Goal: Task Accomplishment & Management: Manage account settings

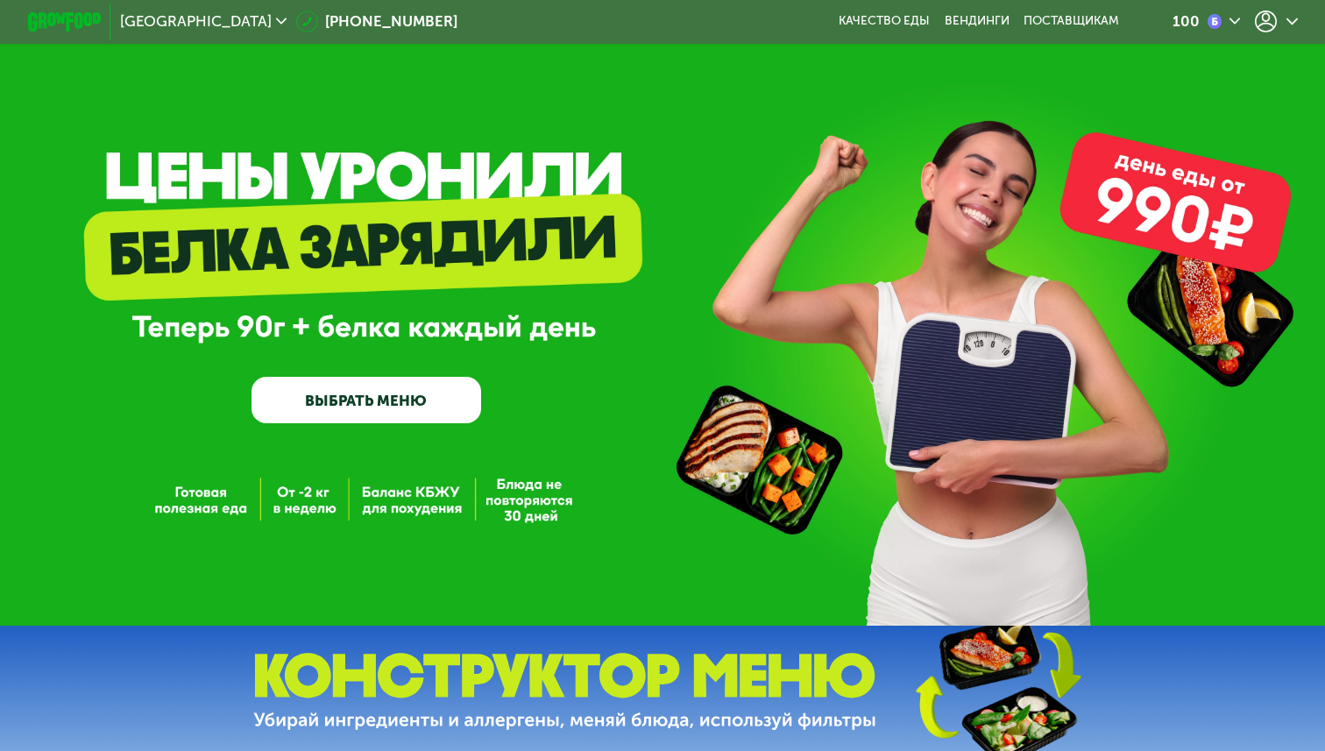
click at [1295, 18] on icon at bounding box center [1292, 21] width 11 height 11
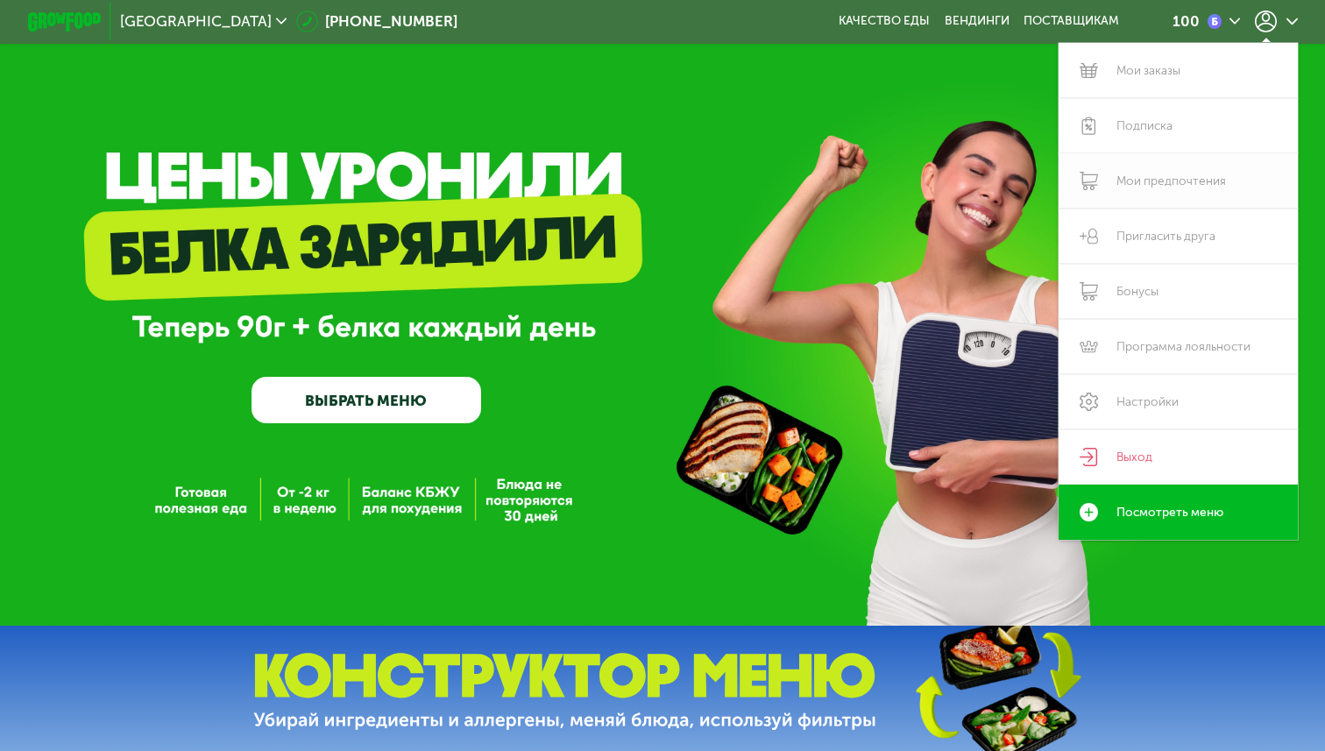
click at [1135, 153] on link "Мои предпочтения" at bounding box center [1178, 180] width 239 height 55
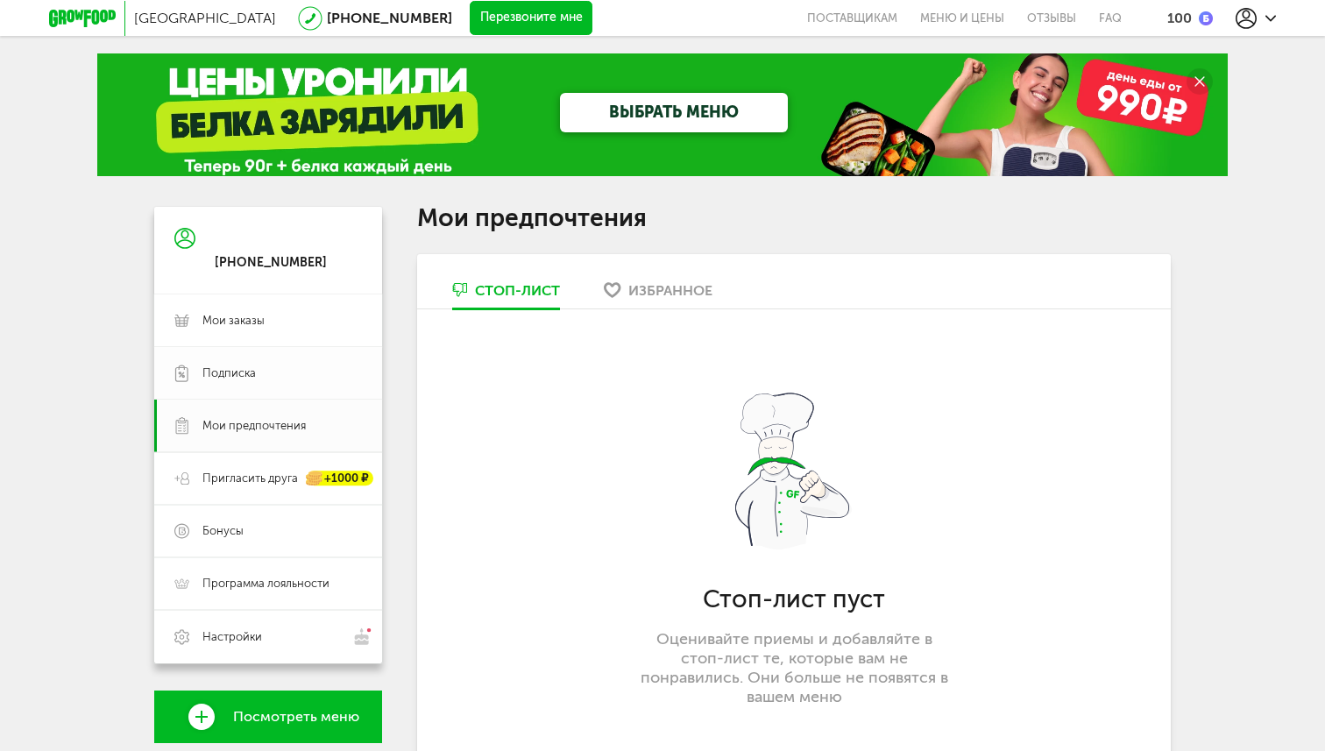
click at [306, 372] on span "Подписка" at bounding box center [282, 373] width 160 height 16
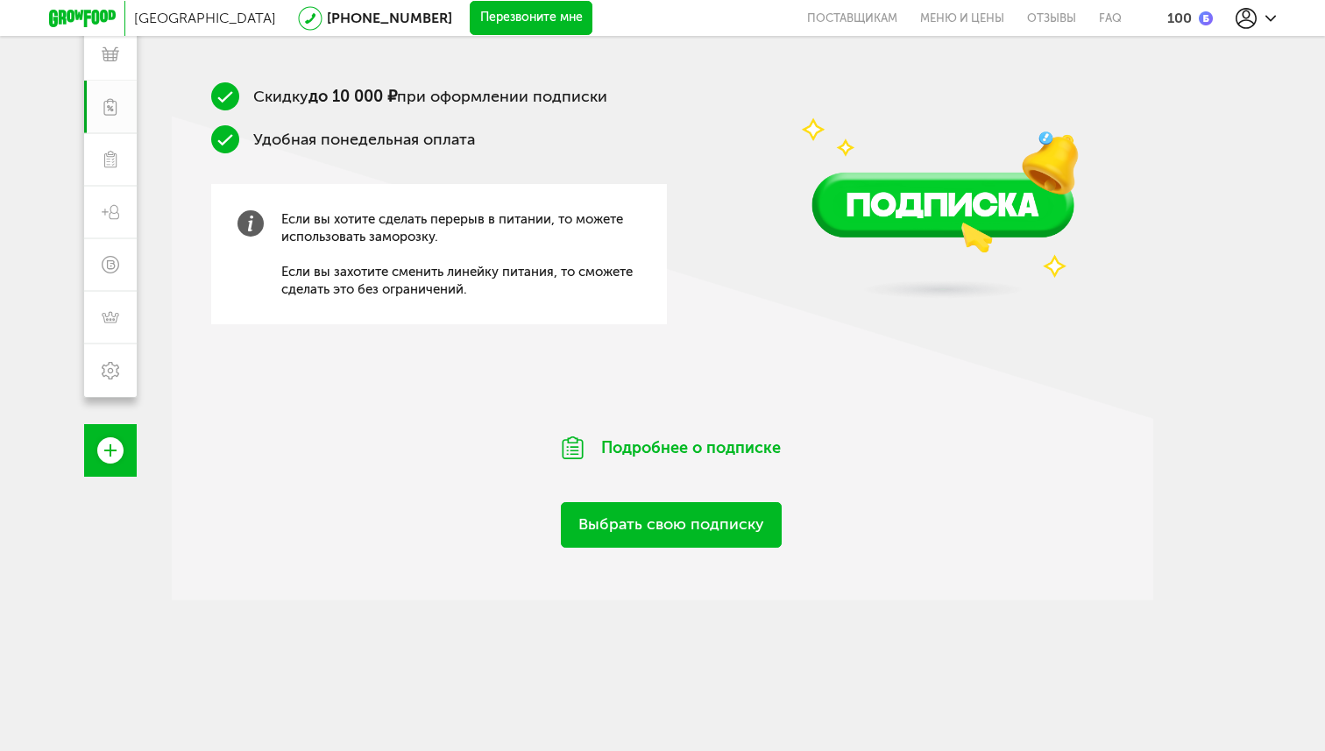
scroll to position [277, 0]
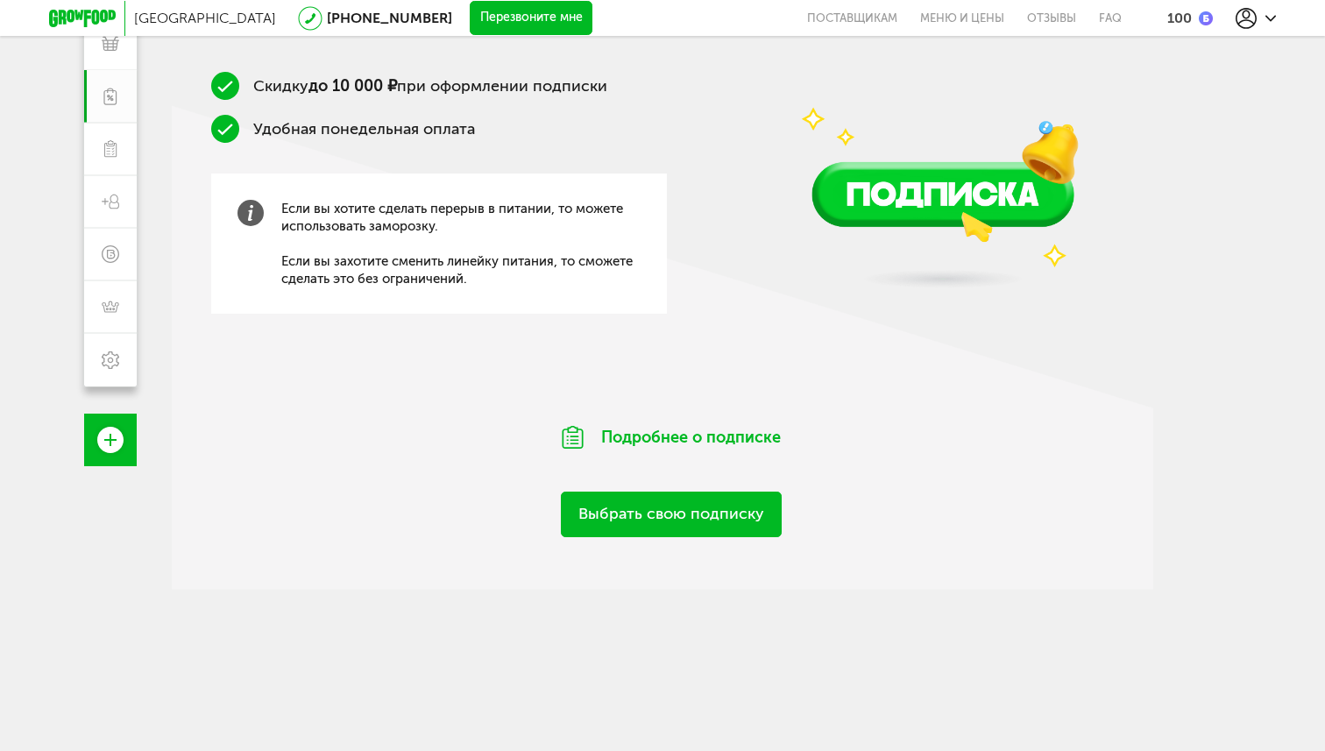
click at [711, 528] on link "Выбрать свою подписку" at bounding box center [671, 514] width 221 height 45
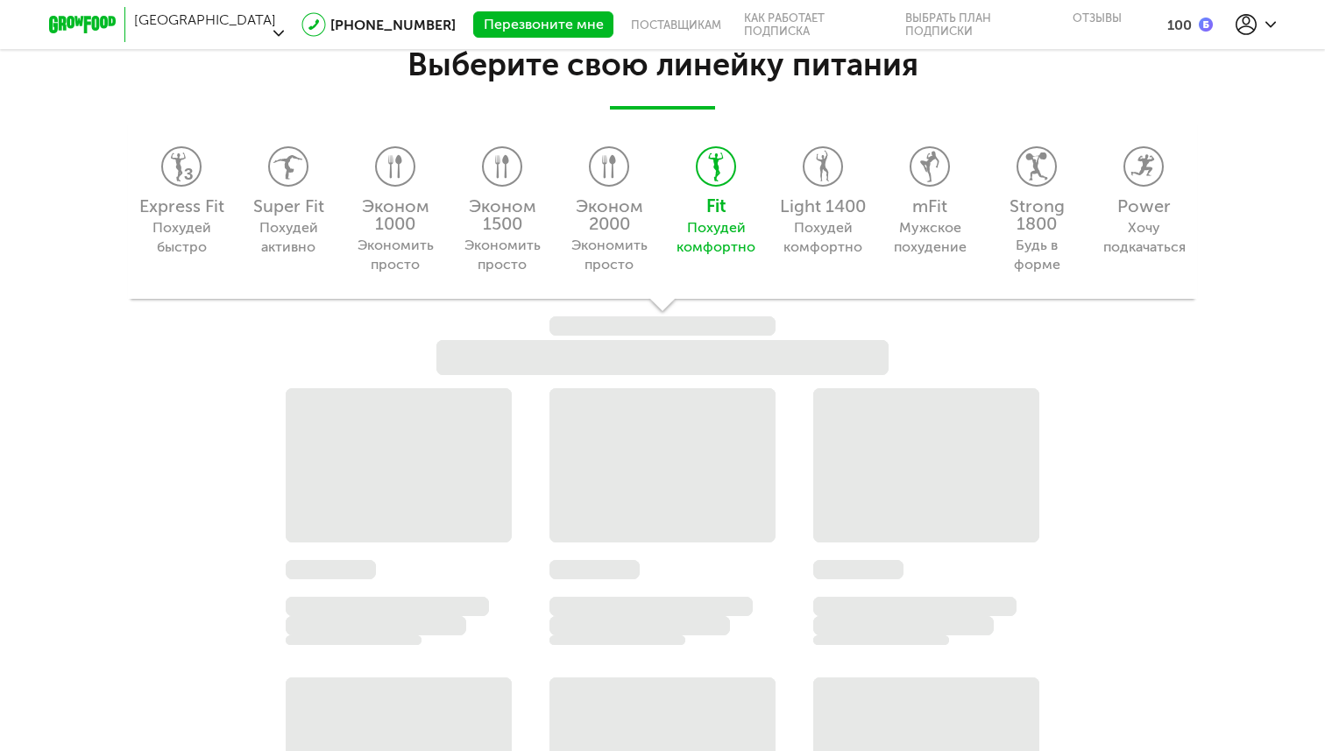
scroll to position [1555, 0]
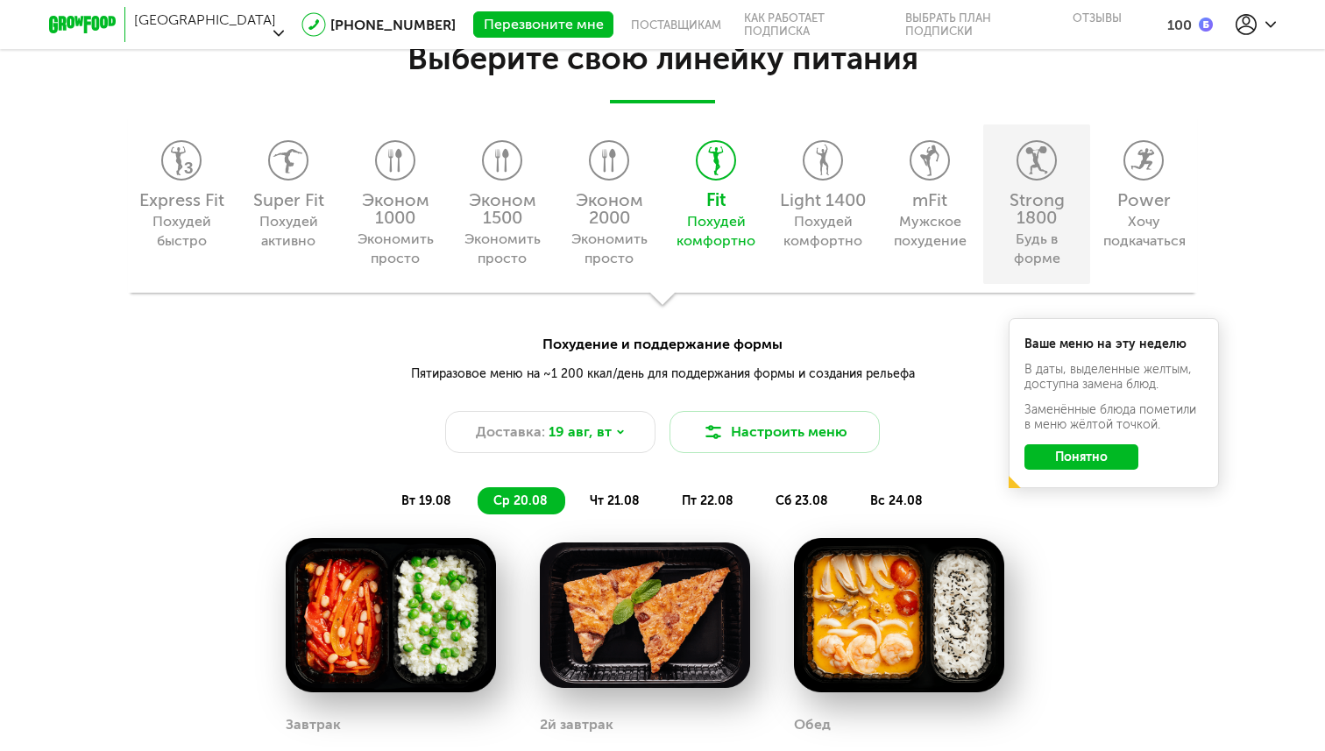
click at [1046, 248] on div "Будь в форме" at bounding box center [1036, 249] width 80 height 39
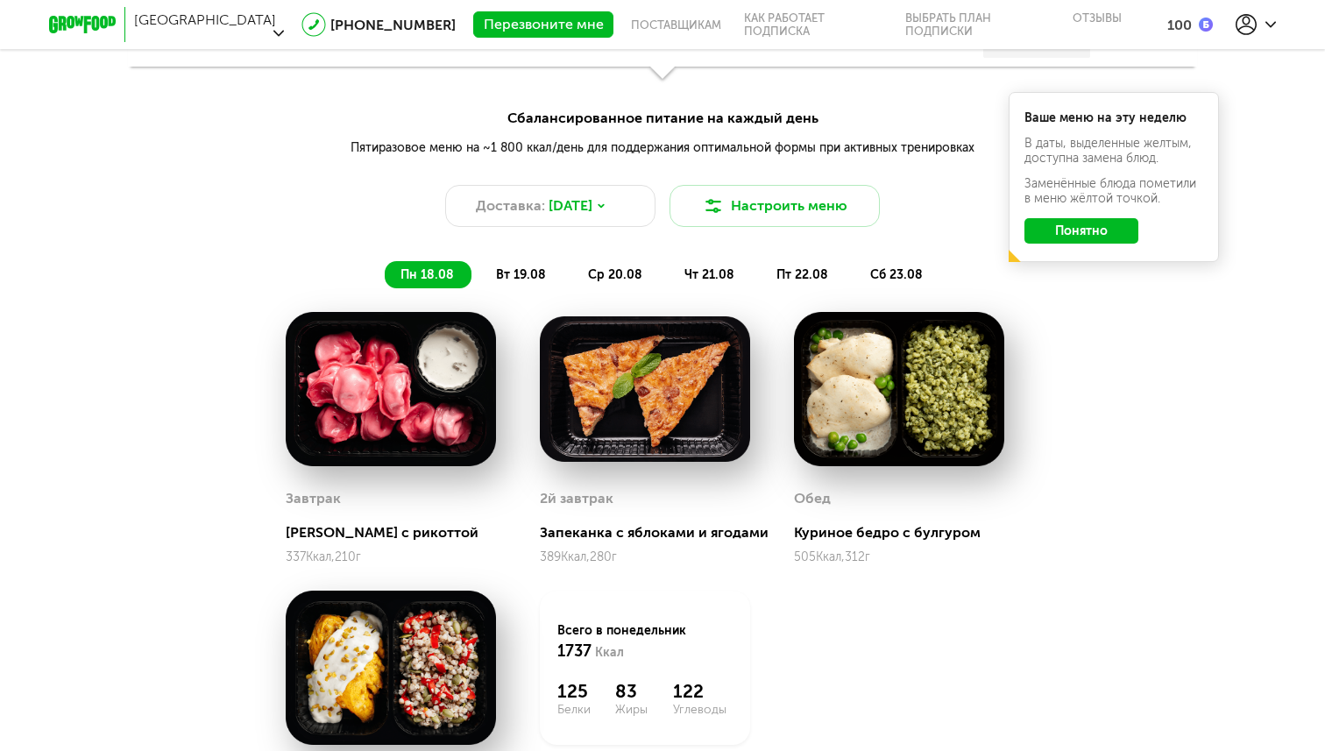
scroll to position [1786, 0]
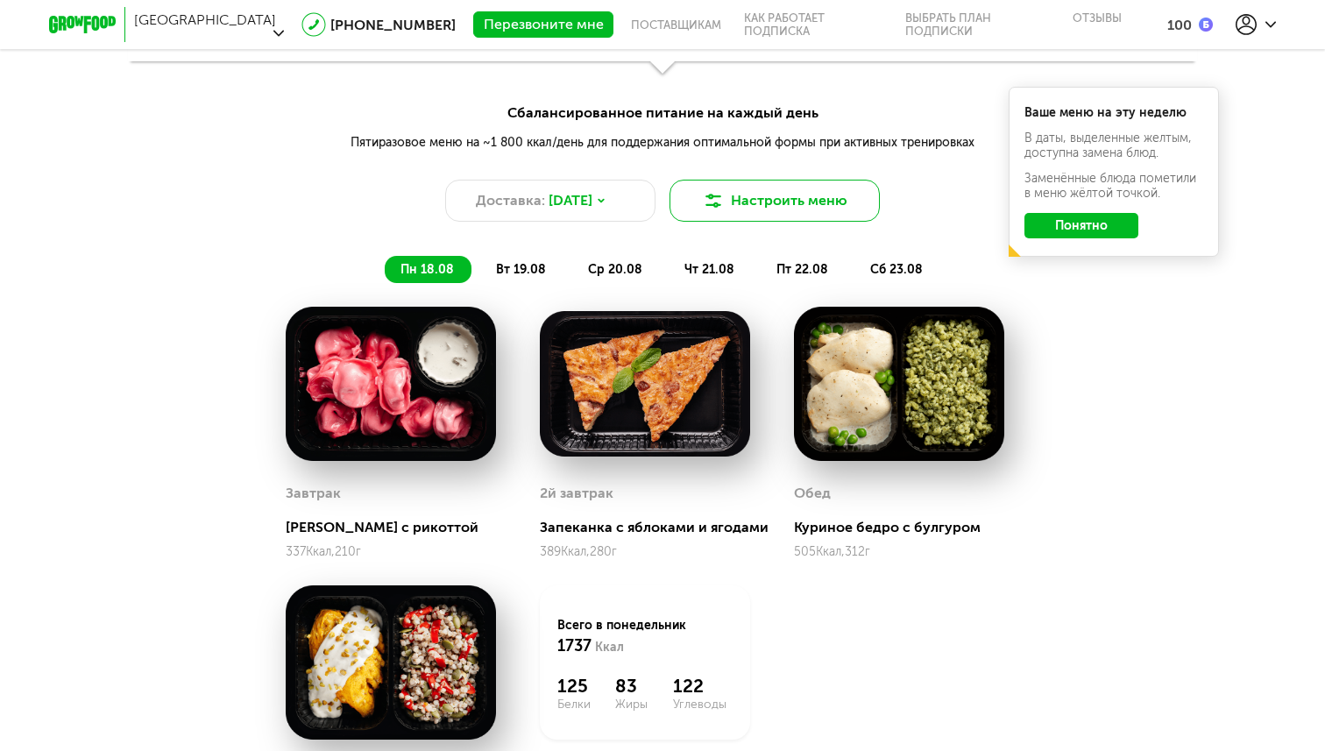
click at [699, 208] on button "Настроить меню" at bounding box center [775, 201] width 210 height 42
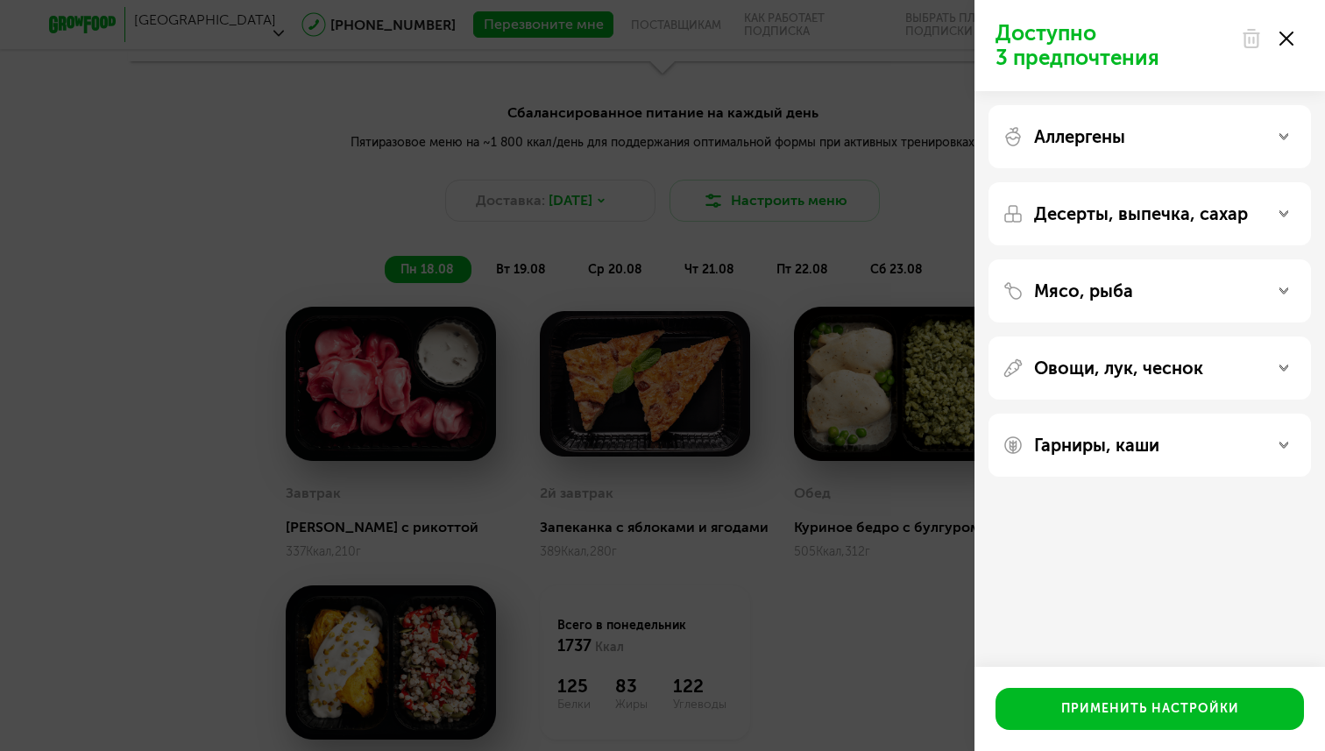
click at [791, 354] on div "Доступно 3 предпочтения Аллергены Десерты, выпечка, сахар Мясо, рыба Овощи, лук…" at bounding box center [662, 375] width 1325 height 751
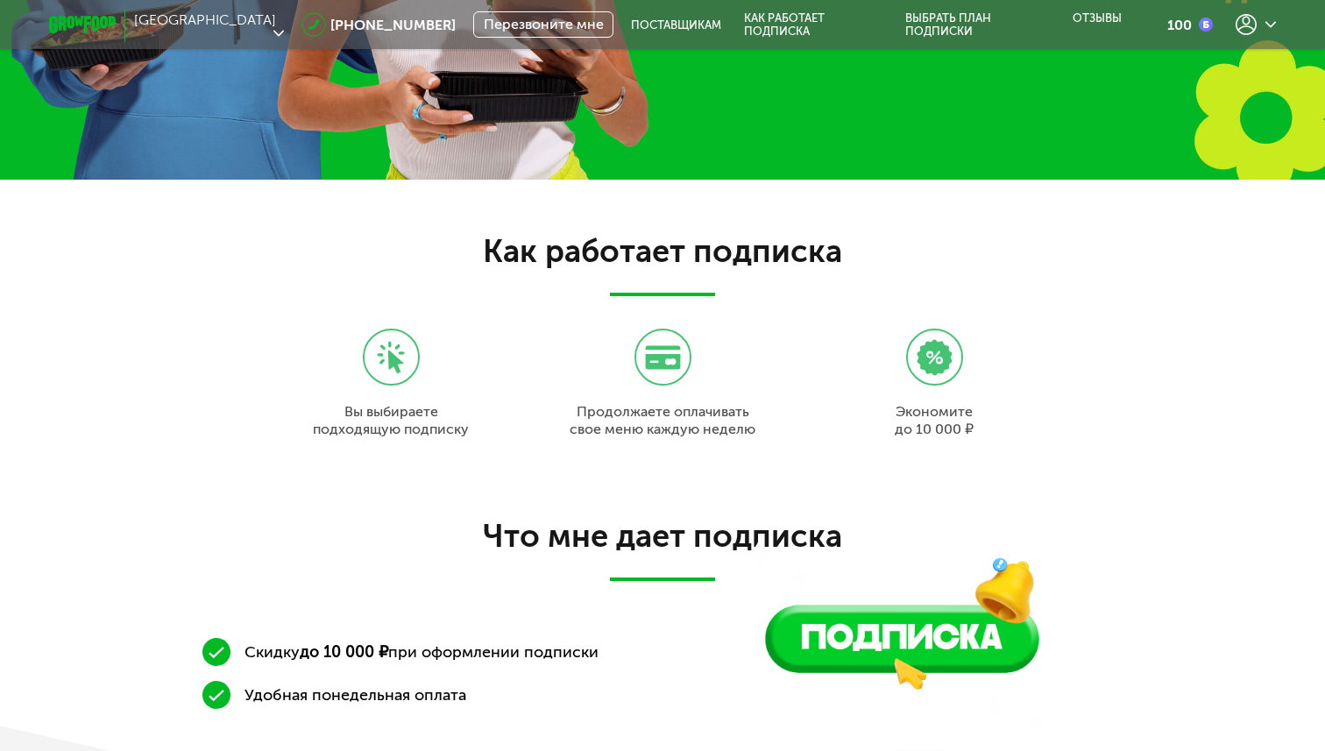
scroll to position [0, 0]
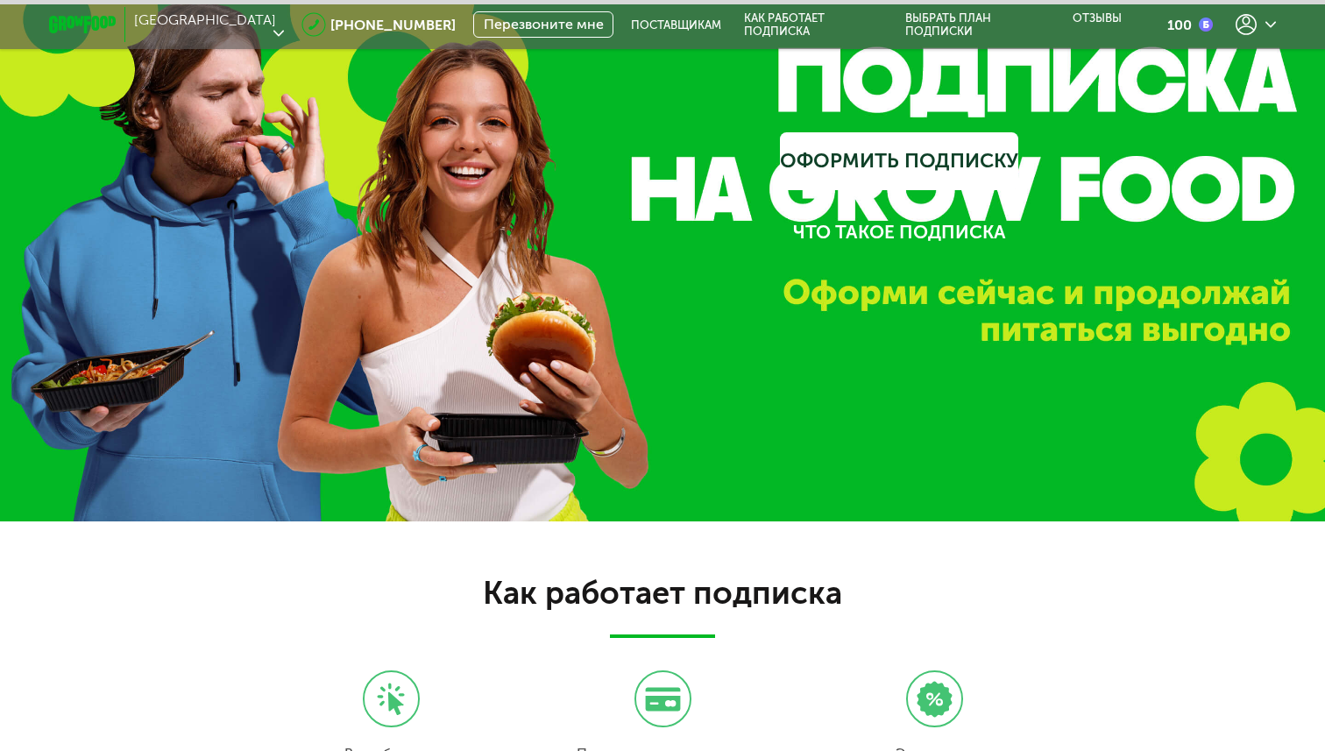
scroll to position [277, 0]
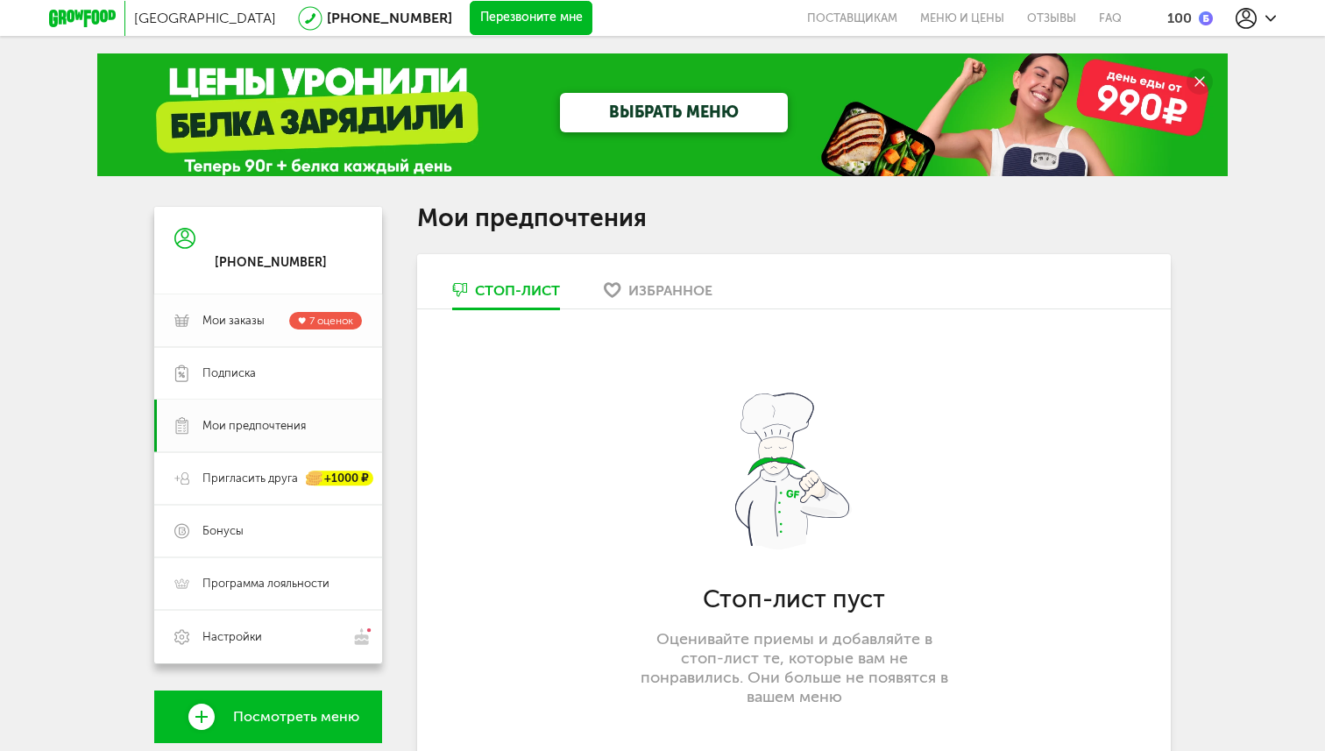
click at [247, 306] on link "[PERSON_NAME] заказы 7 оценок" at bounding box center [268, 320] width 228 height 53
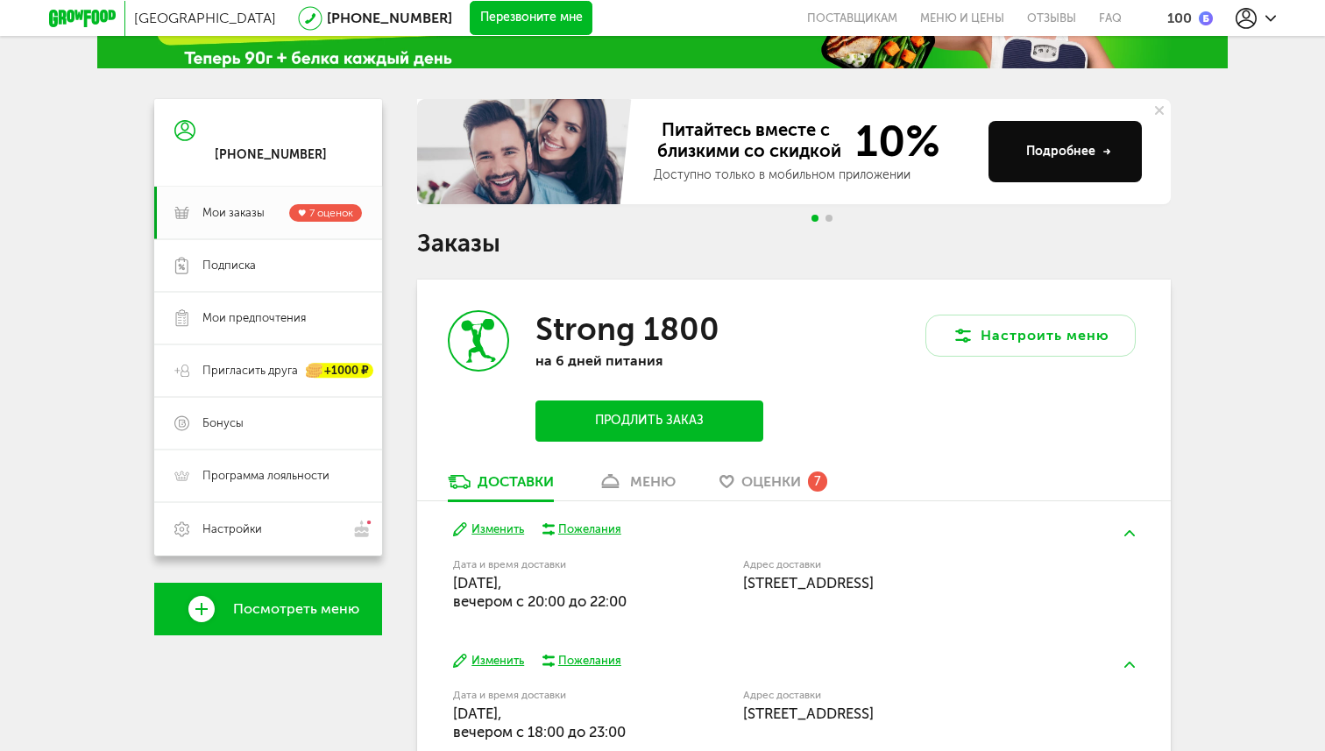
scroll to position [209, 0]
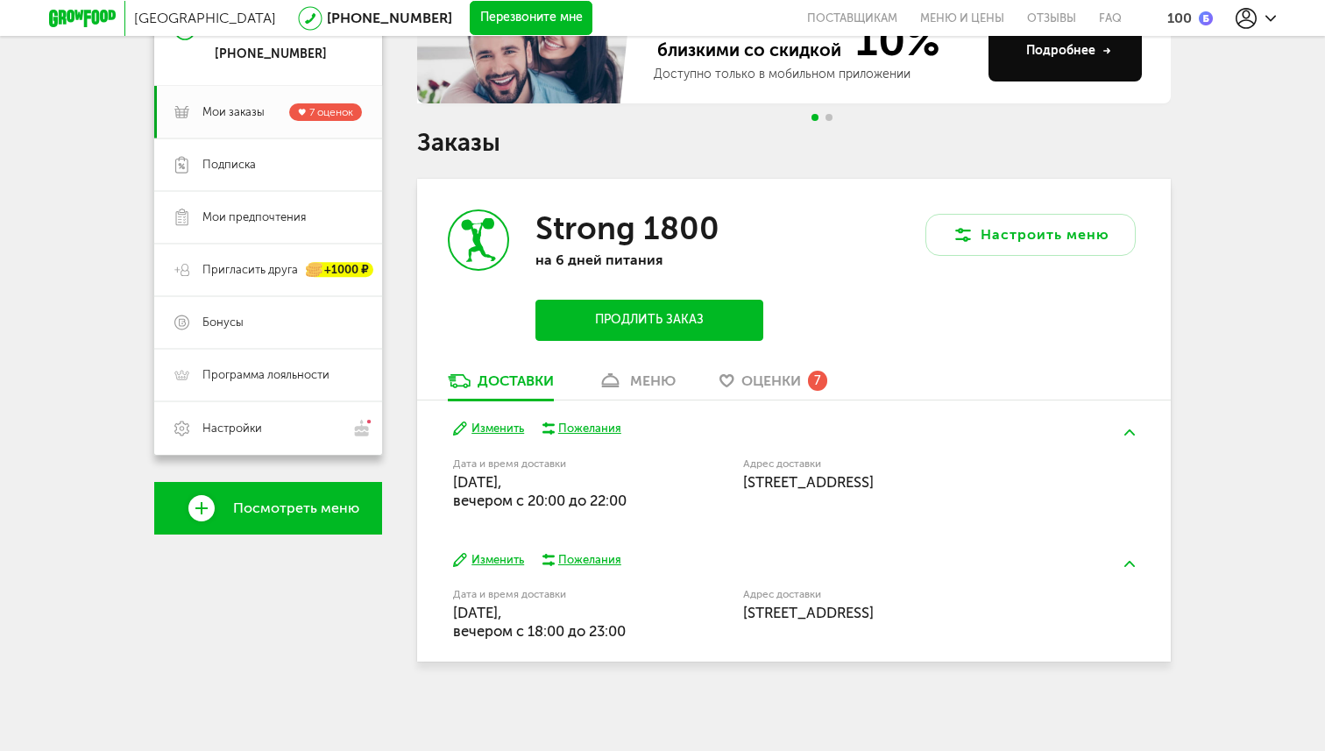
click at [479, 431] on button "Изменить" at bounding box center [488, 429] width 71 height 17
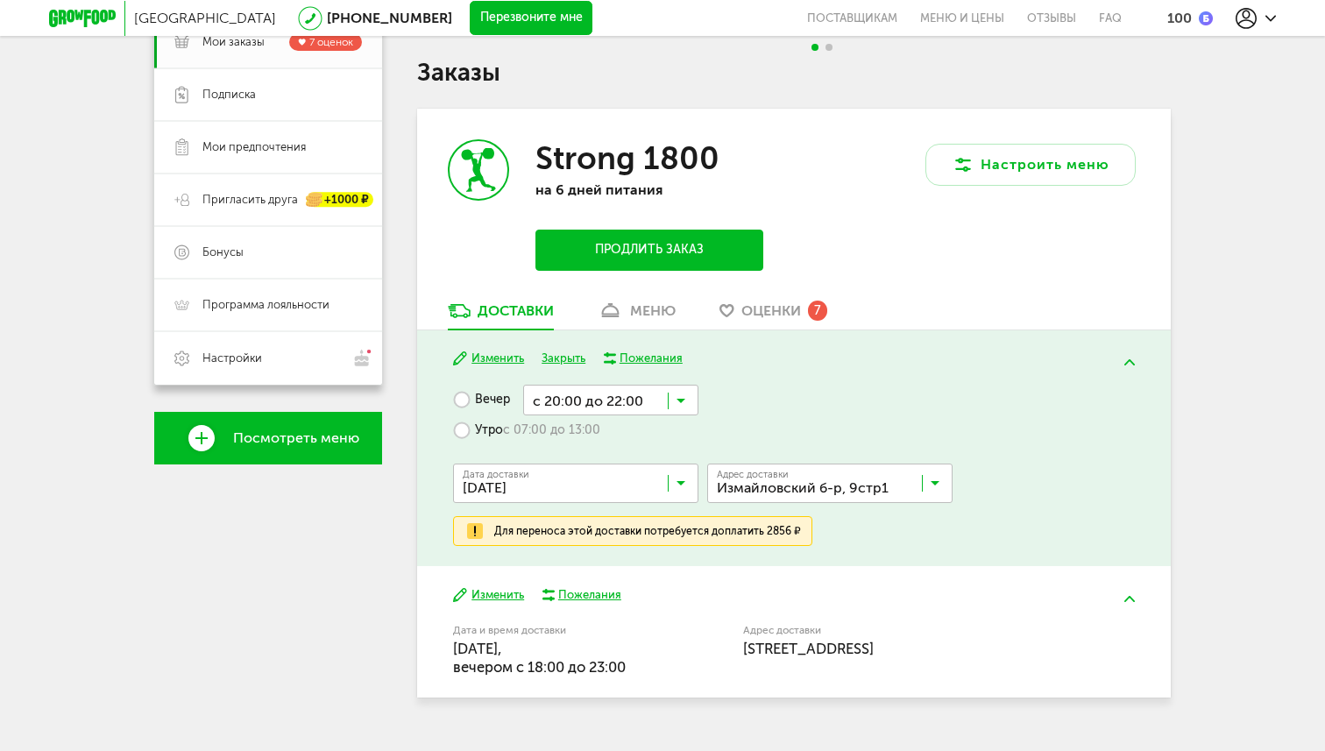
scroll to position [315, 0]
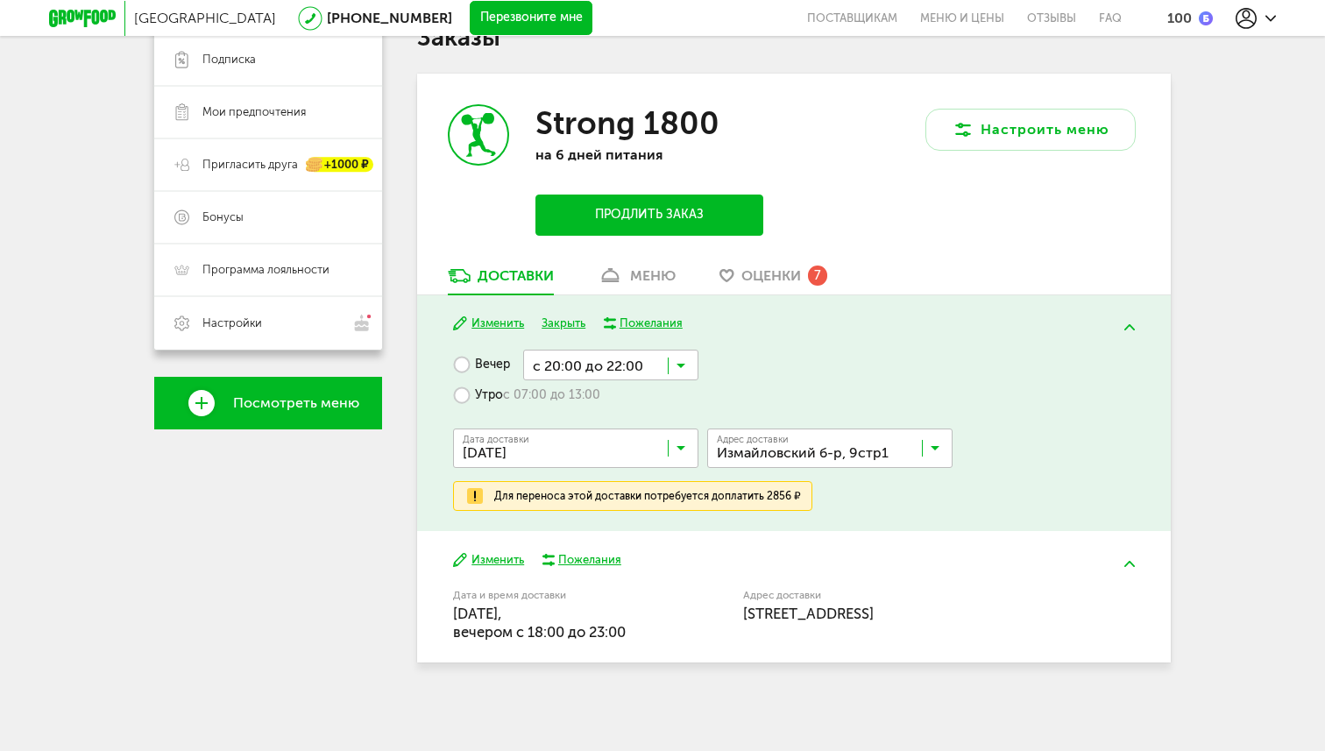
click at [1140, 335] on button at bounding box center [1130, 327] width 46 height 41
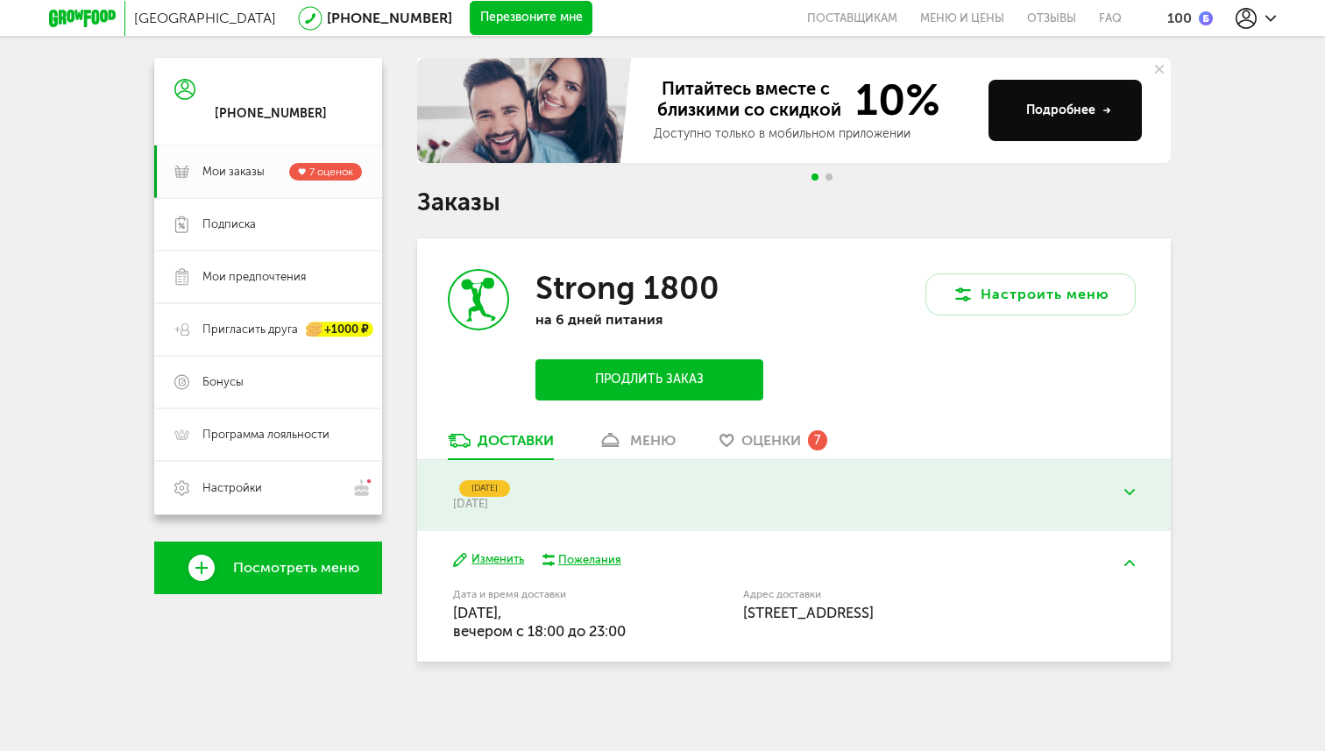
scroll to position [150, 0]
click at [754, 427] on div "Strong 1800 на 6 дней питания Продлить заказ" at bounding box center [605, 334] width 377 height 193
click at [639, 444] on div "меню" at bounding box center [653, 440] width 46 height 17
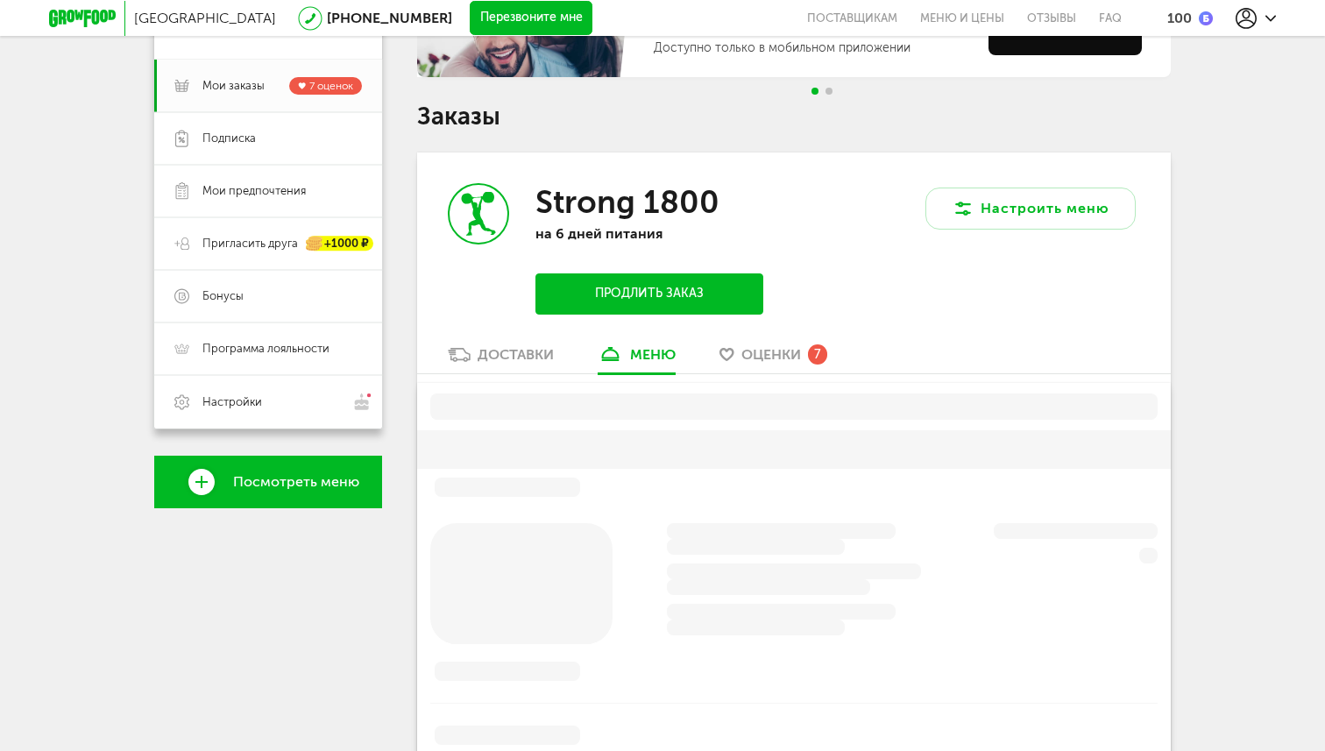
scroll to position [344, 0]
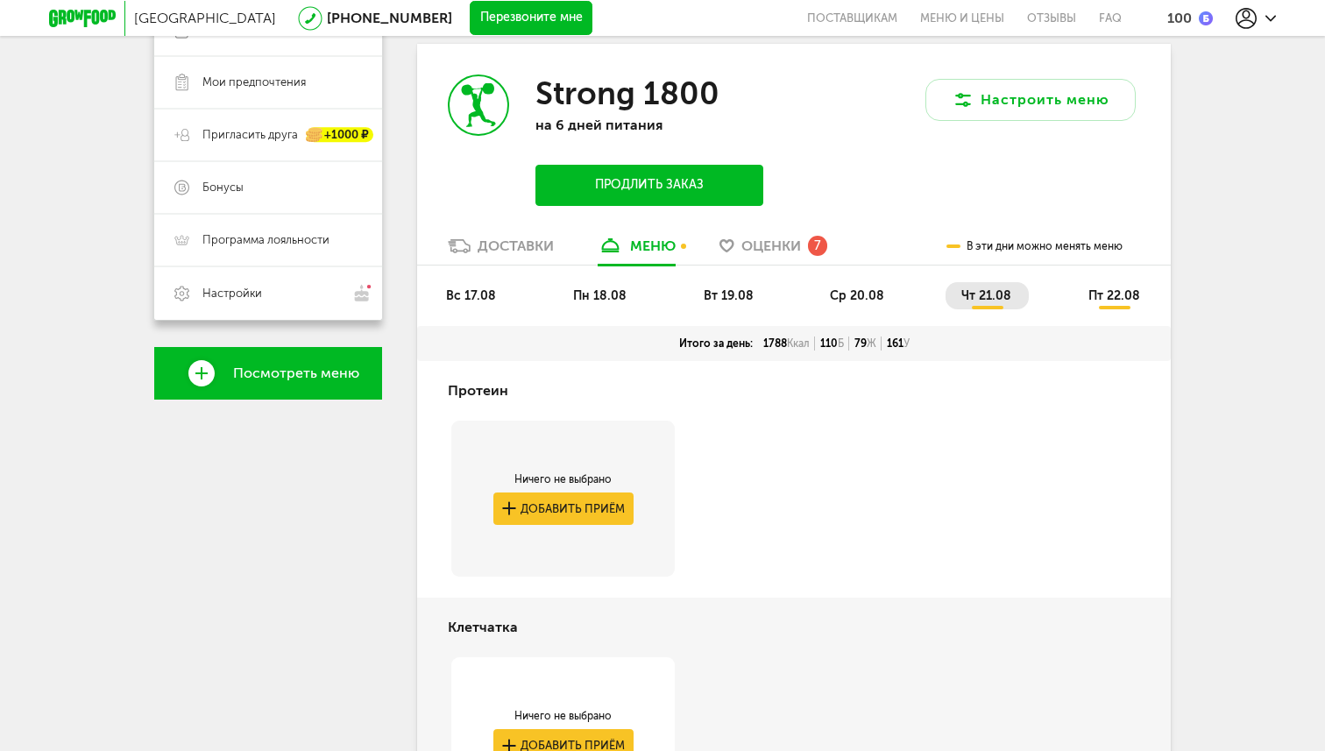
click at [725, 298] on span "вт 19.08" at bounding box center [729, 295] width 50 height 15
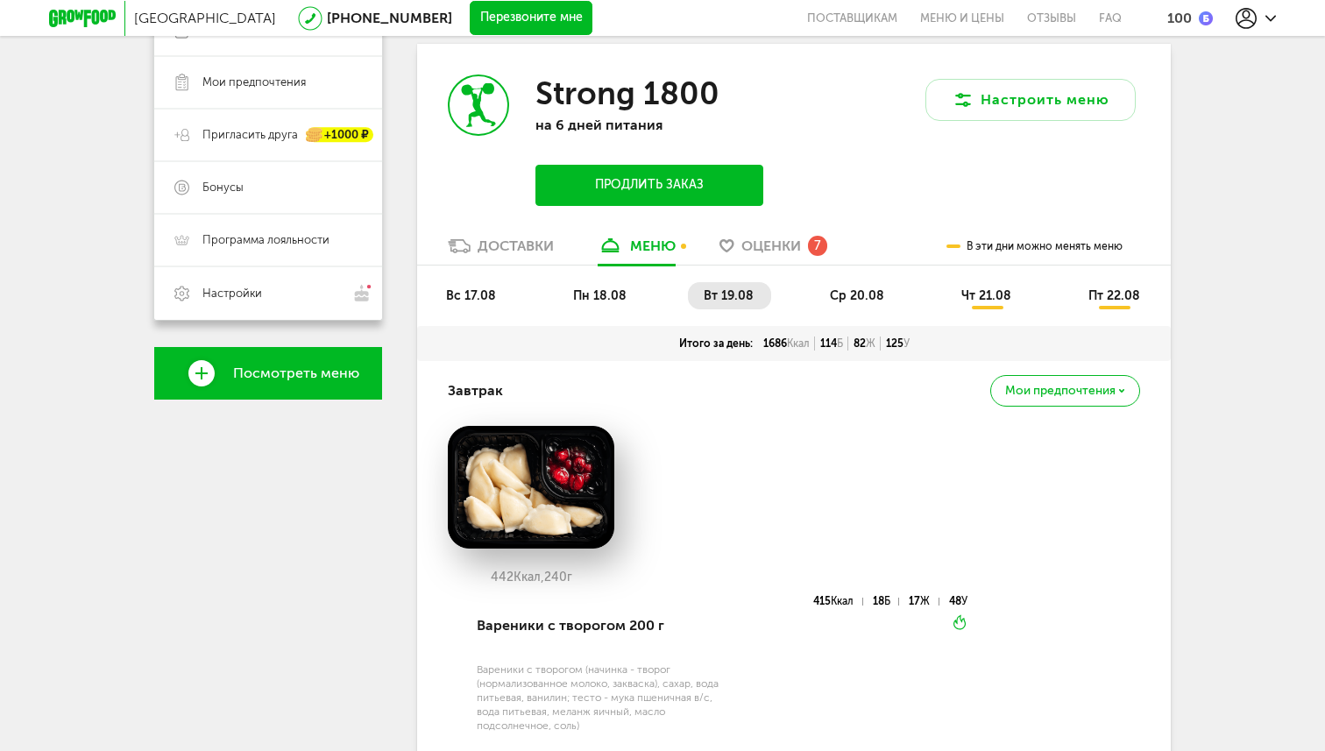
click at [1012, 312] on ul "вс 17.08 пн 18.08 вт 19.08 ср 20.08 чт 21.08 пт 22.08" at bounding box center [793, 304] width 727 height 44
click at [994, 303] on li "чт 21.08" at bounding box center [987, 295] width 83 height 27
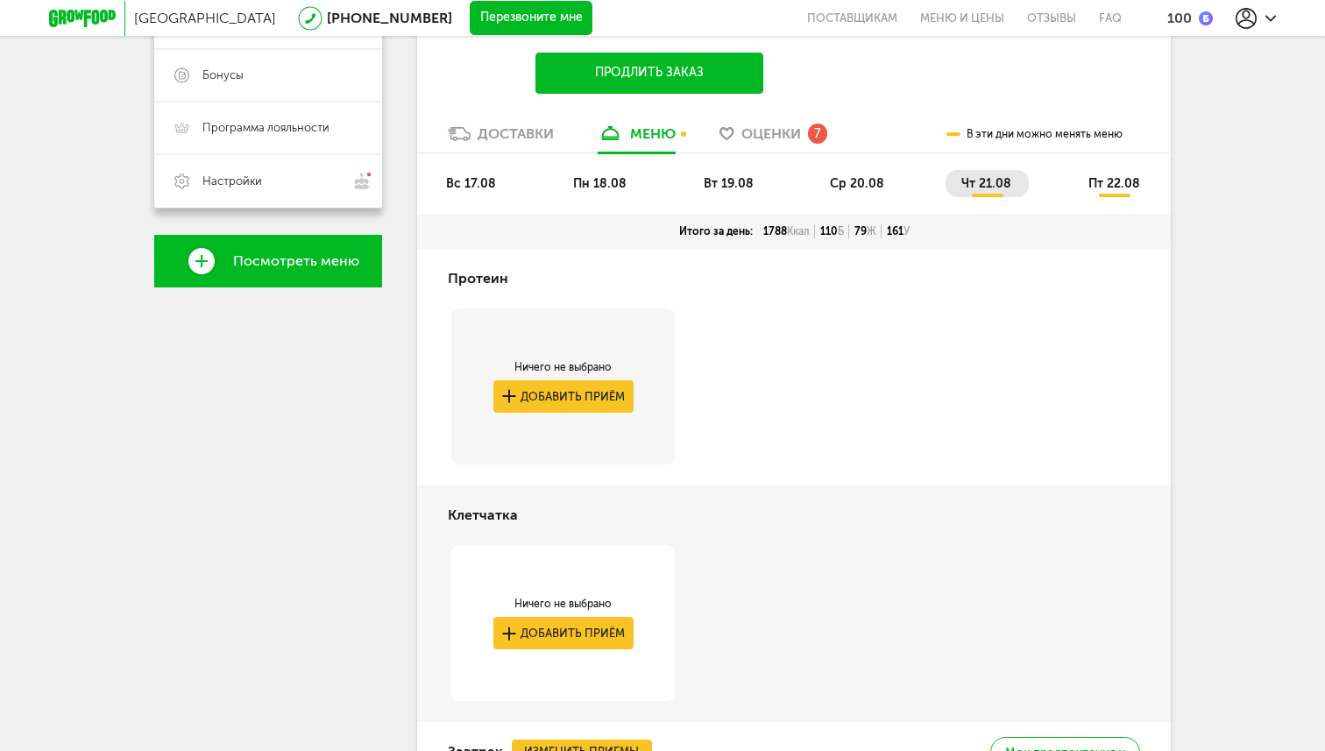
scroll to position [457, 0]
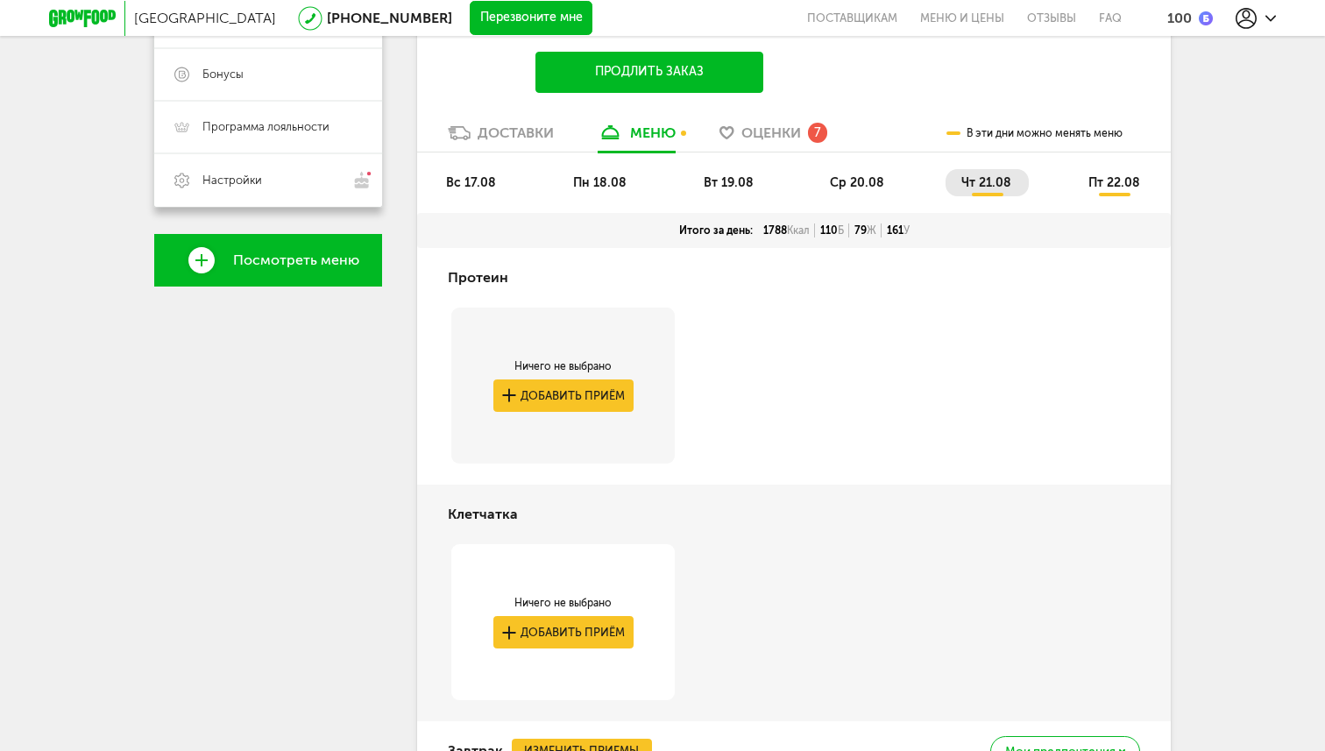
click at [484, 172] on li "вс 17.08" at bounding box center [471, 182] width 83 height 27
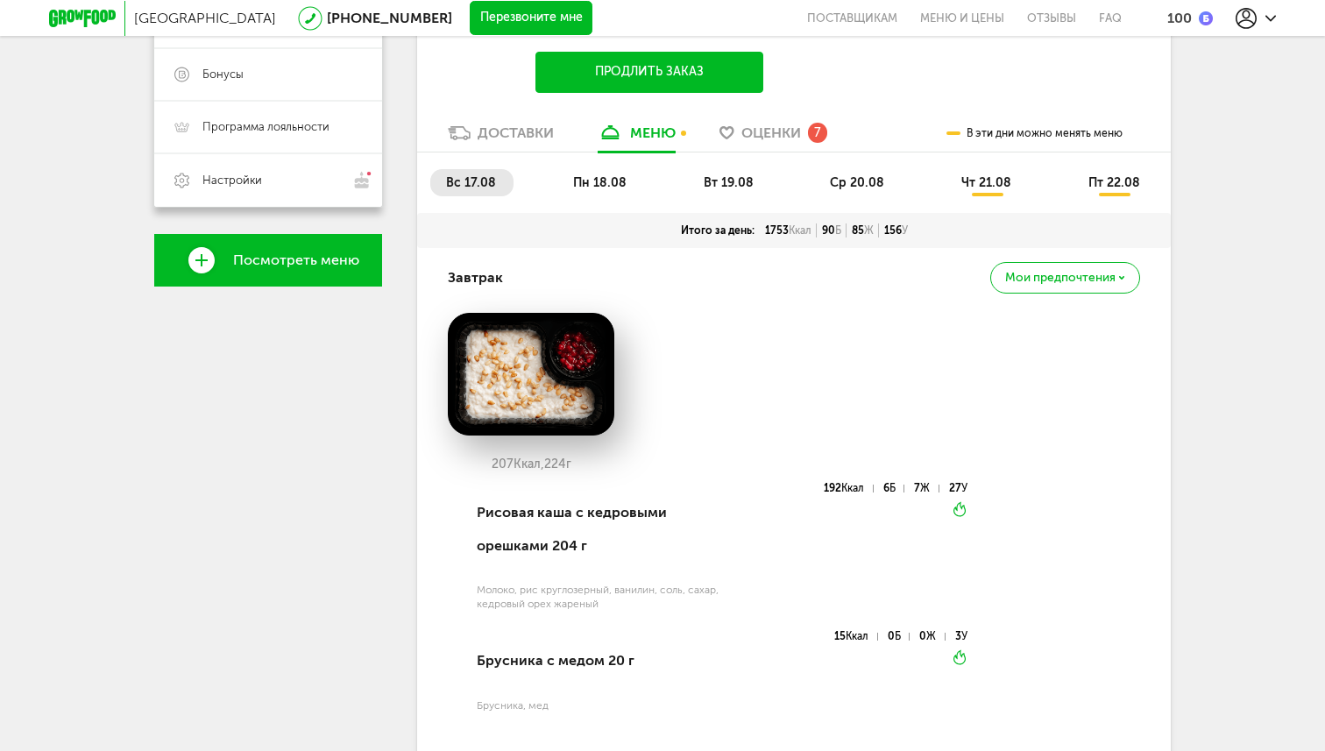
click at [592, 185] on span "пн 18.08" at bounding box center [599, 182] width 53 height 15
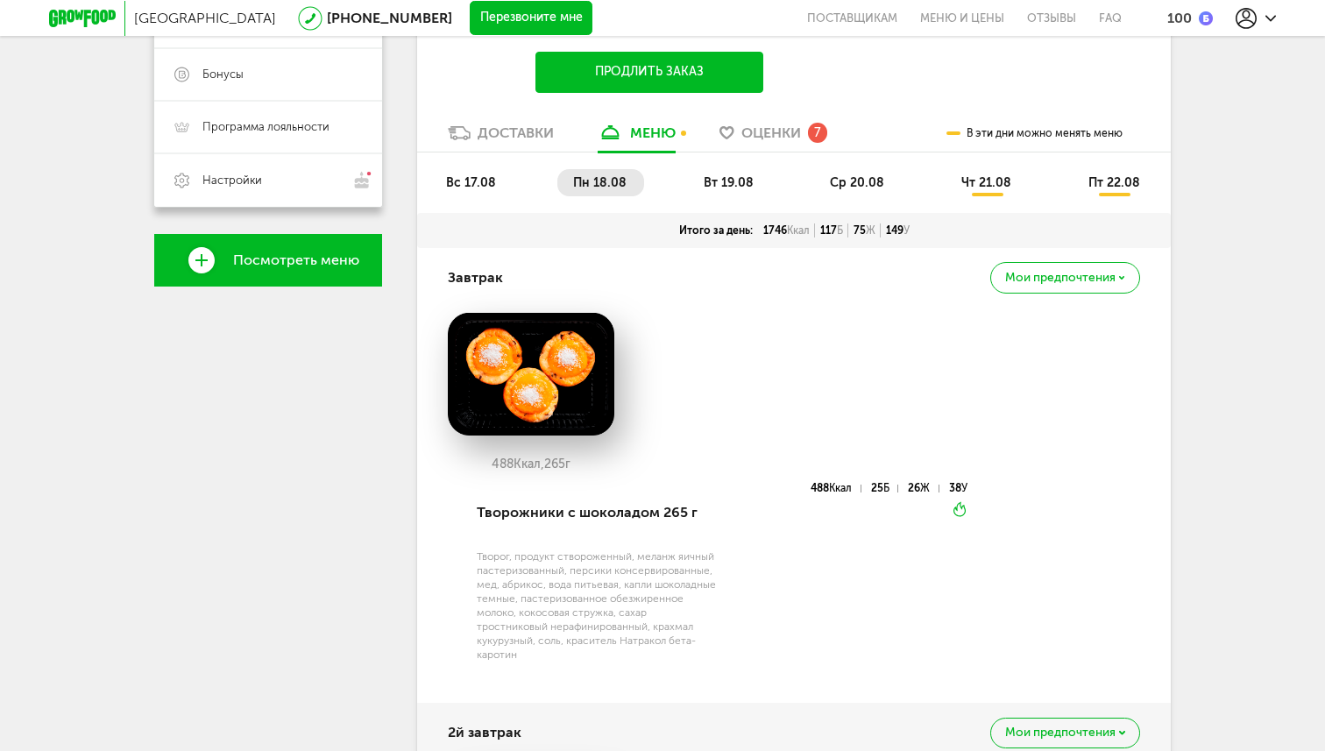
click at [723, 187] on span "вт 19.08" at bounding box center [729, 182] width 50 height 15
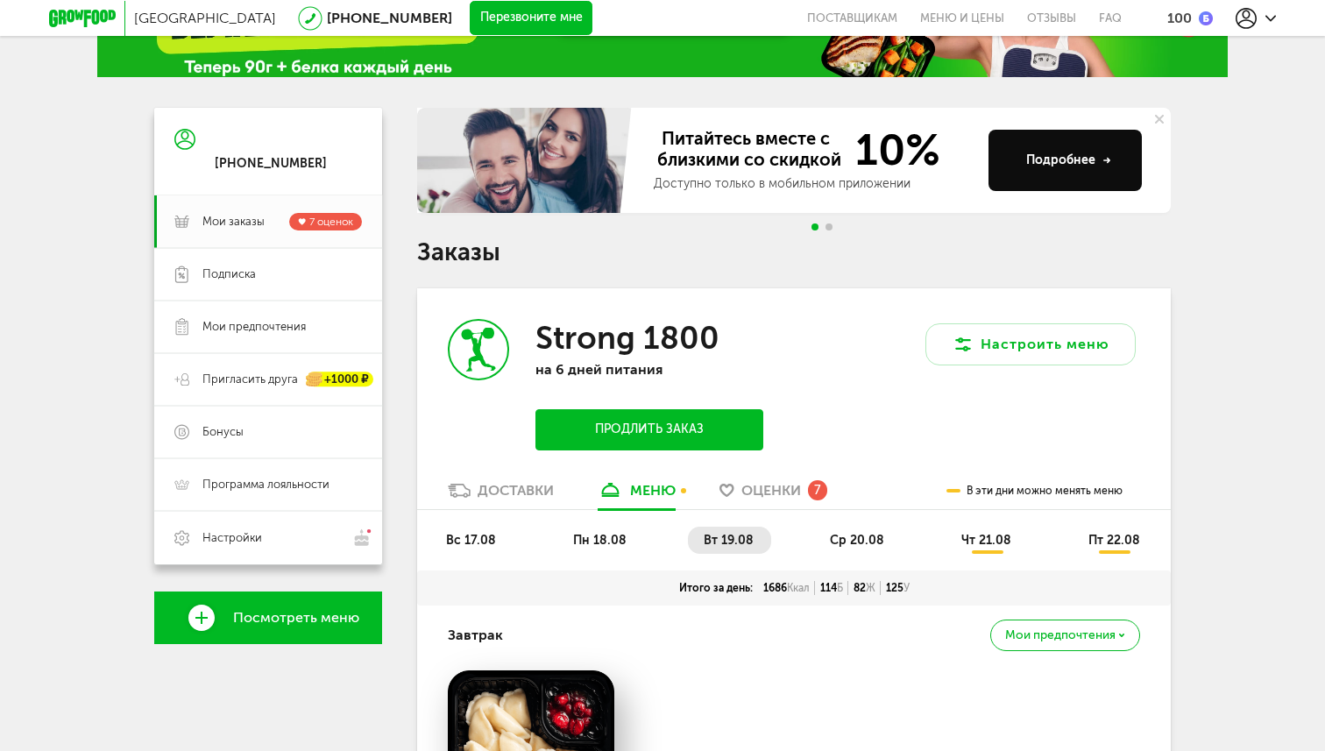
scroll to position [0, 0]
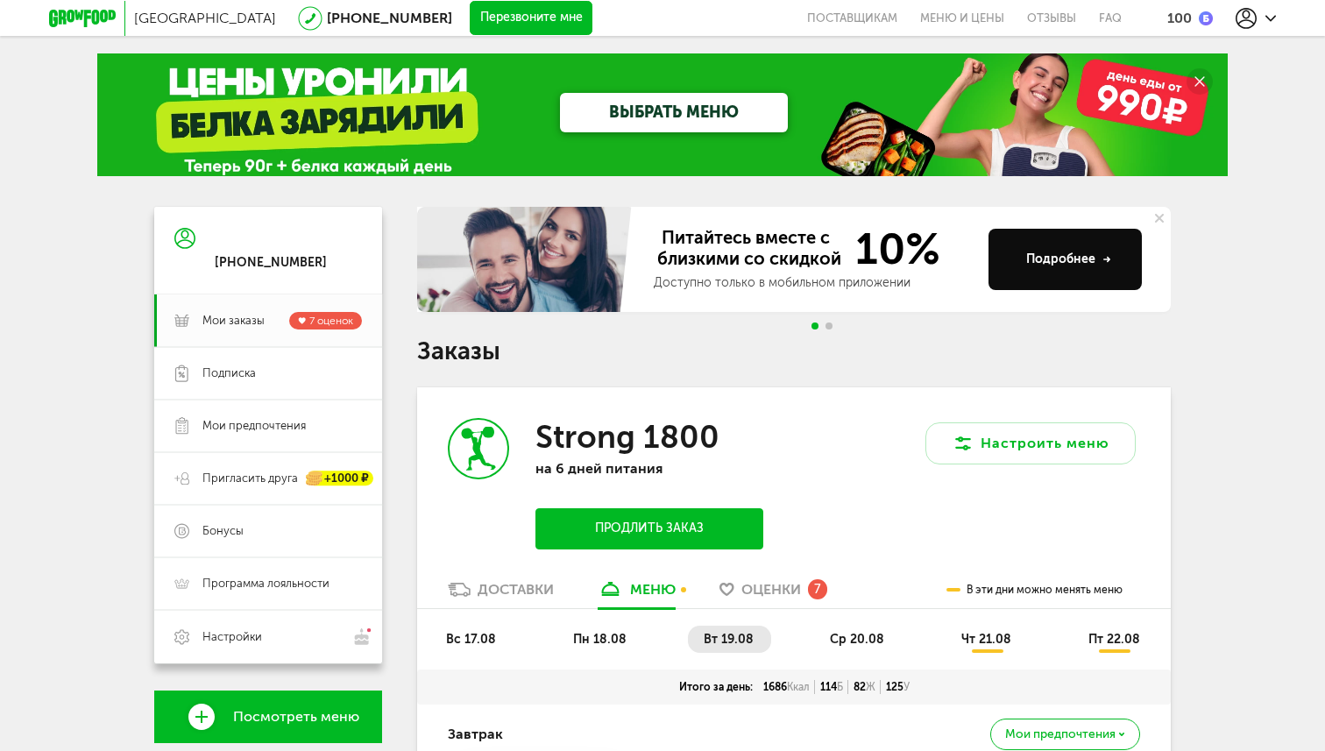
click at [835, 635] on span "ср 20.08" at bounding box center [857, 639] width 54 height 15
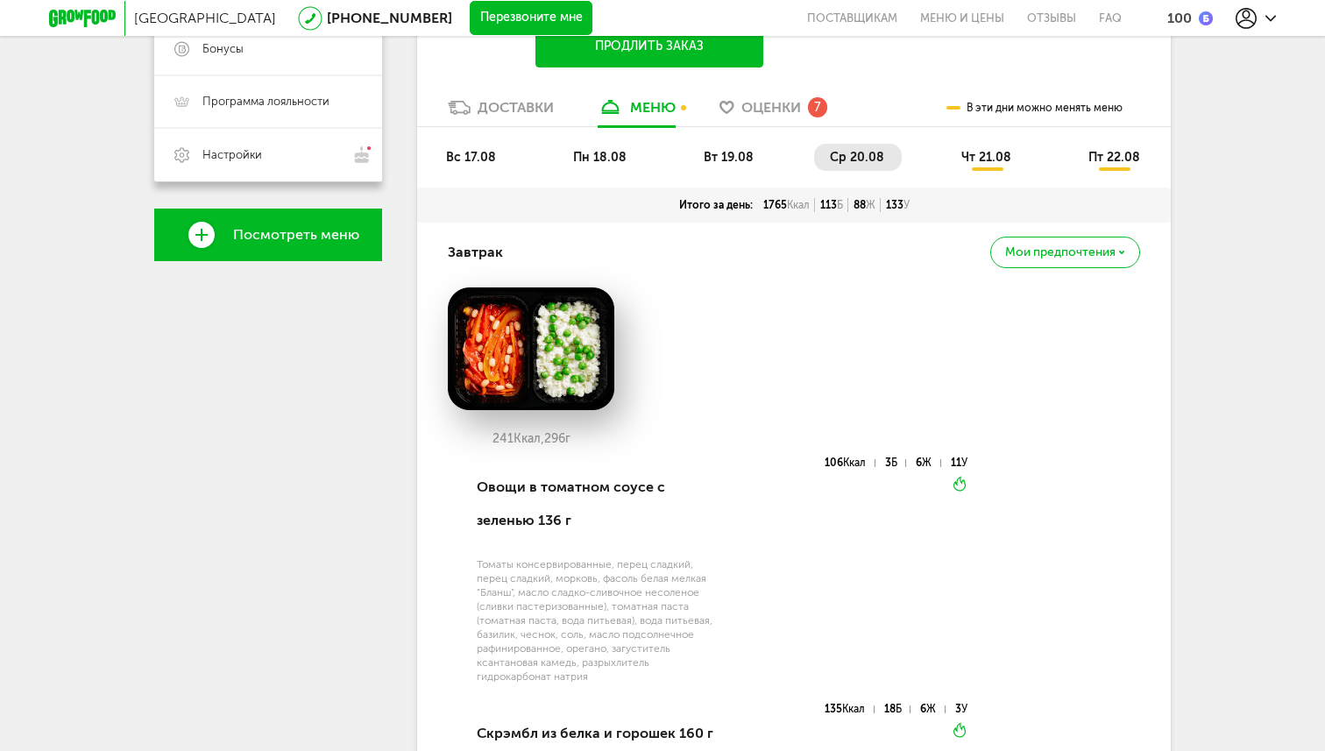
scroll to position [477, 0]
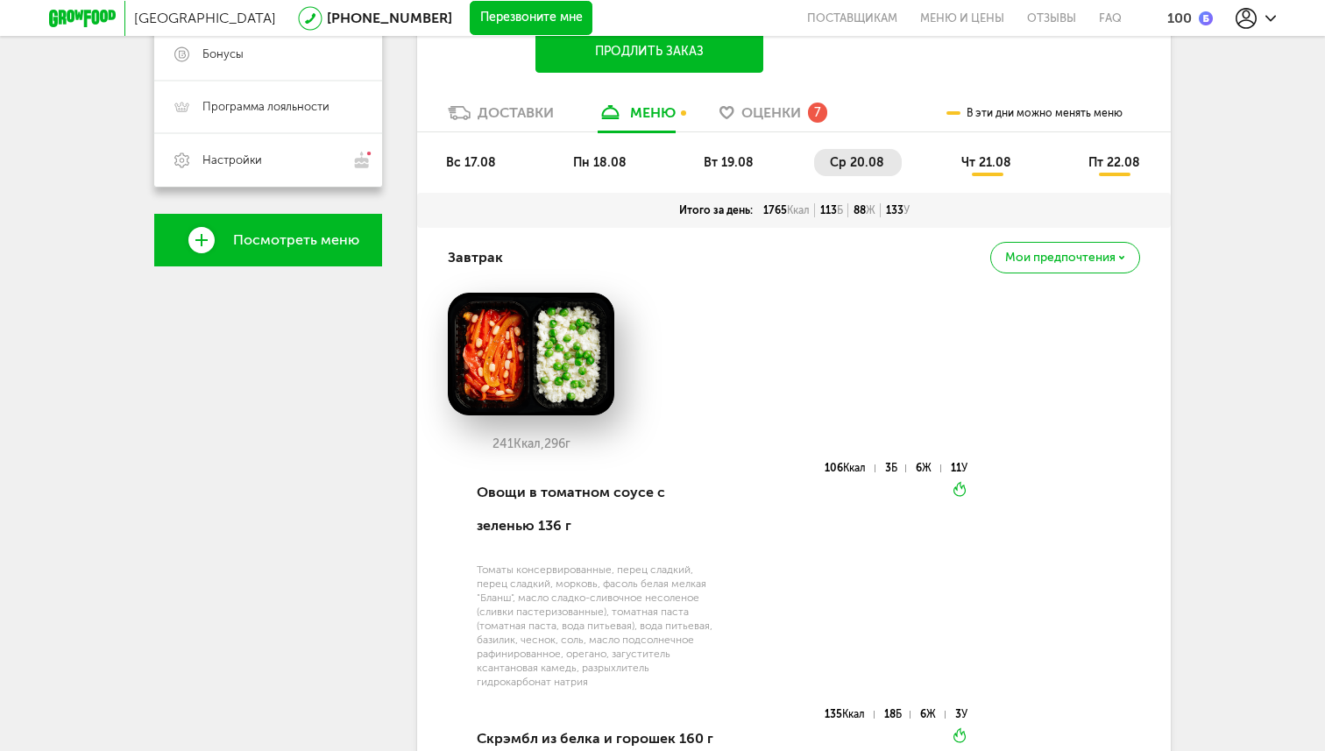
click at [998, 174] on li "чт 21.08" at bounding box center [987, 162] width 83 height 27
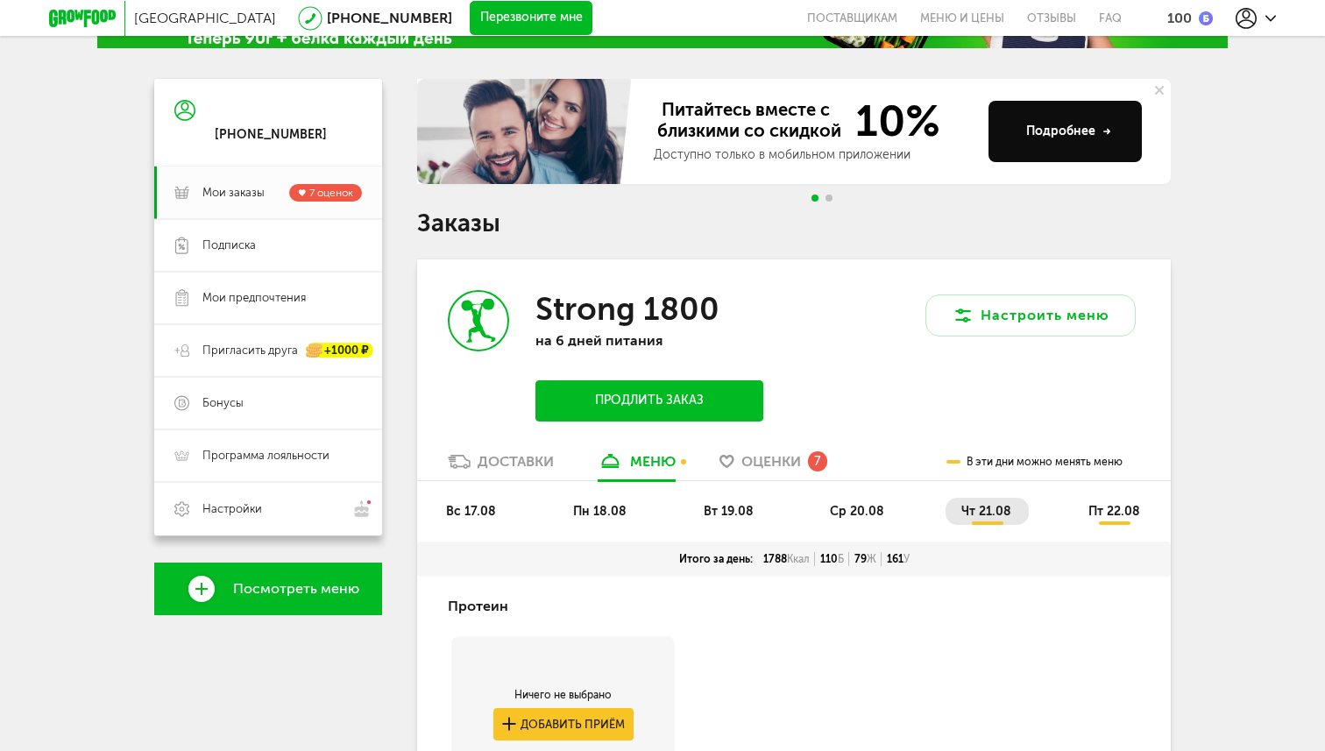
scroll to position [135, 0]
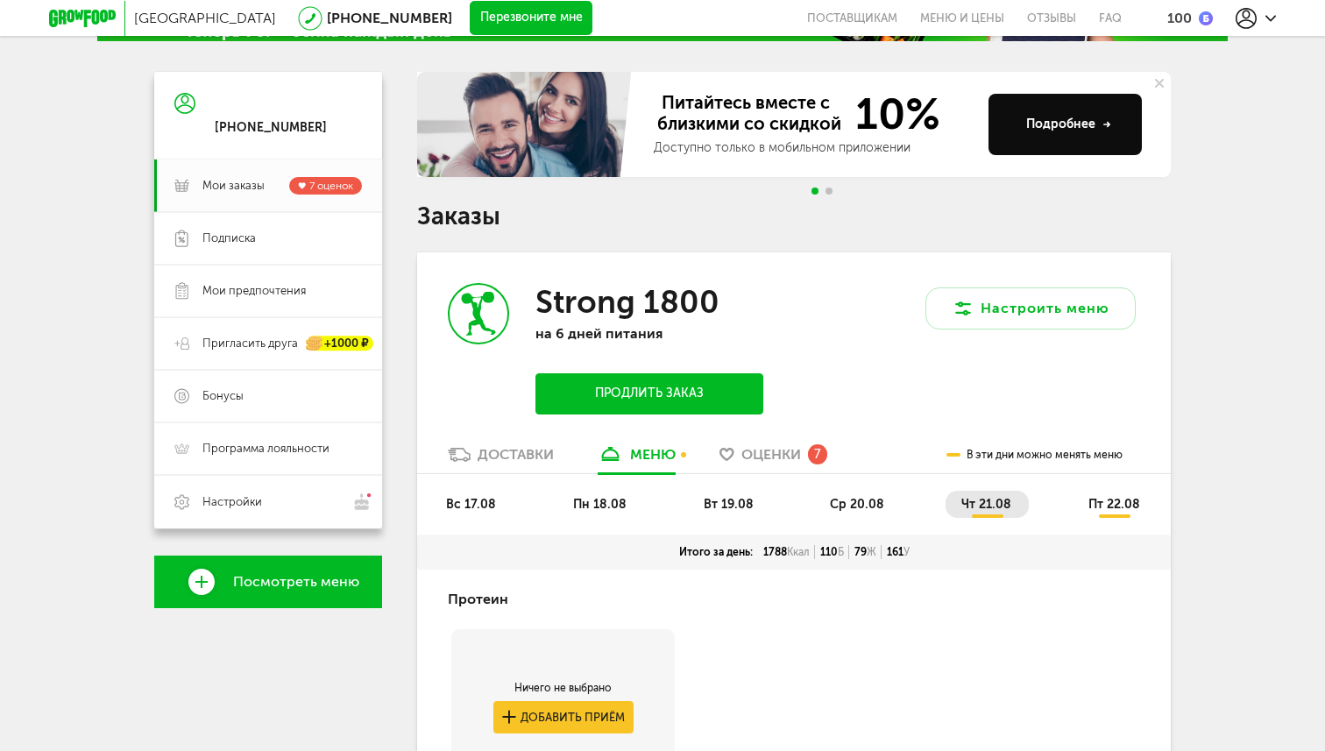
click at [1112, 506] on span "пт 22.08" at bounding box center [1114, 504] width 52 height 15
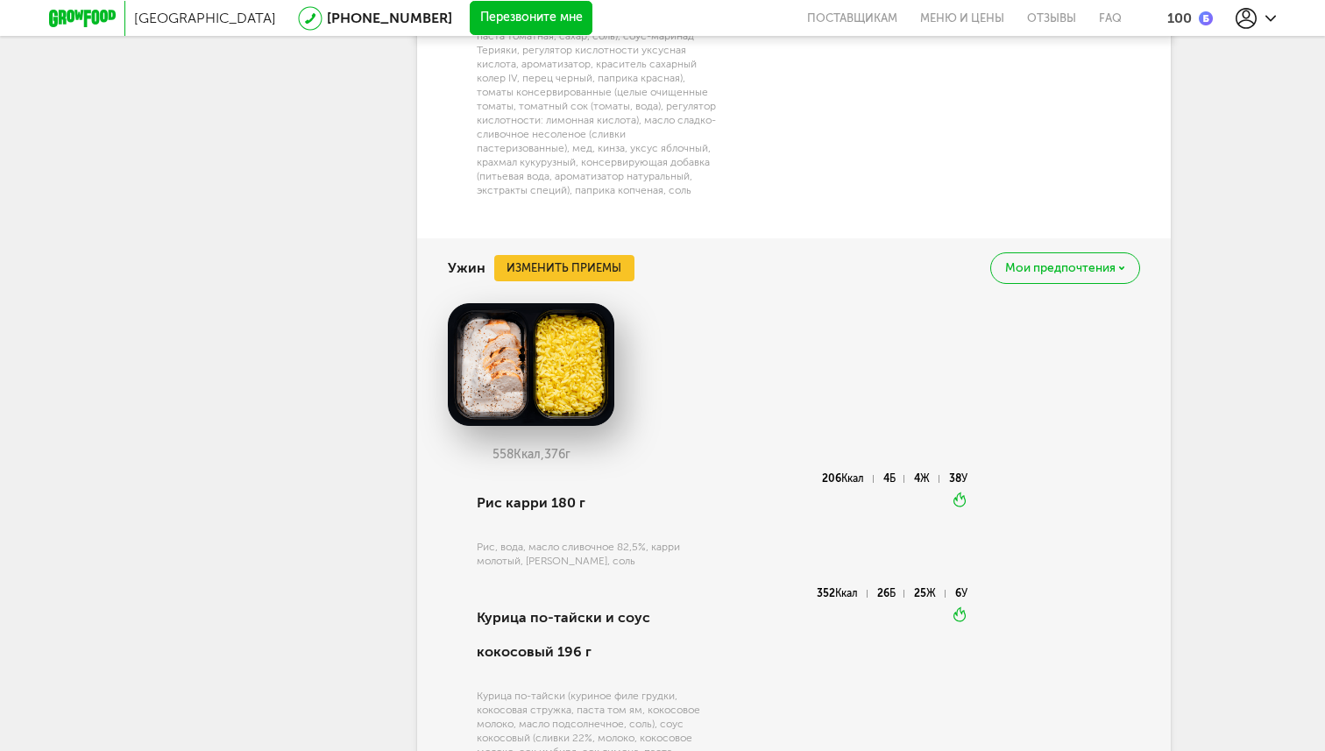
scroll to position [2634, 0]
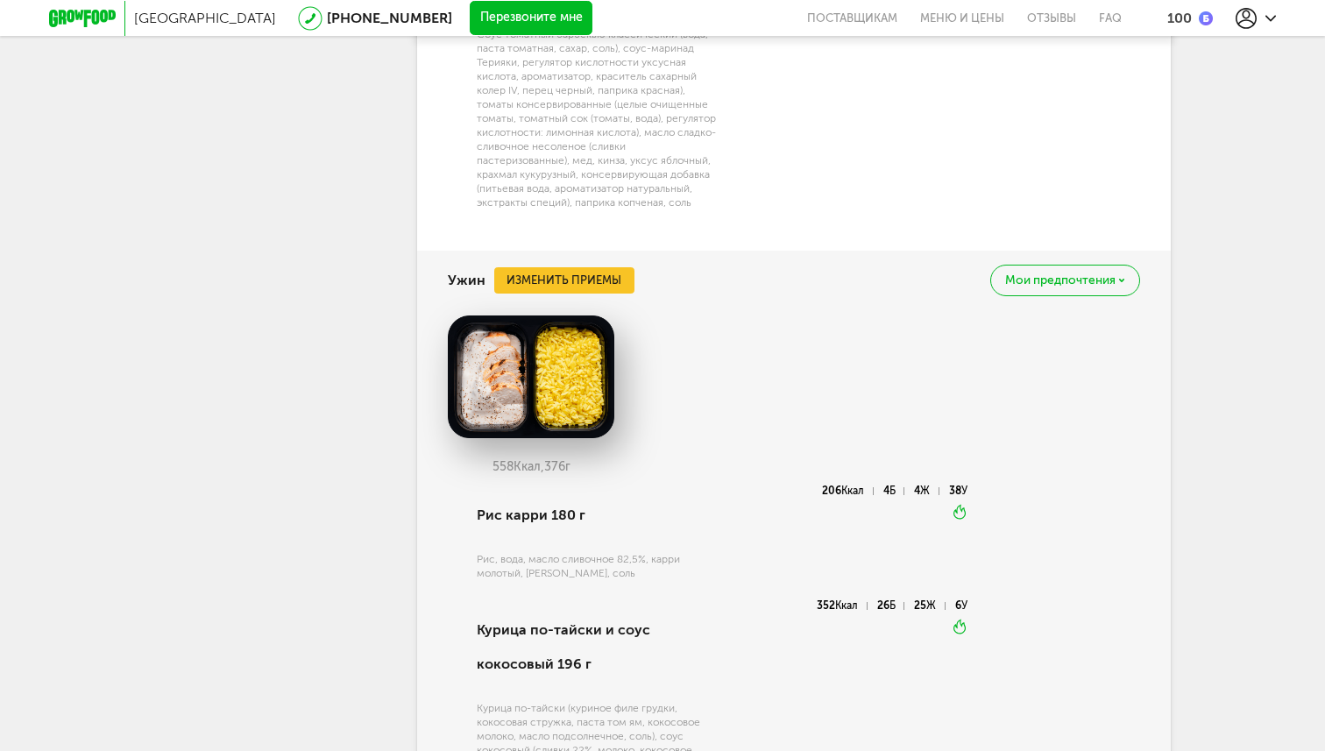
click at [843, 400] on div "558 Ккал, 376 г" at bounding box center [794, 401] width 692 height 170
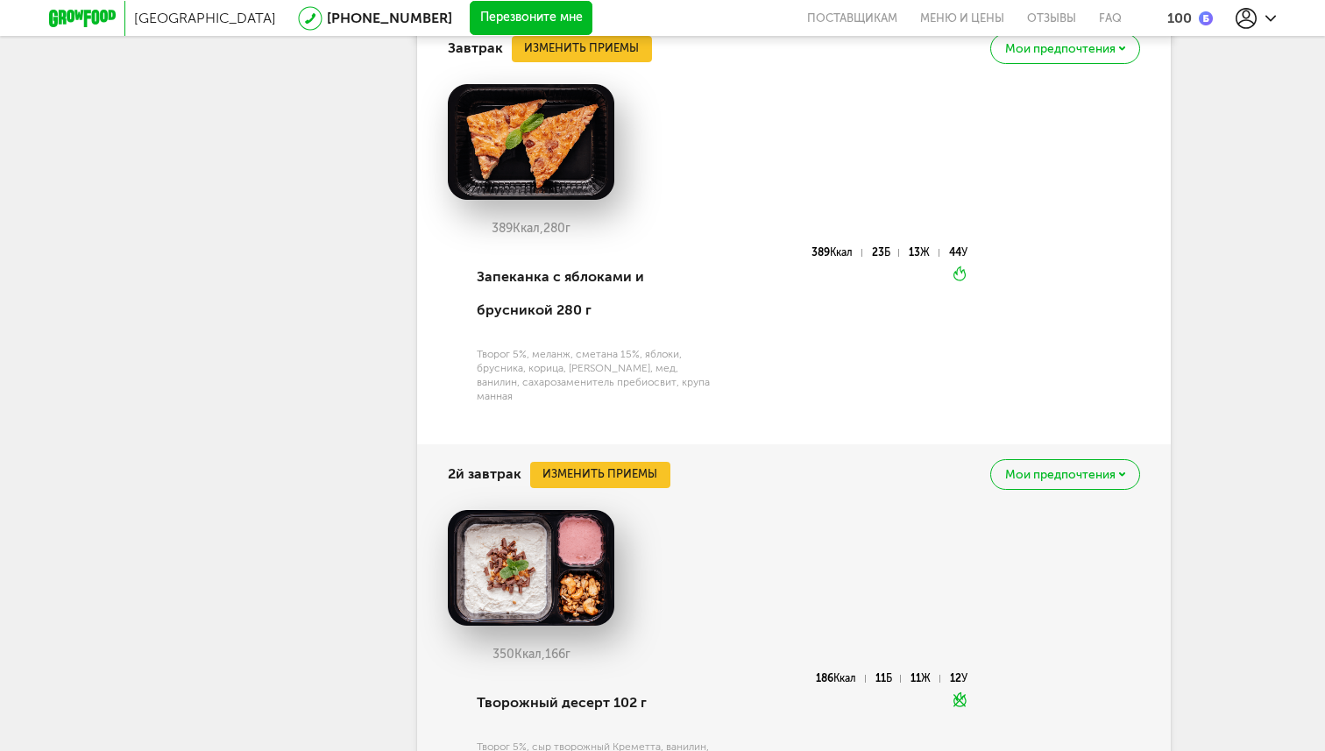
scroll to position [1209, 0]
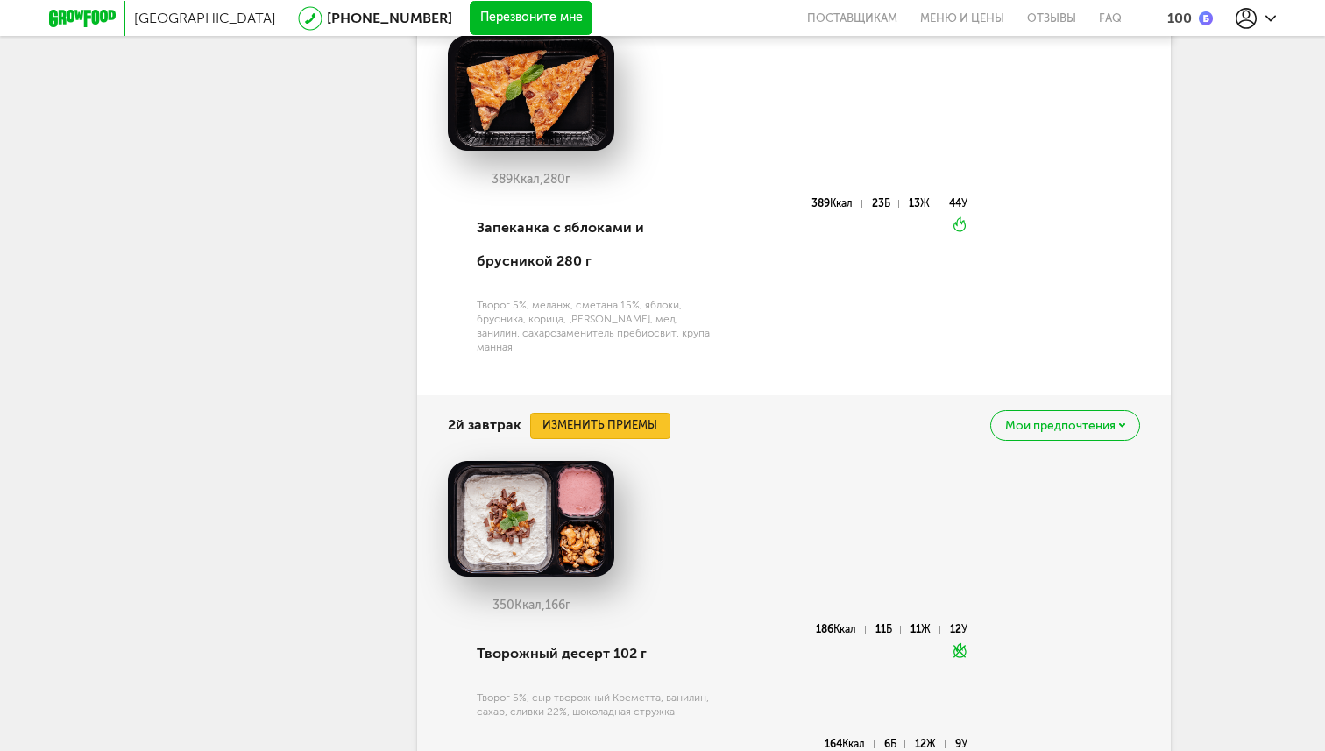
click at [608, 413] on button "Изменить приемы" at bounding box center [600, 426] width 140 height 26
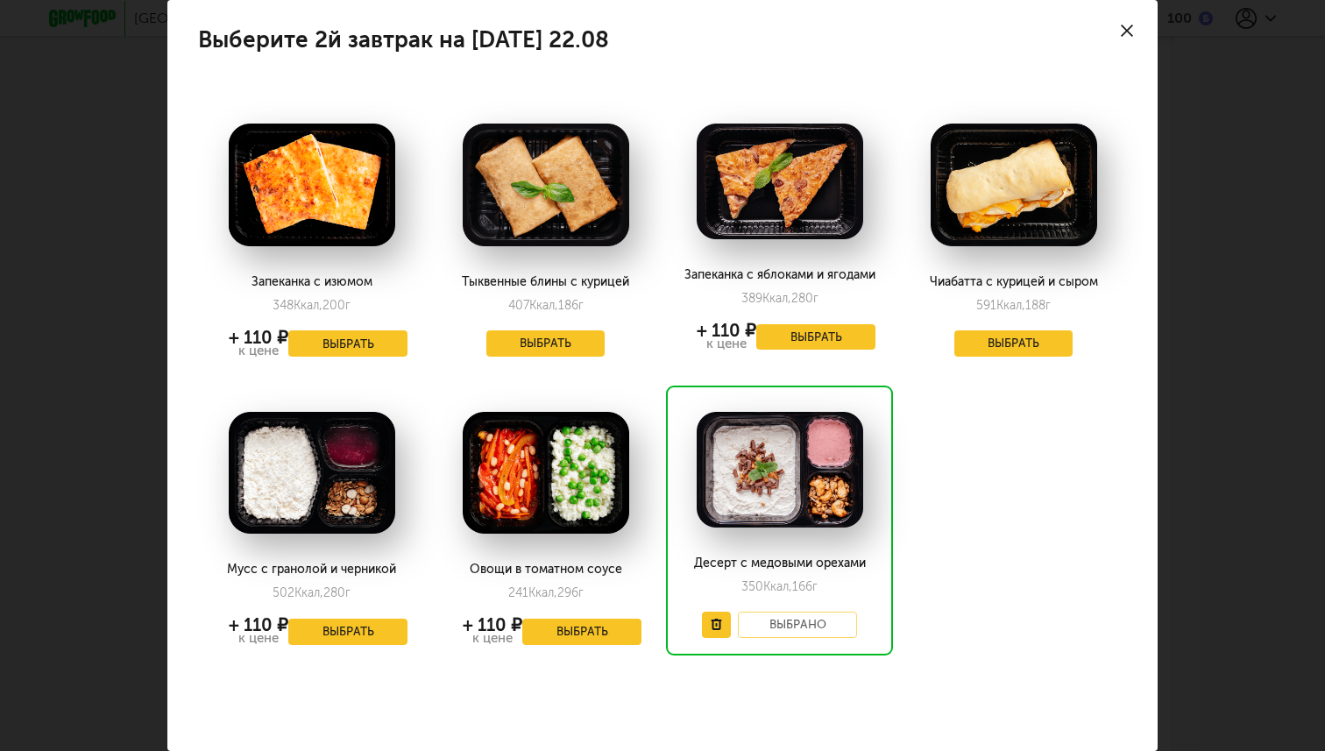
click at [555, 308] on span "Ккал," at bounding box center [543, 305] width 29 height 15
click at [553, 298] on span "Ккал," at bounding box center [543, 305] width 29 height 15
click at [549, 343] on button "Выбрать" at bounding box center [545, 343] width 119 height 26
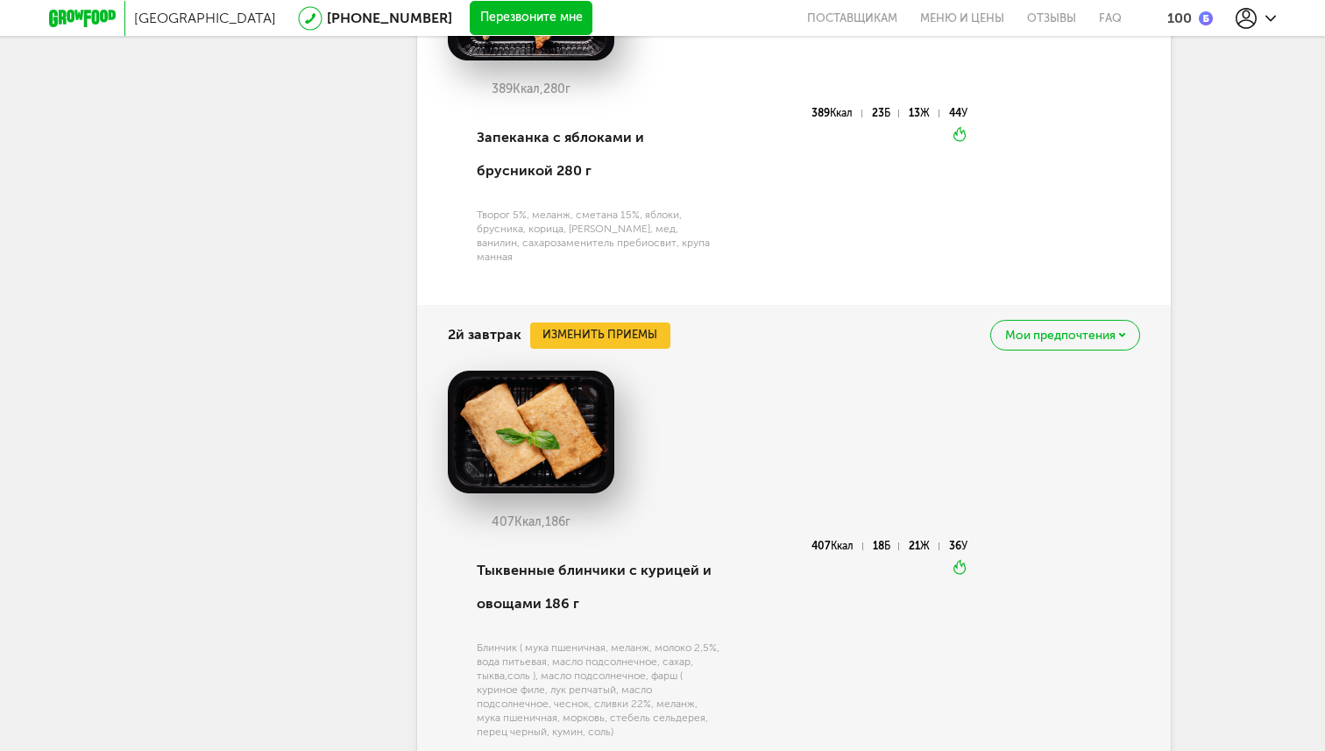
scroll to position [1434, 0]
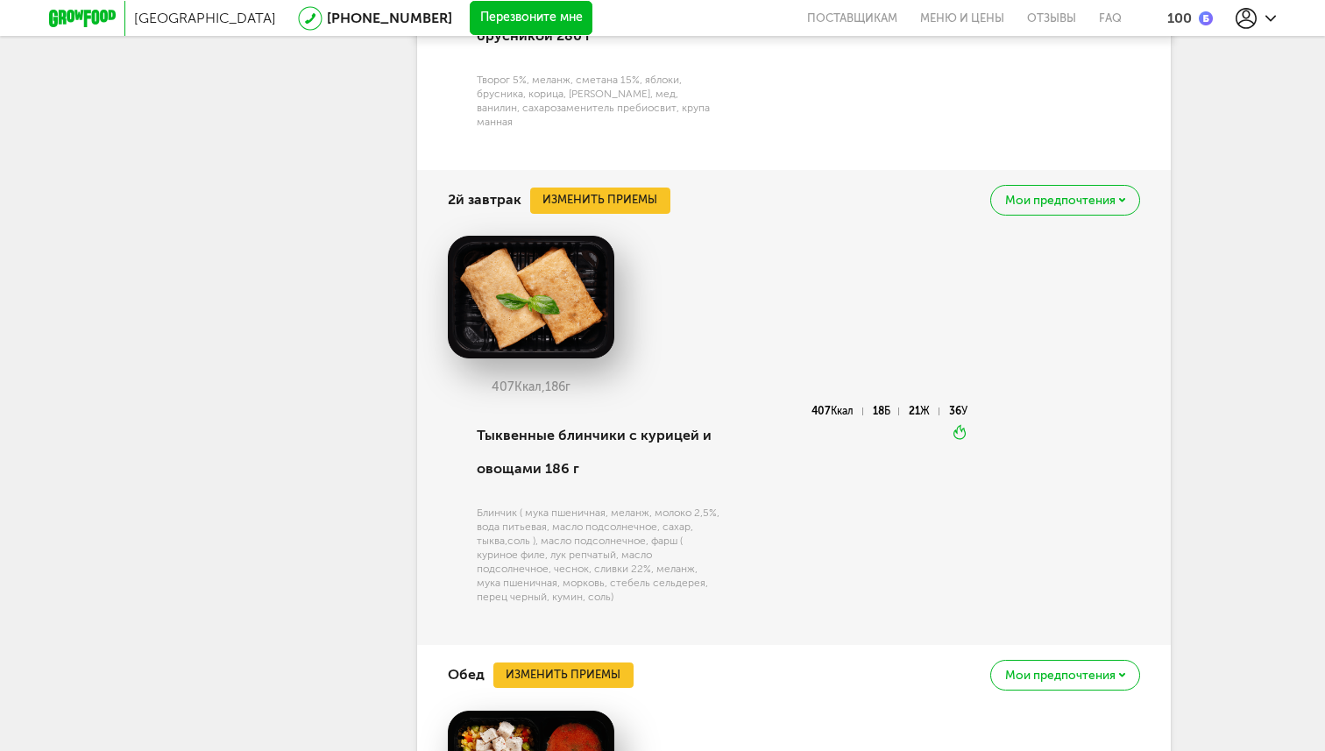
click at [564, 380] on div "407 Ккал, 186 г" at bounding box center [531, 387] width 167 height 14
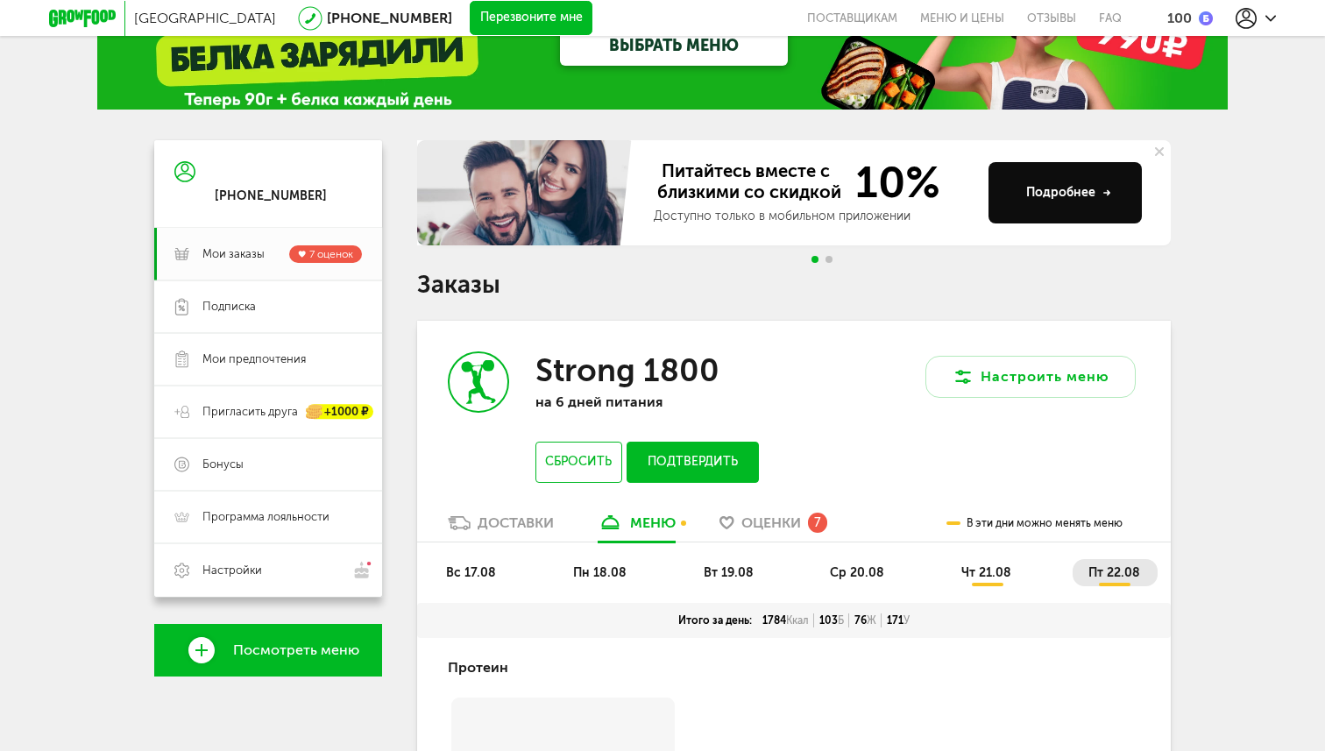
scroll to position [0, 0]
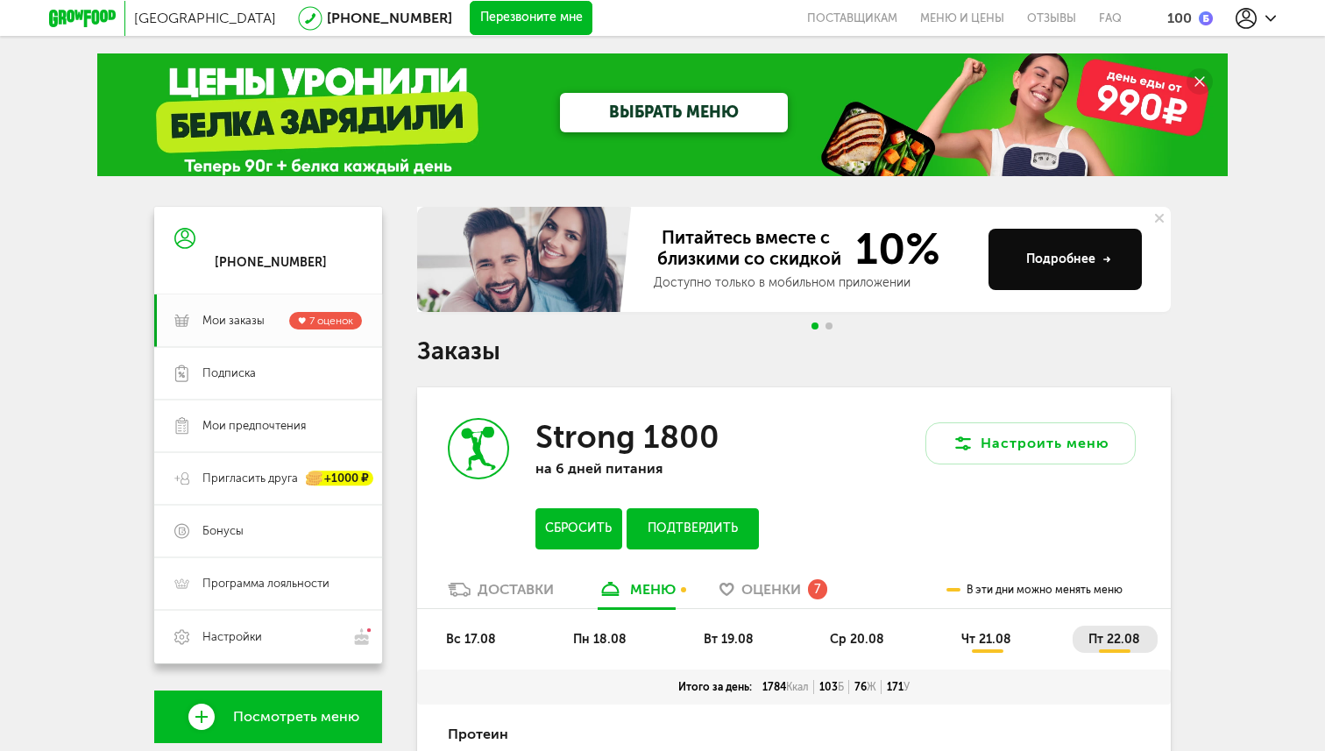
click at [583, 523] on button "Сбросить" at bounding box center [578, 528] width 87 height 41
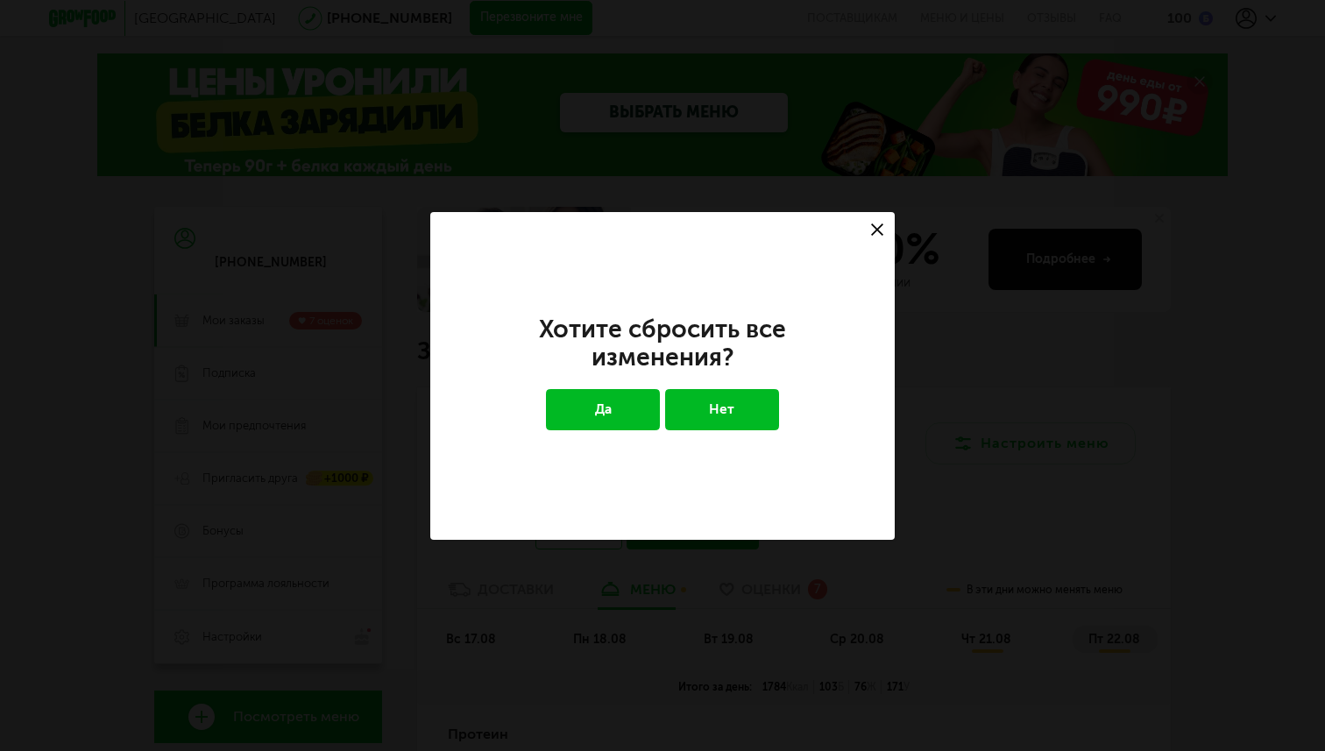
click at [622, 419] on button "Да" at bounding box center [603, 409] width 115 height 40
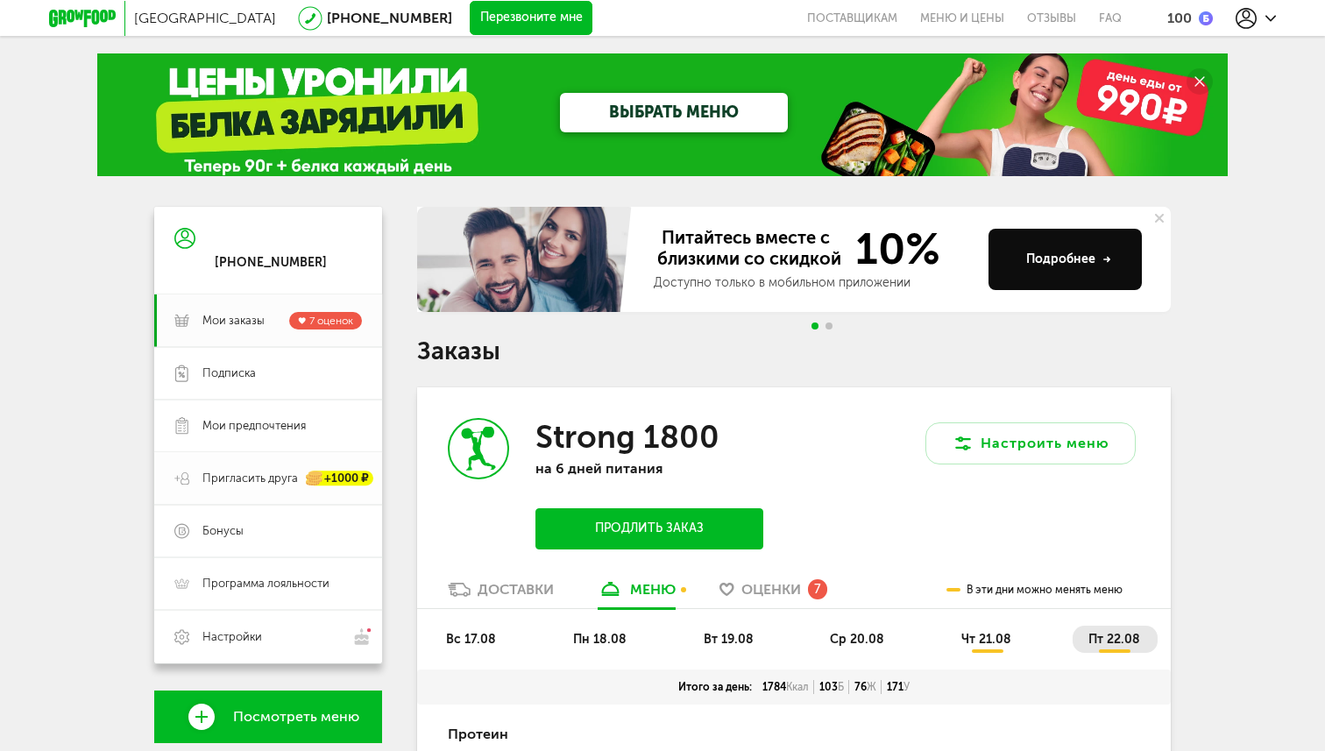
click at [330, 479] on div "+1000 ₽" at bounding box center [340, 479] width 67 height 15
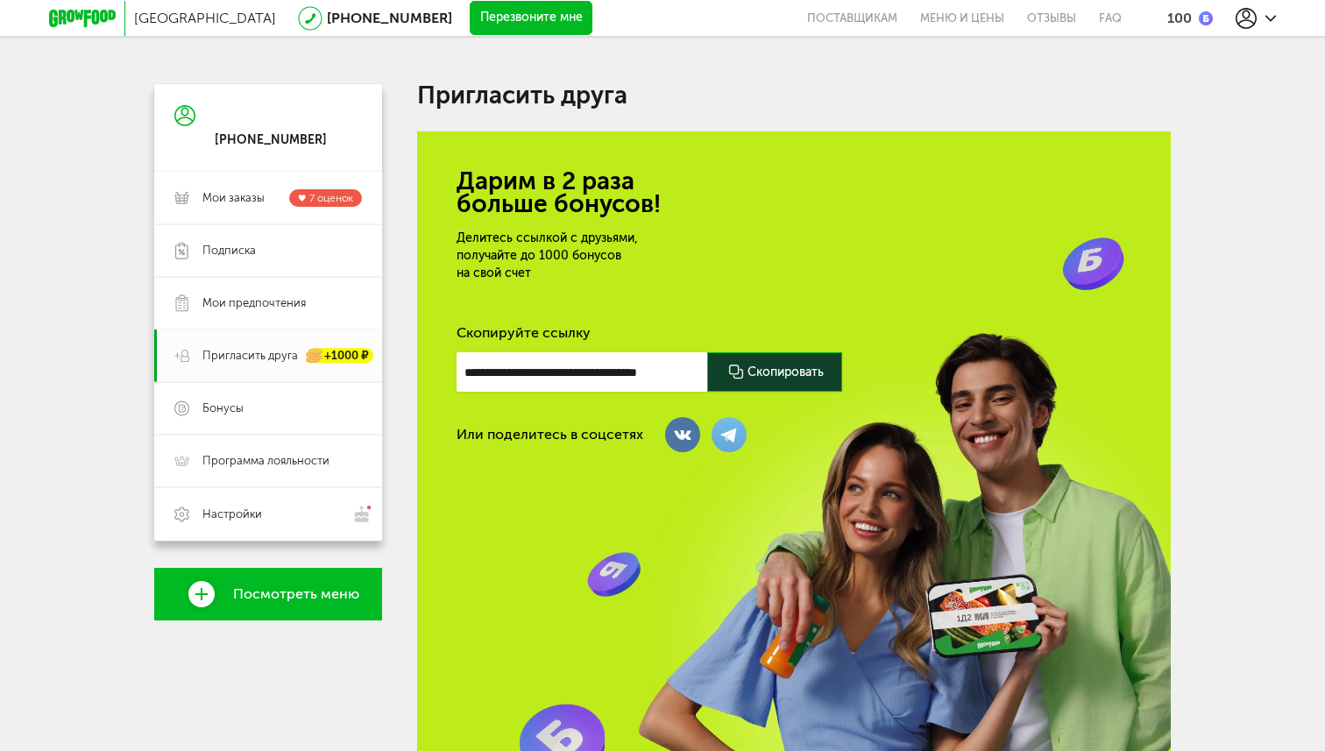
click at [293, 547] on div "+7 (988) 519-22-13 Мои заказы 7 оценок Подписка Мои предпочтения Пригласить дру…" at bounding box center [268, 505] width 228 height 843
click at [293, 537] on link "Настройки" at bounding box center [268, 513] width 228 height 53
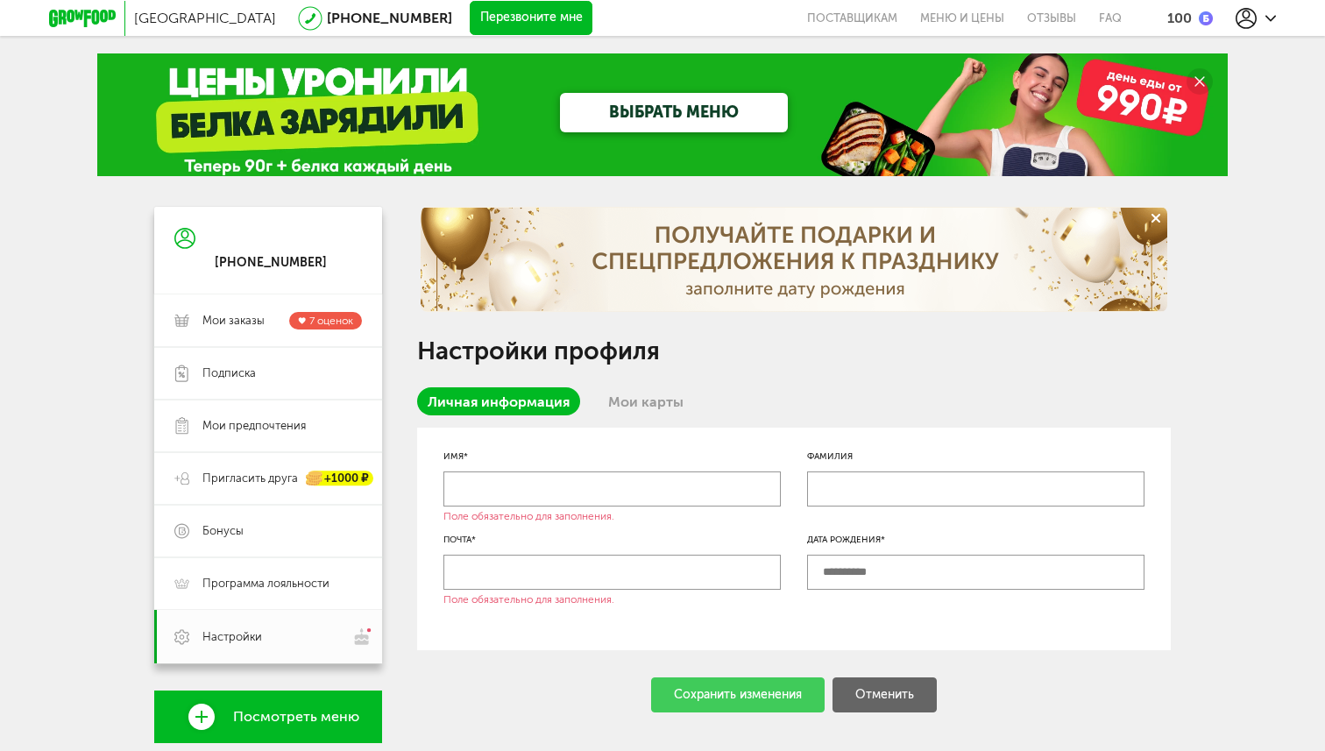
click at [585, 495] on input "text" at bounding box center [611, 489] width 337 height 35
type input "*"
type input "*****"
click at [575, 612] on div "Имя* ***** Фамилия Почта* Поле обязательно для заполнения. Дата рождения*" at bounding box center [794, 539] width 754 height 223
click at [841, 479] on input "text" at bounding box center [975, 489] width 337 height 35
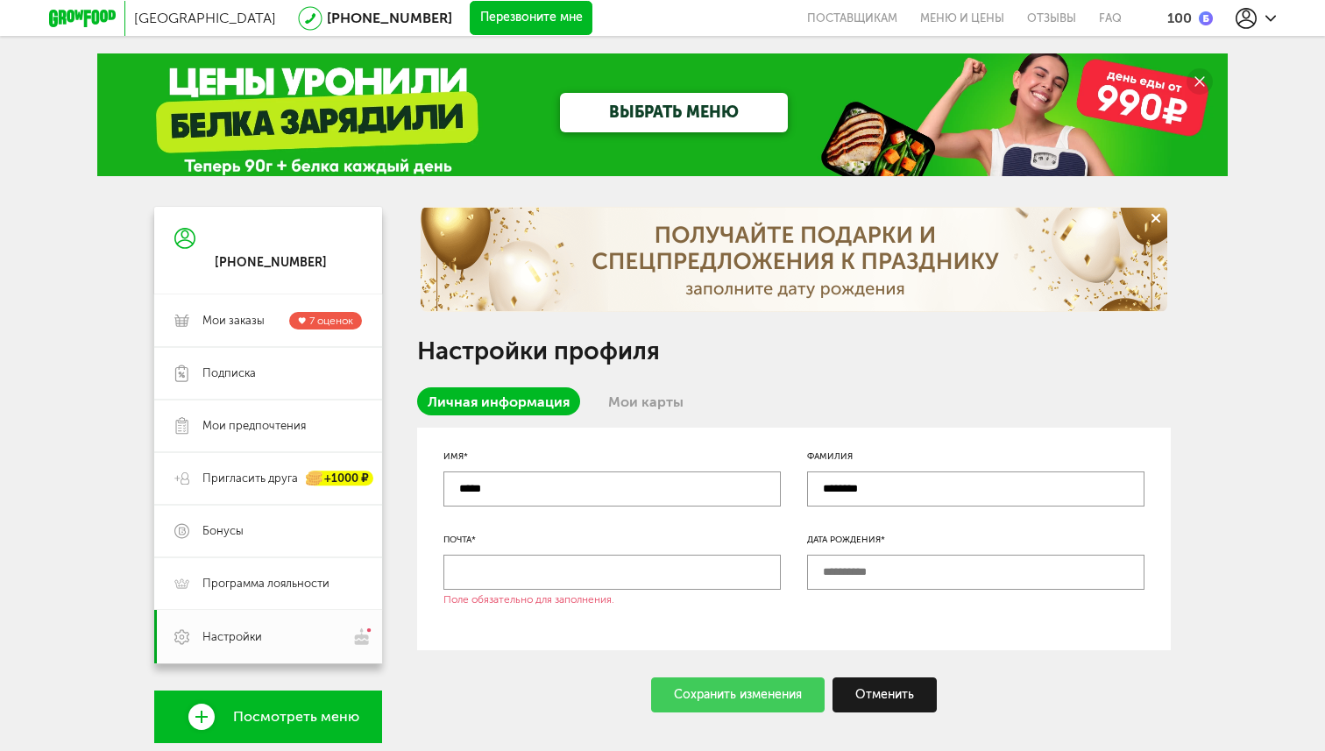
type input "********"
click at [658, 594] on div "Имя* ***** Фамилия ******** Почта* Поле обязательно для заполнения. Дата рожден…" at bounding box center [794, 539] width 754 height 223
click at [604, 577] on input "text" at bounding box center [611, 572] width 337 height 35
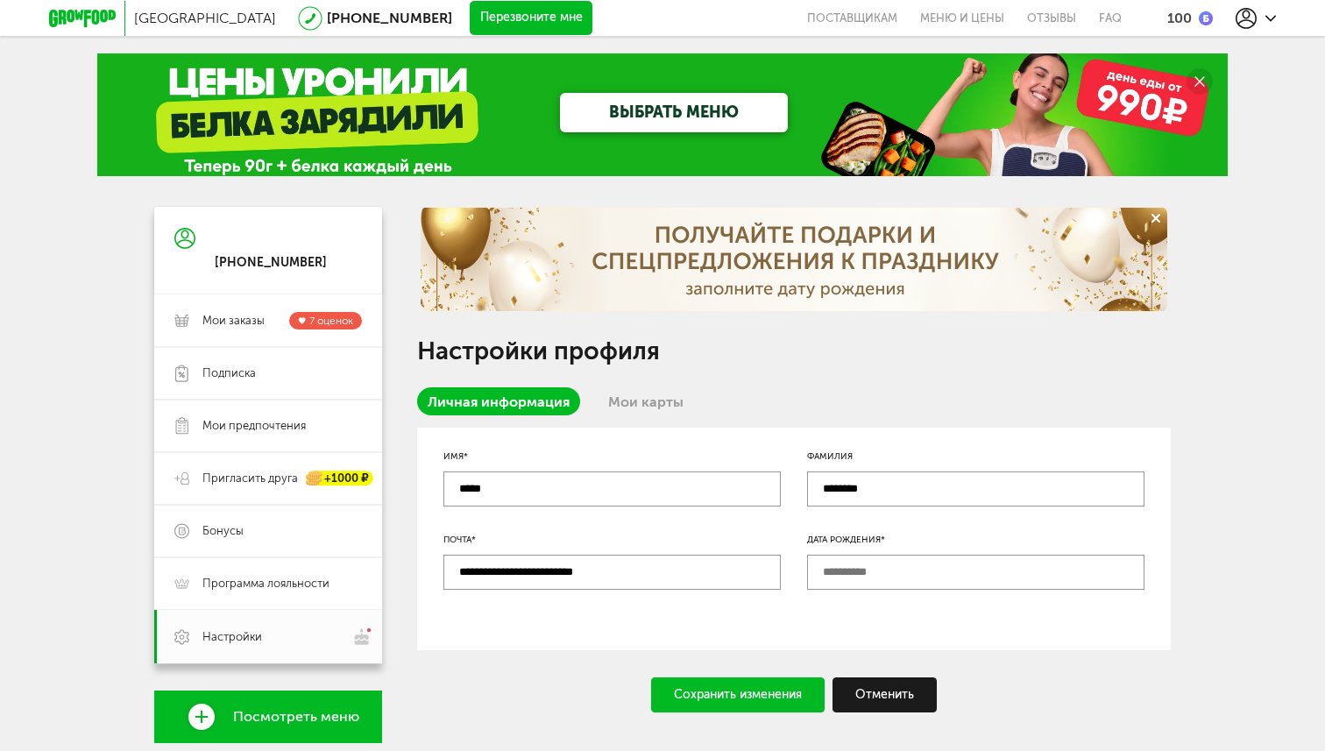
type input "**********"
click at [904, 572] on input "text" at bounding box center [975, 572] width 337 height 35
type input "**********"
click at [794, 697] on div "Сохранить изменения" at bounding box center [738, 694] width 174 height 35
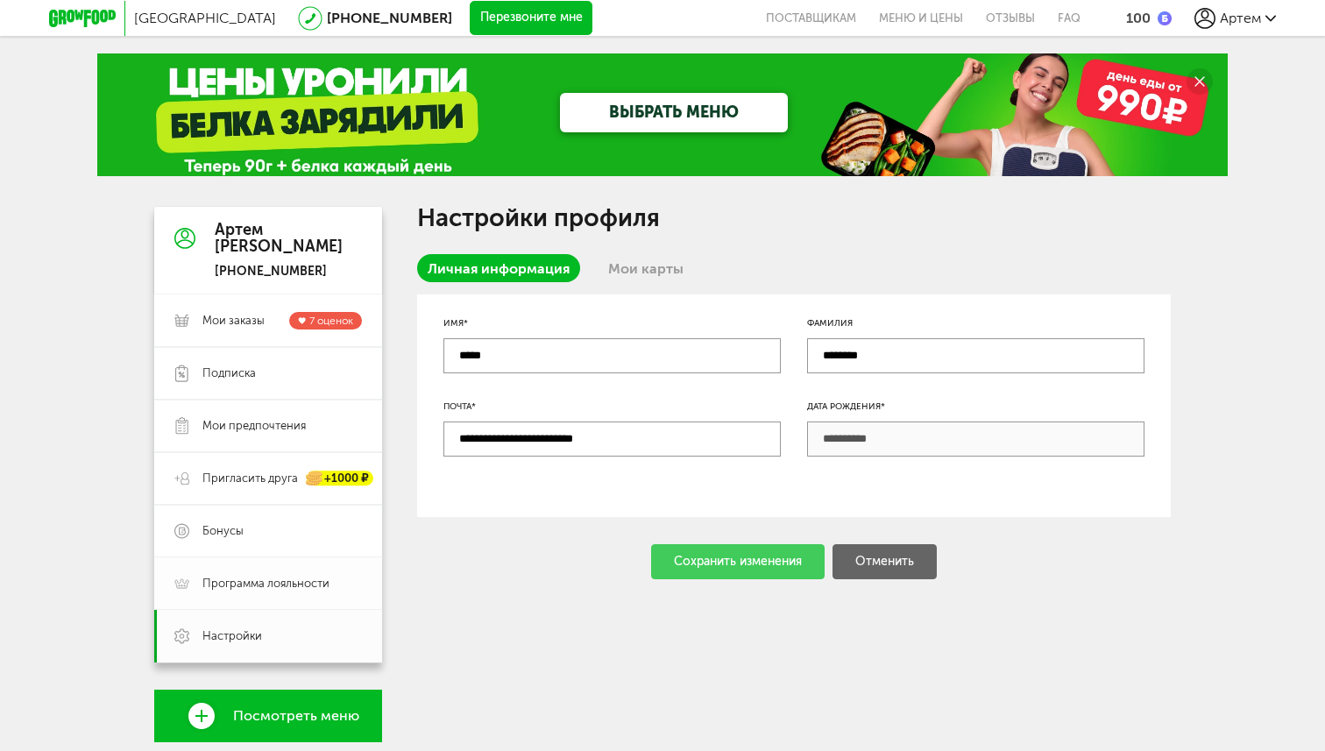
click at [263, 576] on span "Программа лояльности" at bounding box center [265, 584] width 127 height 16
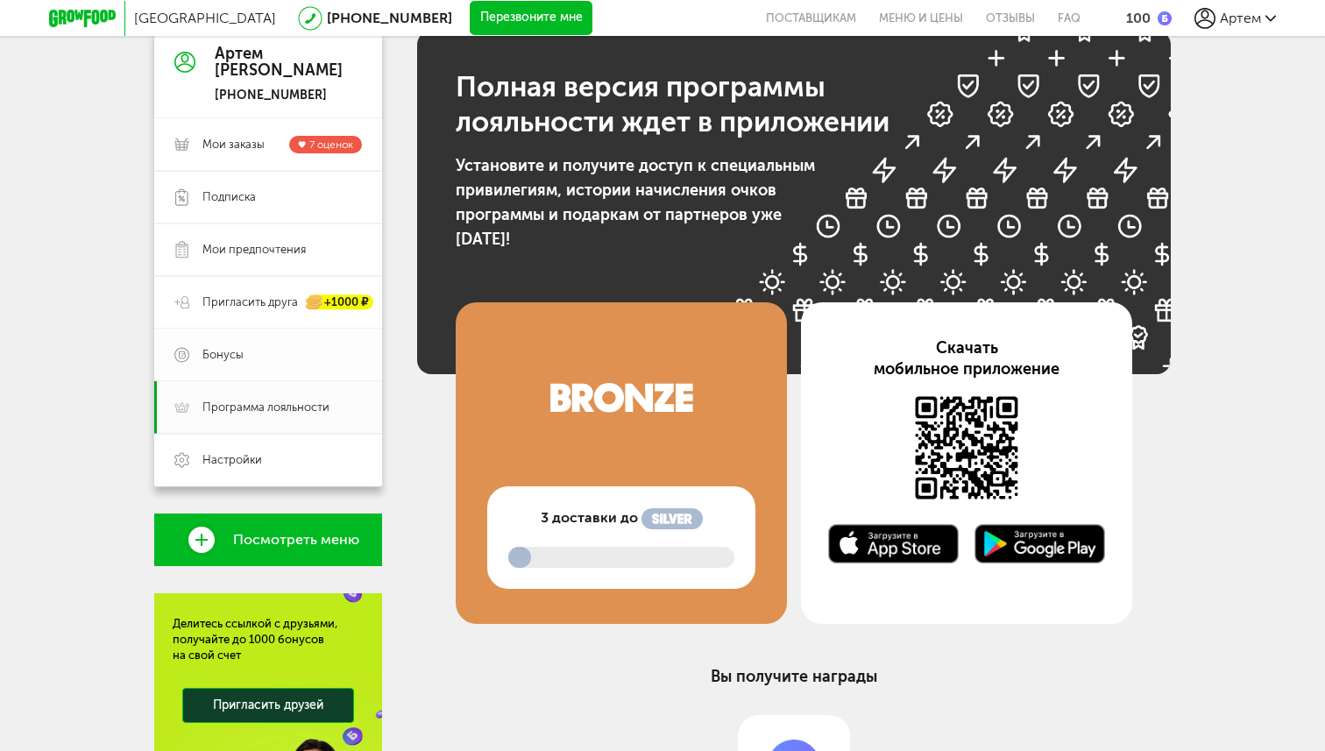
scroll to position [173, 0]
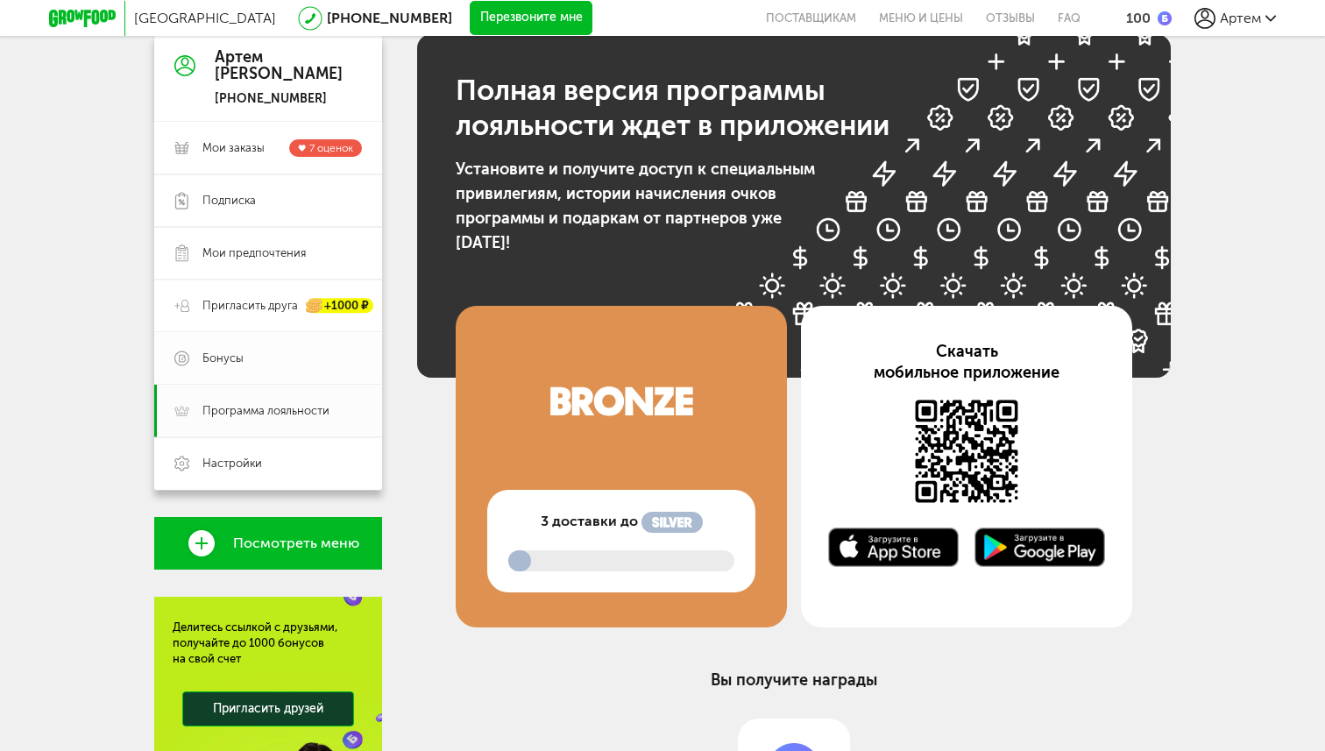
click at [249, 377] on link "Бонусы" at bounding box center [268, 358] width 228 height 53
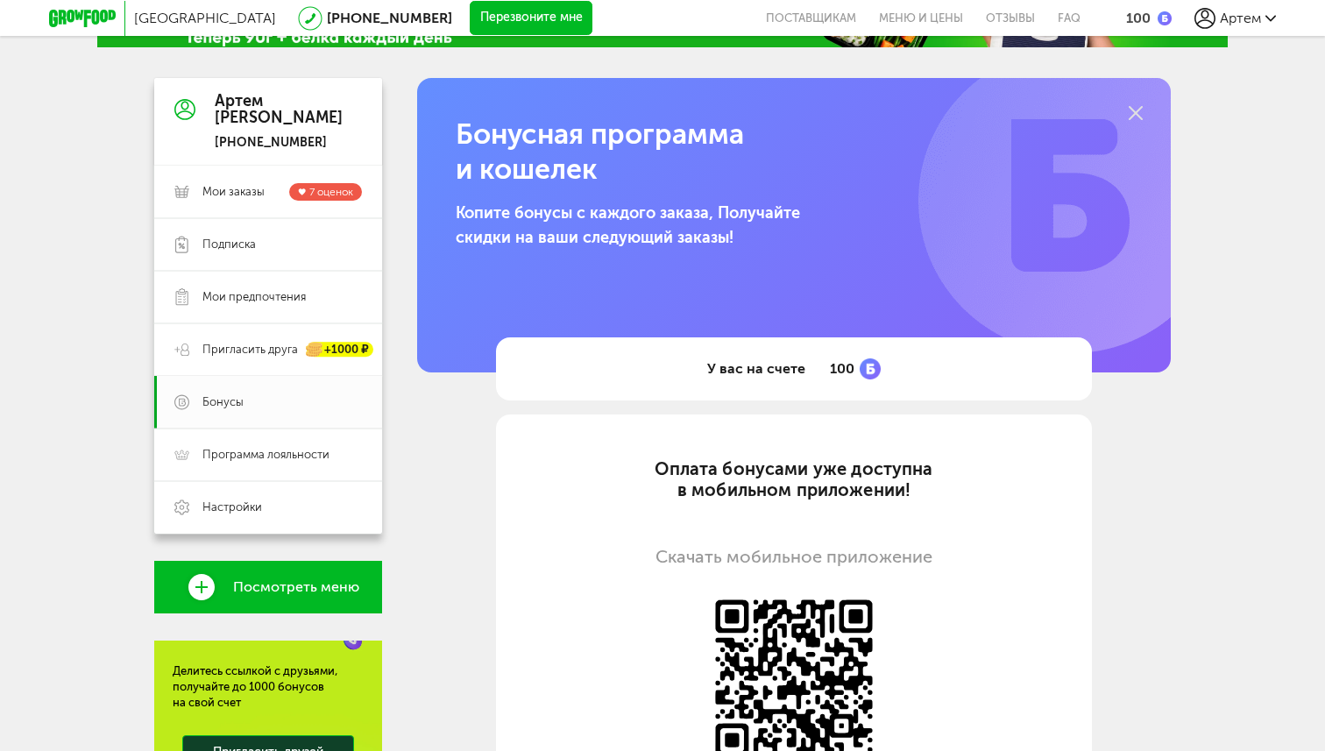
scroll to position [56, 0]
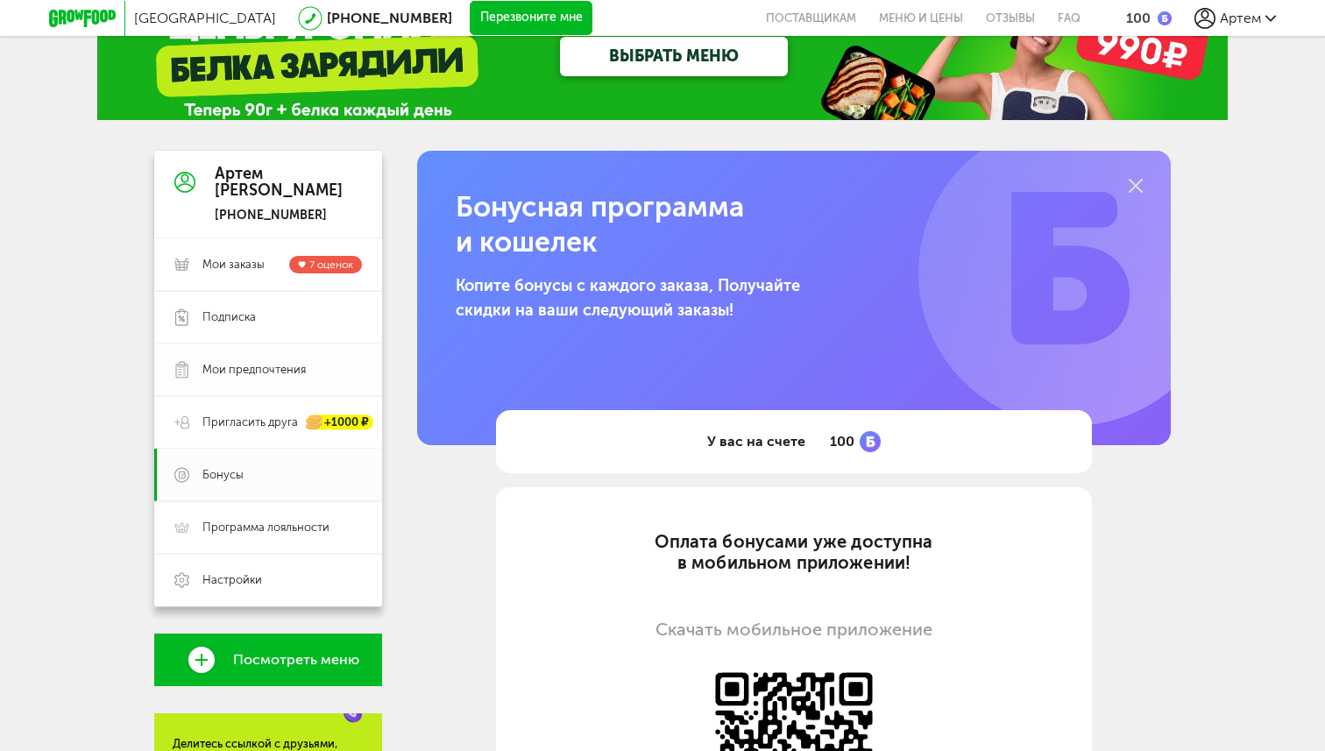
click at [219, 377] on span "Мои предпочтения" at bounding box center [253, 370] width 103 height 16
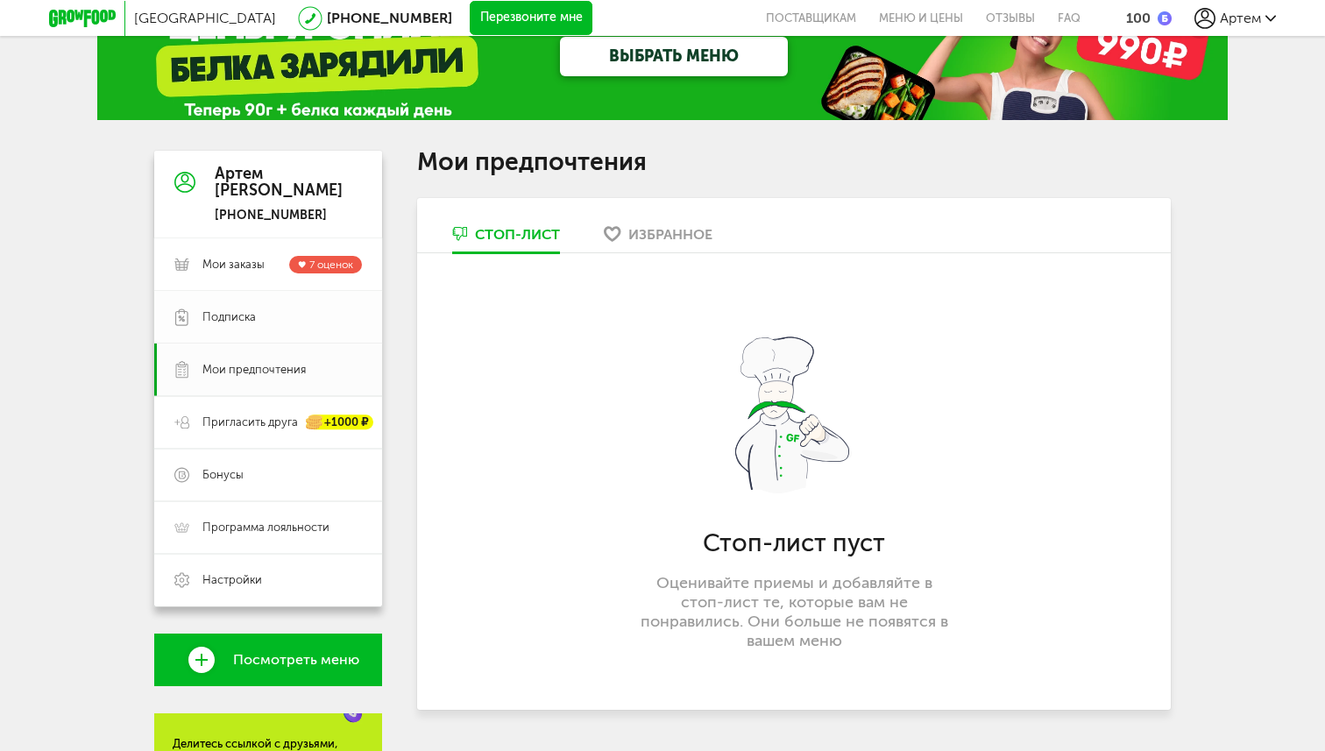
click at [219, 319] on span "Подписка" at bounding box center [228, 317] width 53 height 16
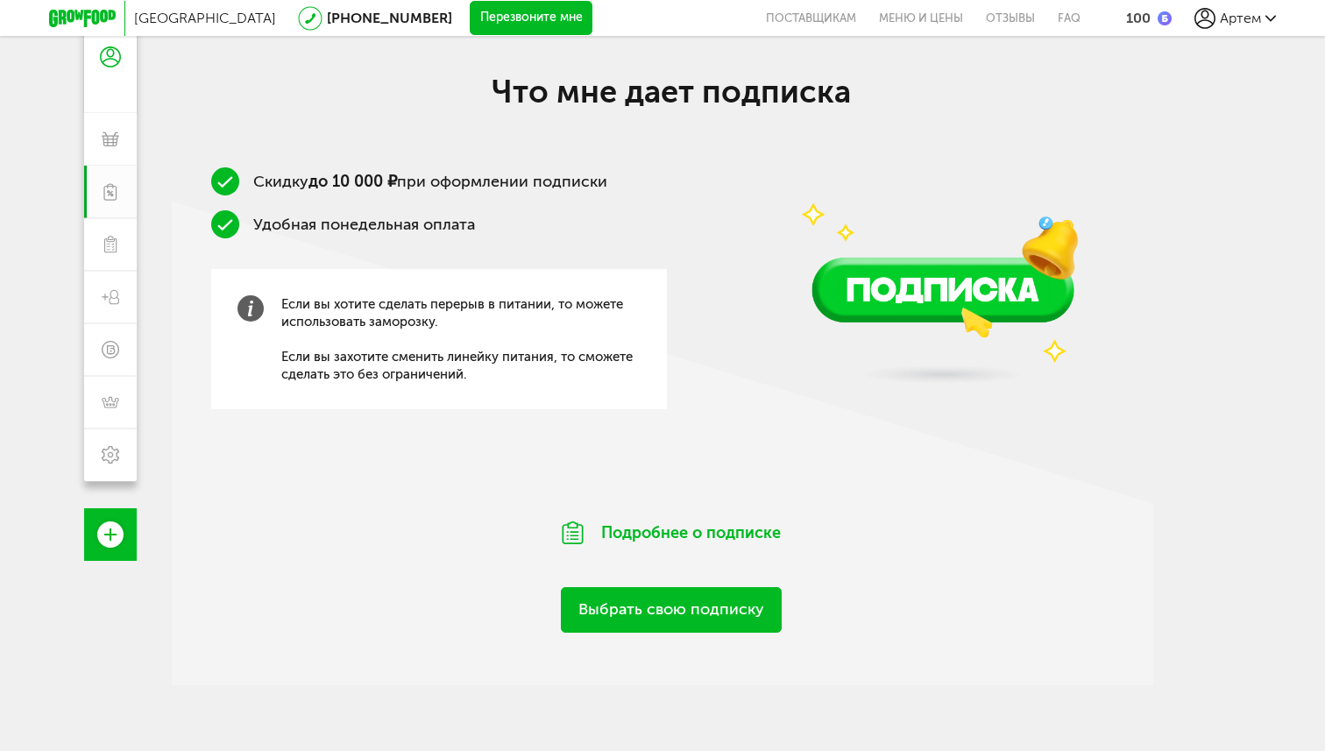
scroll to position [277, 0]
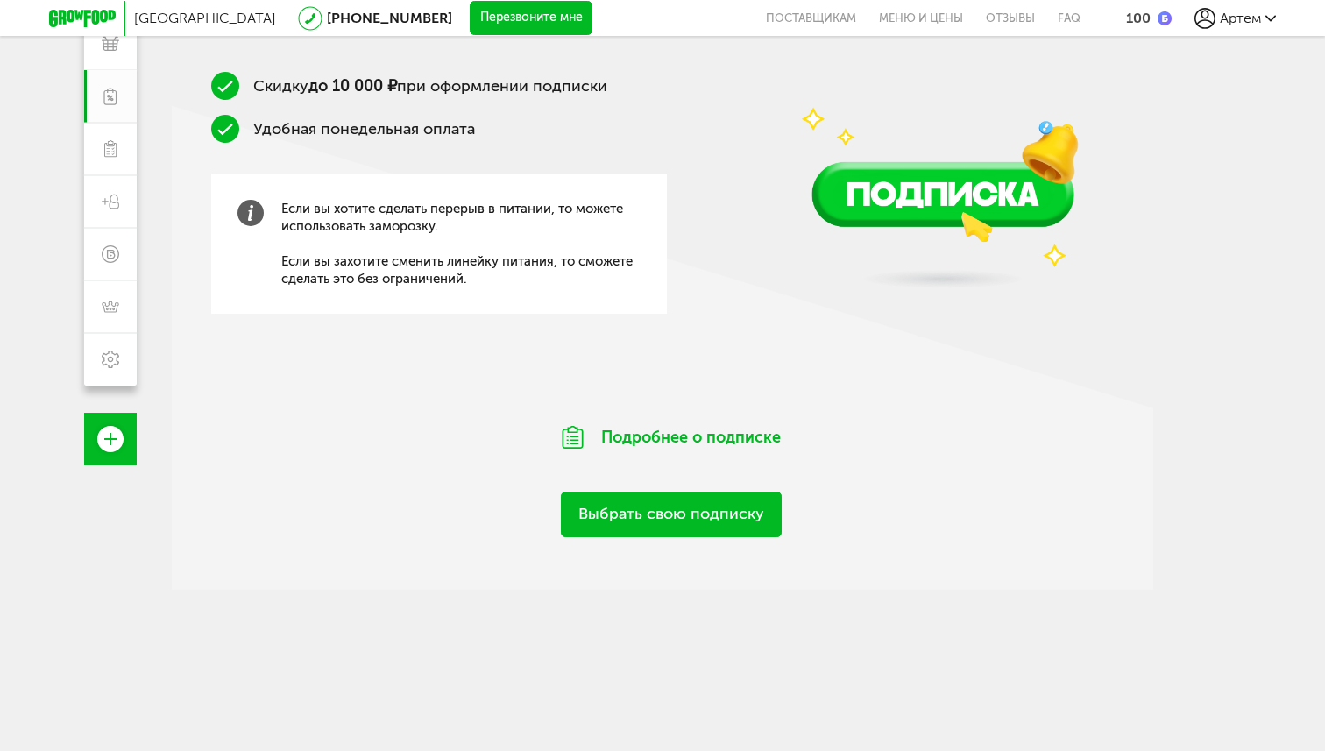
click at [699, 511] on link "Выбрать свою подписку" at bounding box center [671, 514] width 221 height 45
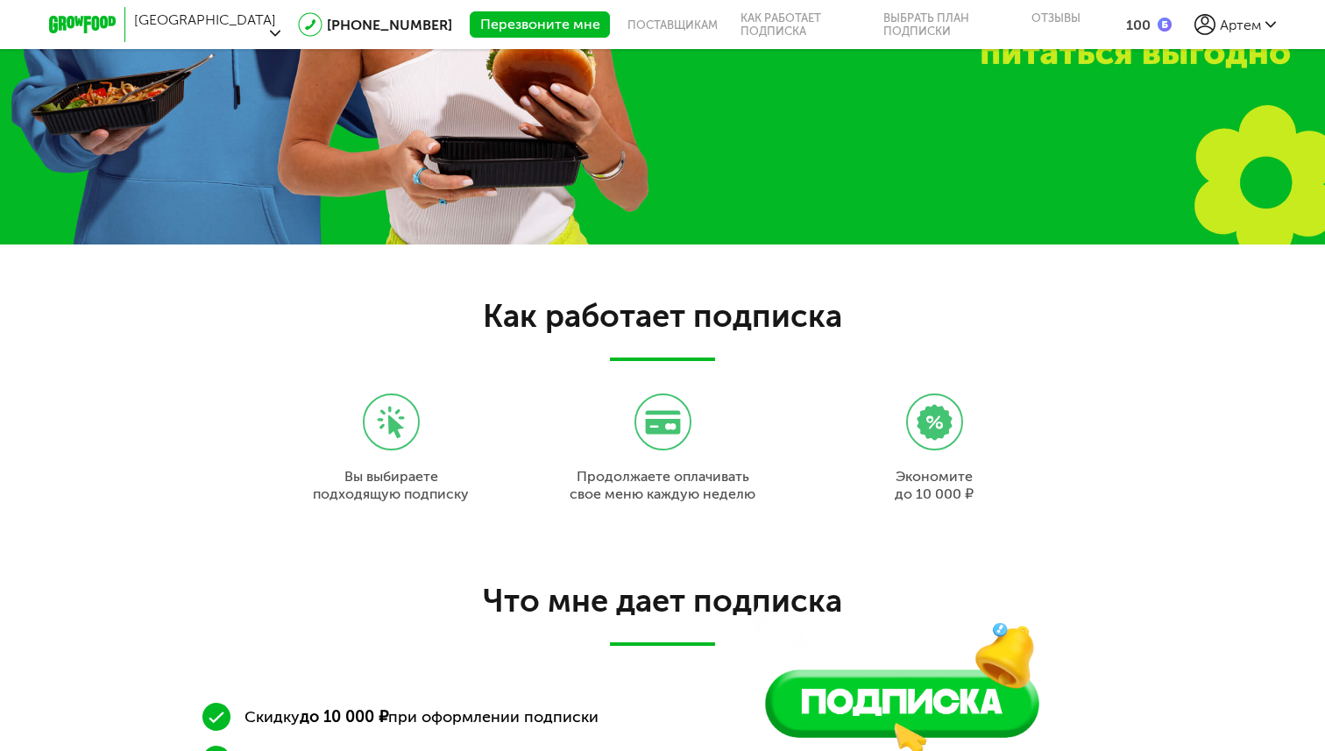
scroll to position [1501, 0]
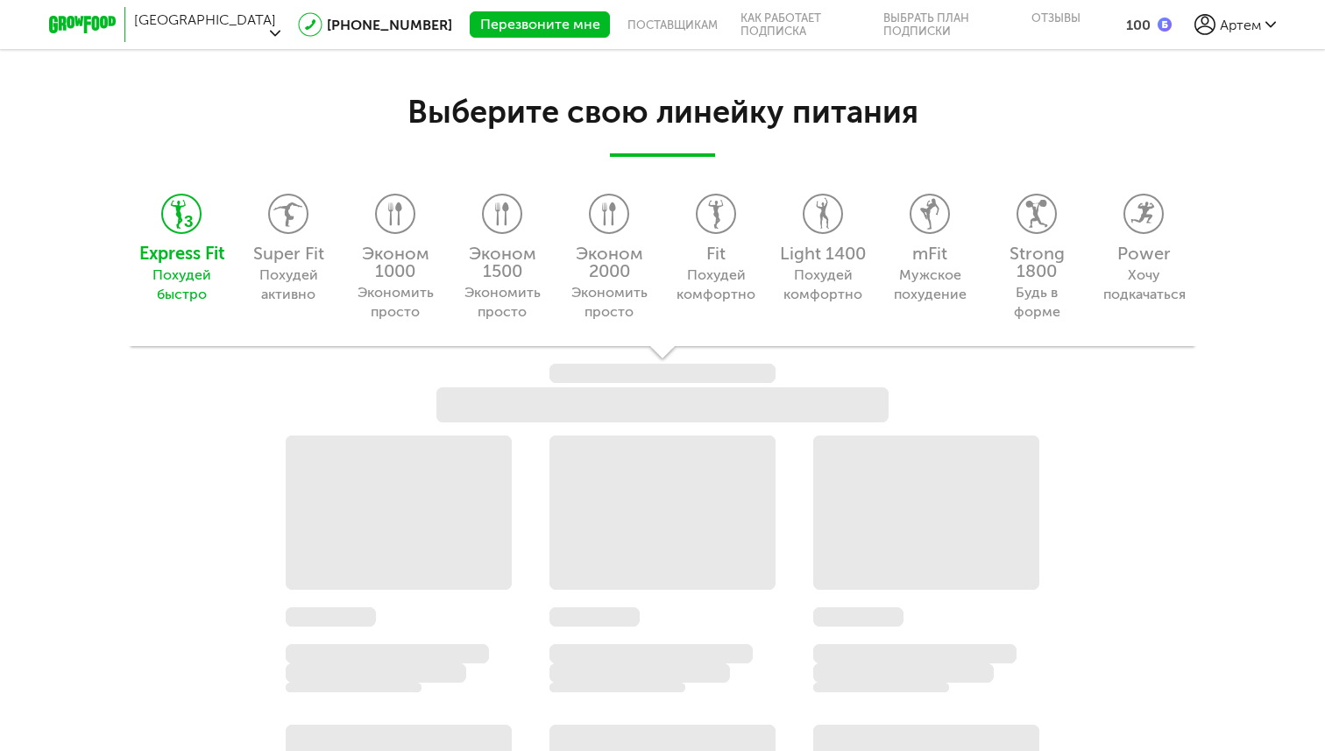
click at [1030, 244] on div "Express Fit Похудей быстро Super Fit Похудей активно Эконом 1000 Экономить прос…" at bounding box center [662, 256] width 1069 height 180
click at [1030, 317] on div "Express Fit Похудей быстро Super Fit Похудей активно Эконом 1000 Экономить прос…" at bounding box center [662, 256] width 1069 height 180
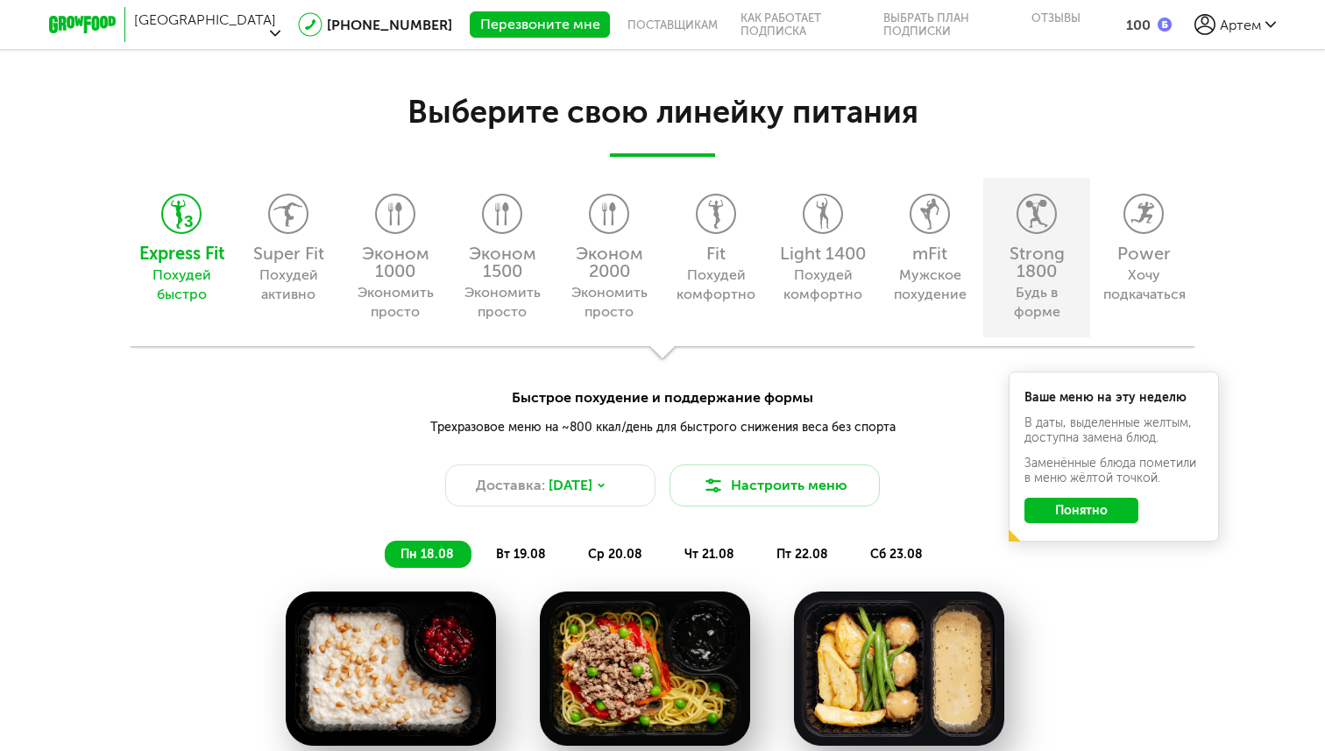
click at [1018, 294] on div "Будь в форме" at bounding box center [1036, 302] width 80 height 39
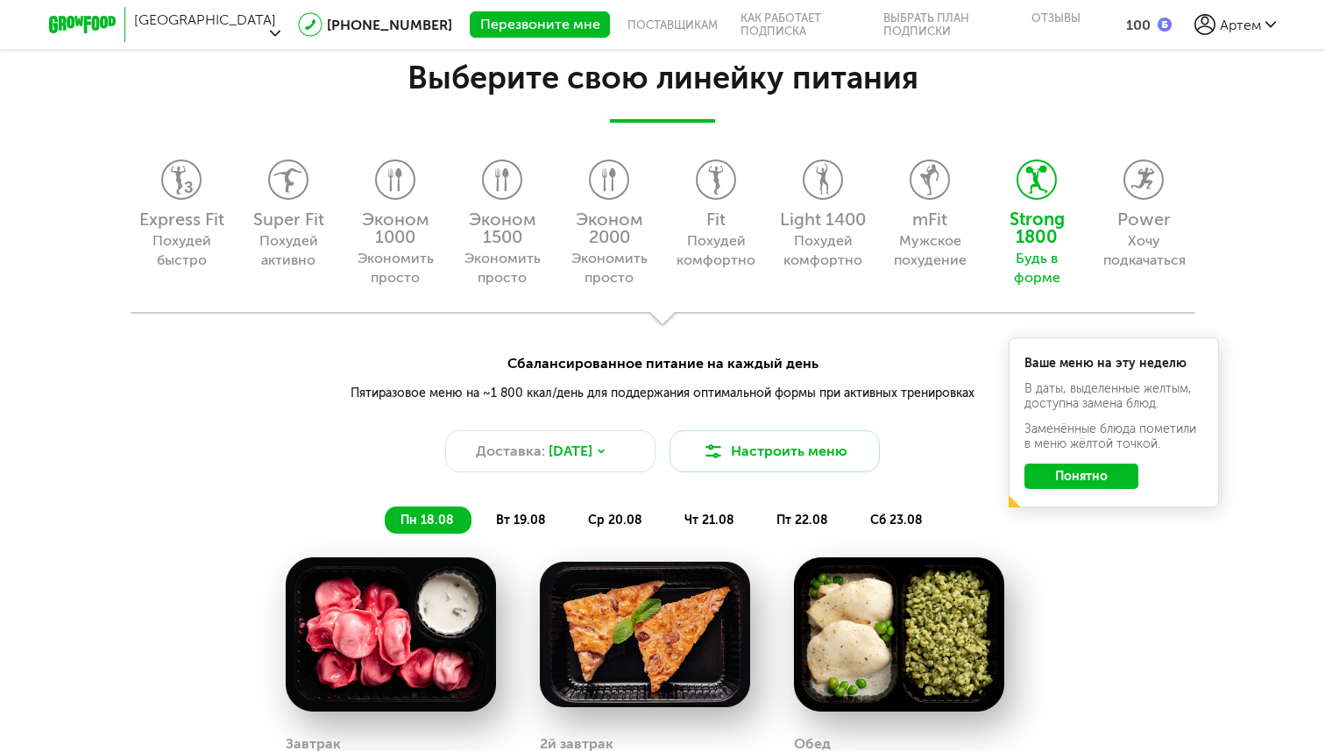
scroll to position [1537, 0]
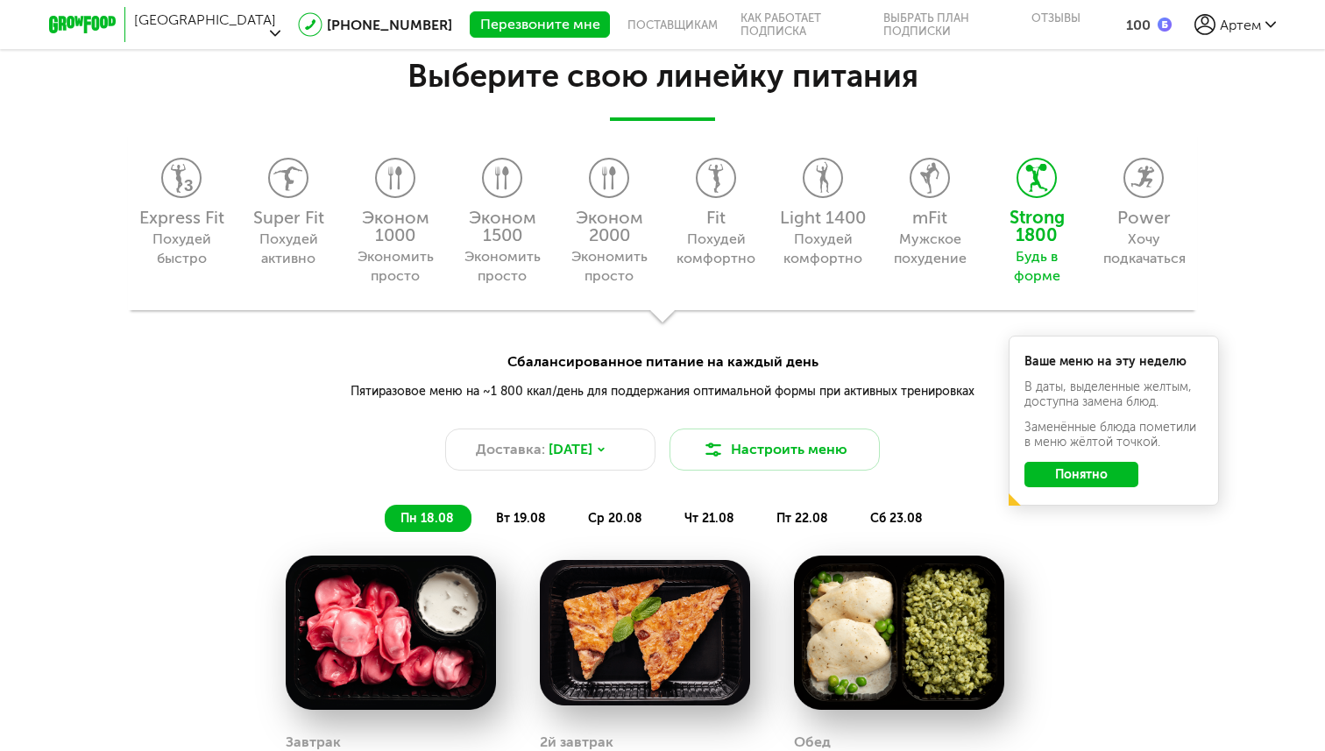
click at [1055, 472] on button "Понятно" at bounding box center [1082, 474] width 114 height 25
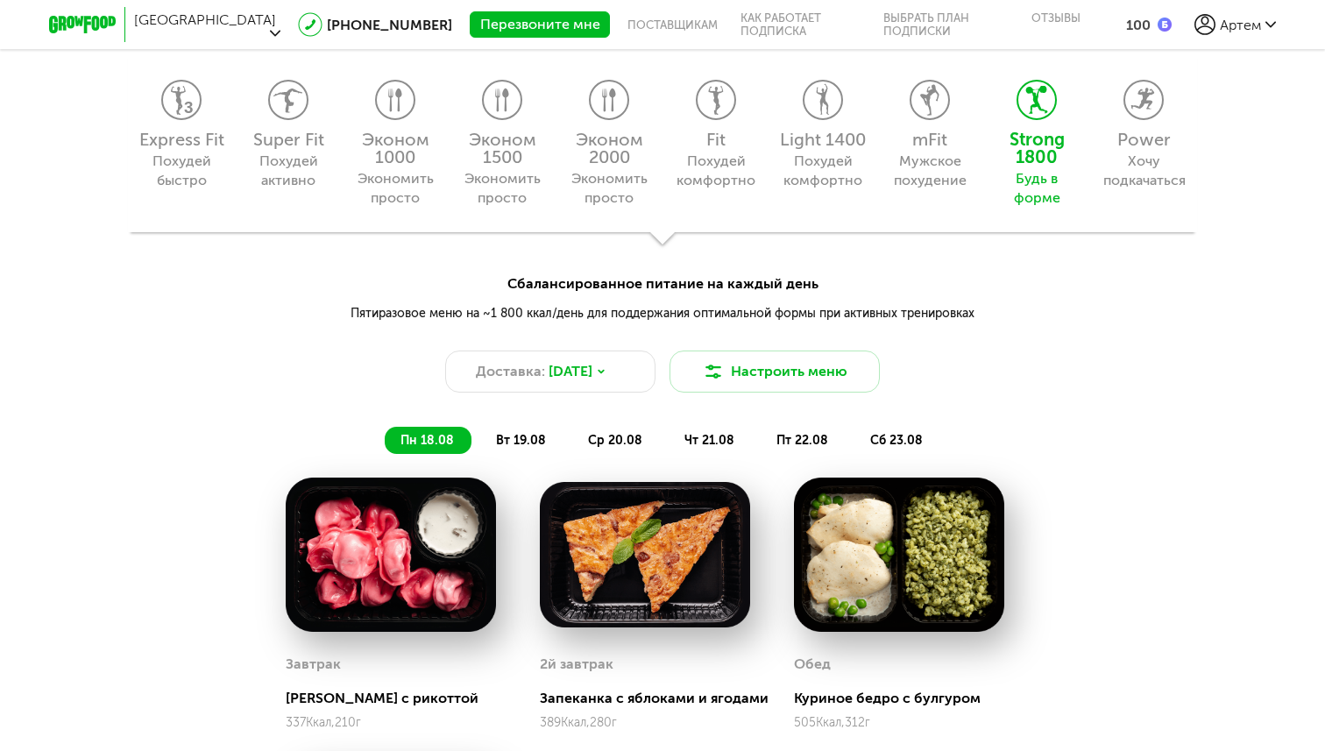
scroll to position [1603, 0]
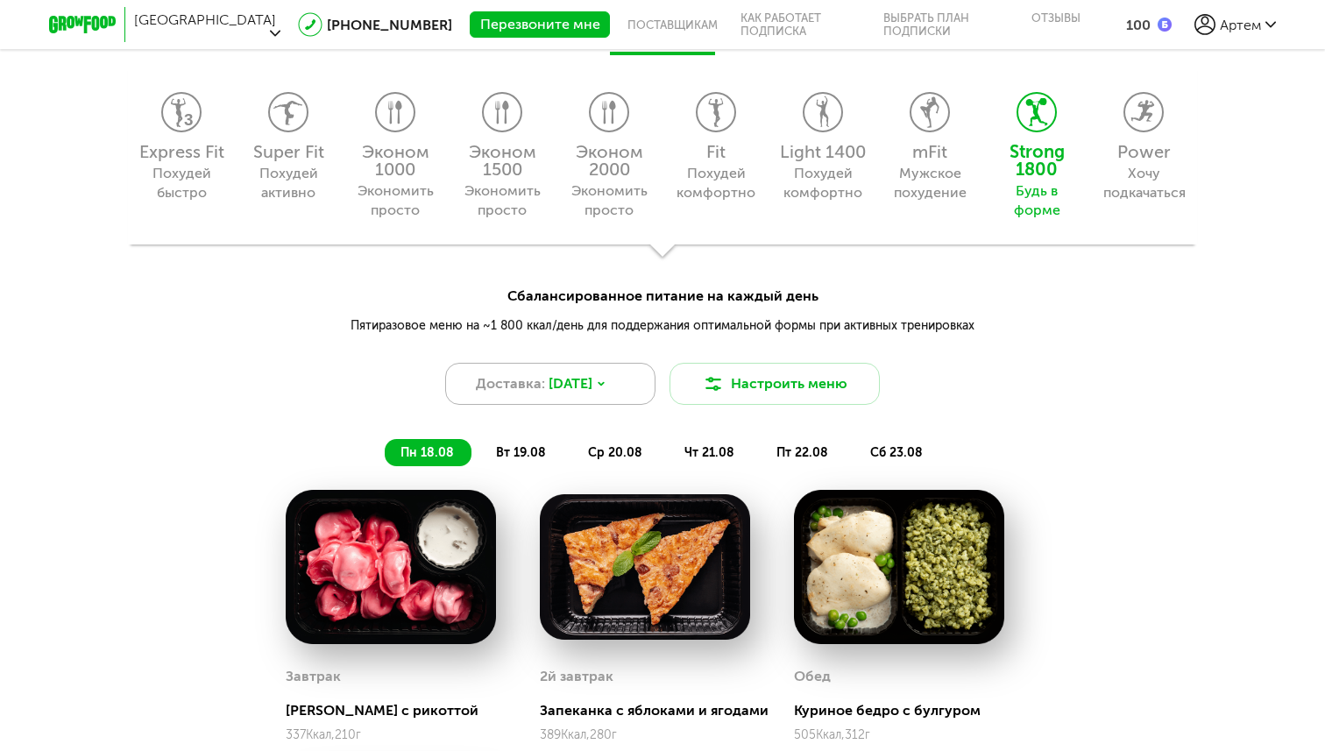
click at [635, 381] on div "Доставка: 18 авг, пн" at bounding box center [550, 384] width 210 height 42
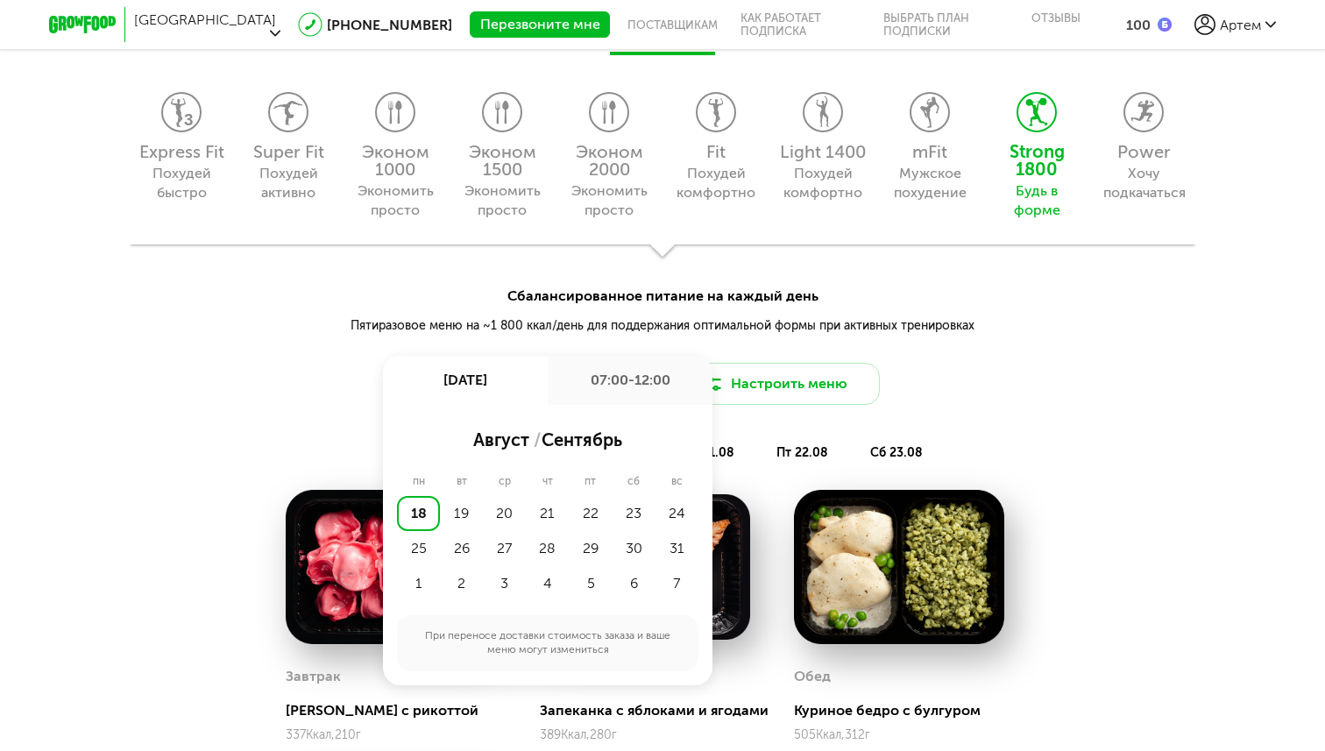
click at [1073, 448] on div "пн 18.08 вт 19.08 ср 20.08 чт 21.08 пт 22.08 сб 23.08" at bounding box center [662, 444] width 1325 height 44
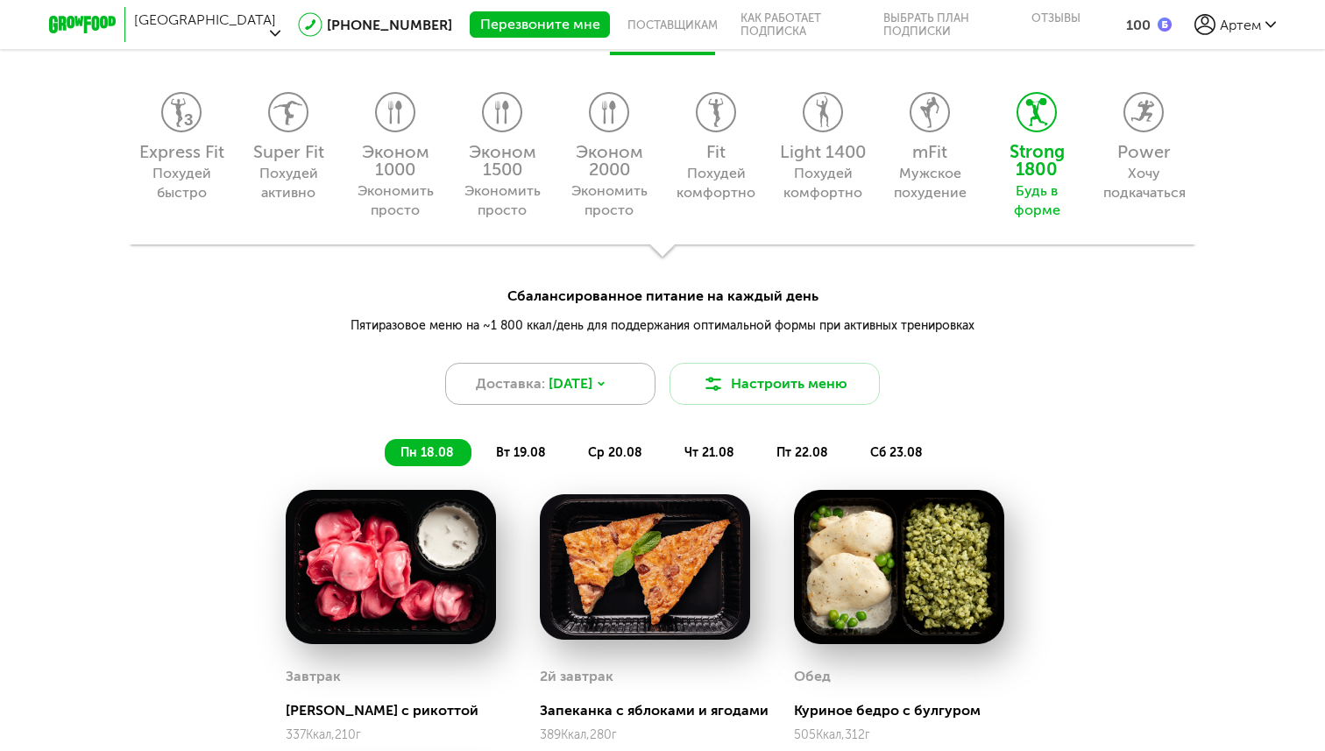
click at [631, 395] on div "Доставка: 18 авг, пн" at bounding box center [550, 384] width 210 height 42
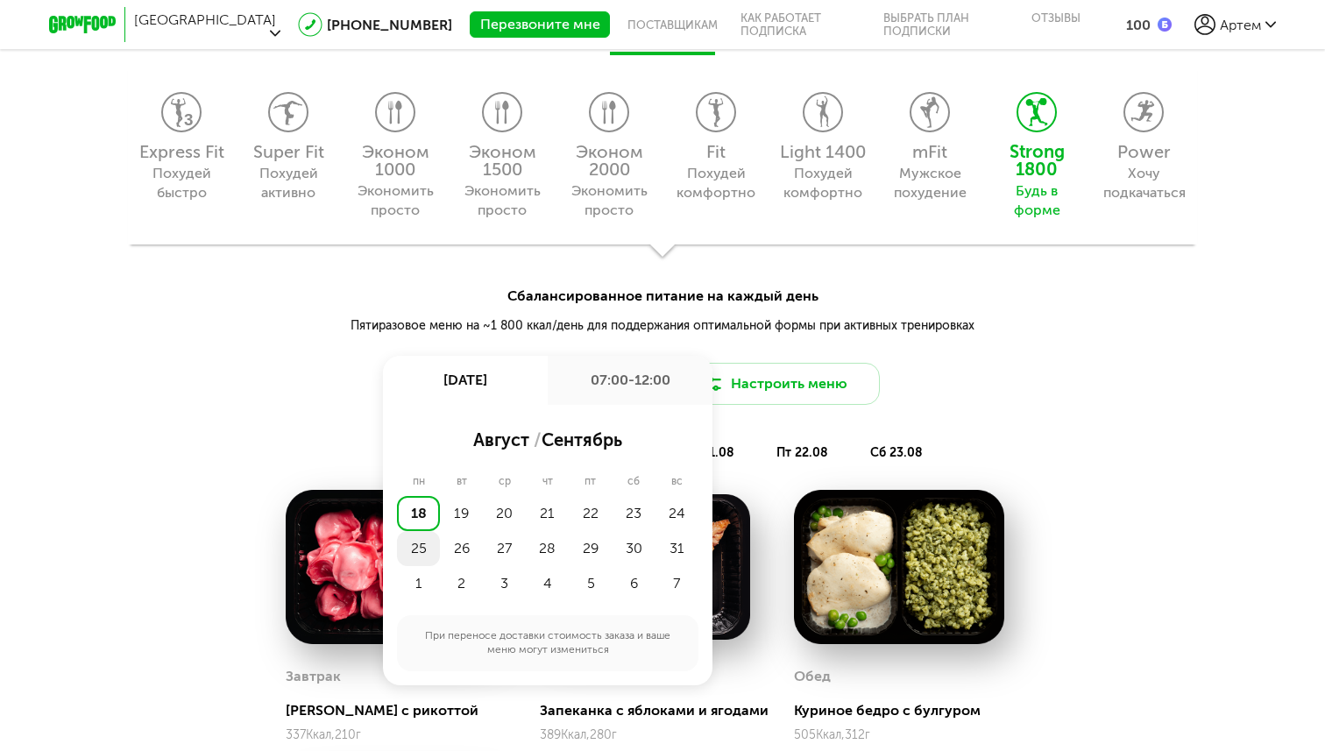
click at [417, 550] on div "25" at bounding box center [418, 548] width 43 height 35
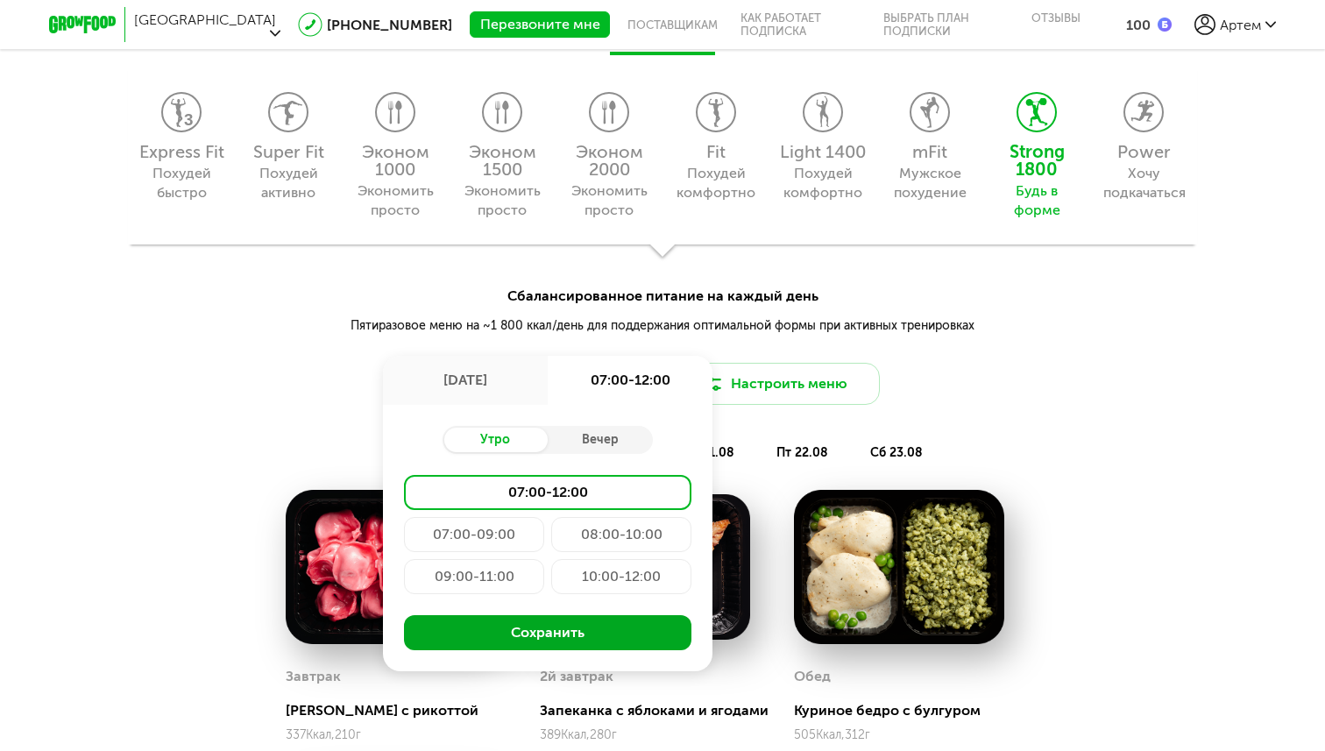
click at [606, 641] on button "Сохранить" at bounding box center [547, 632] width 287 height 35
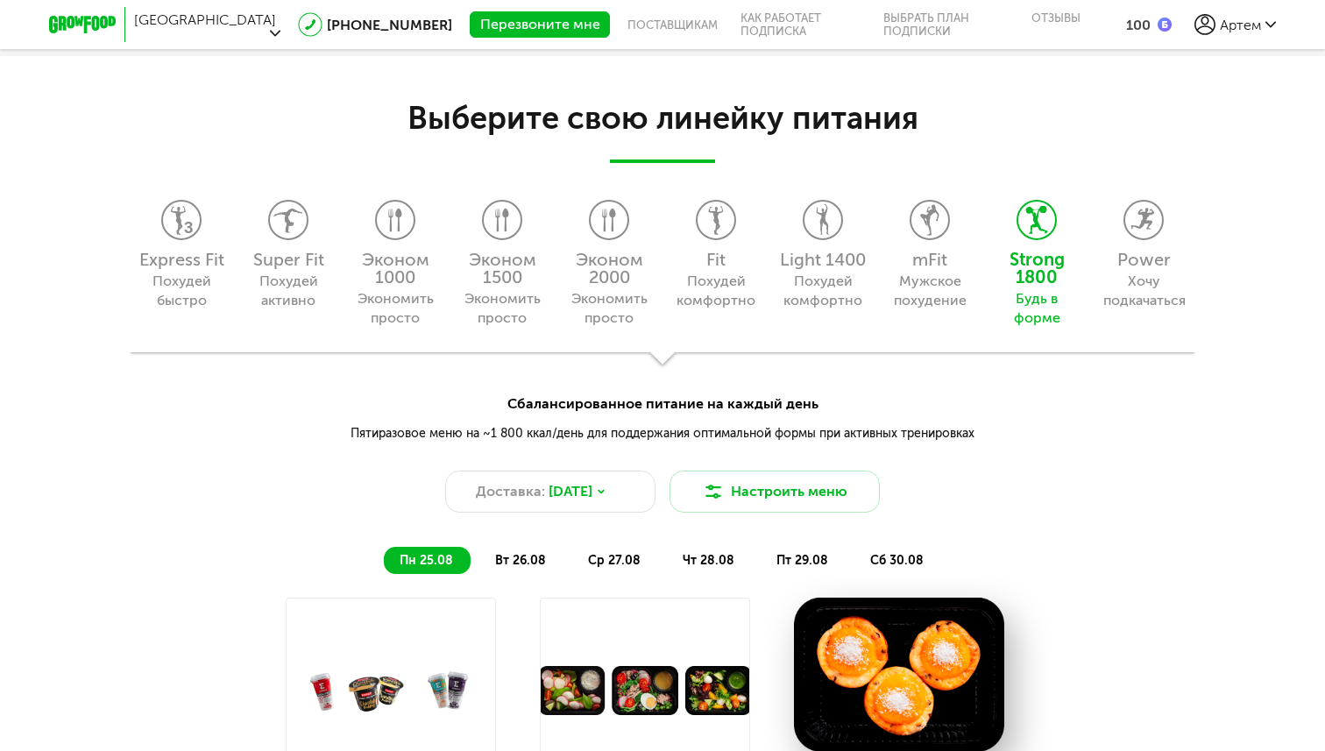
scroll to position [1485, 0]
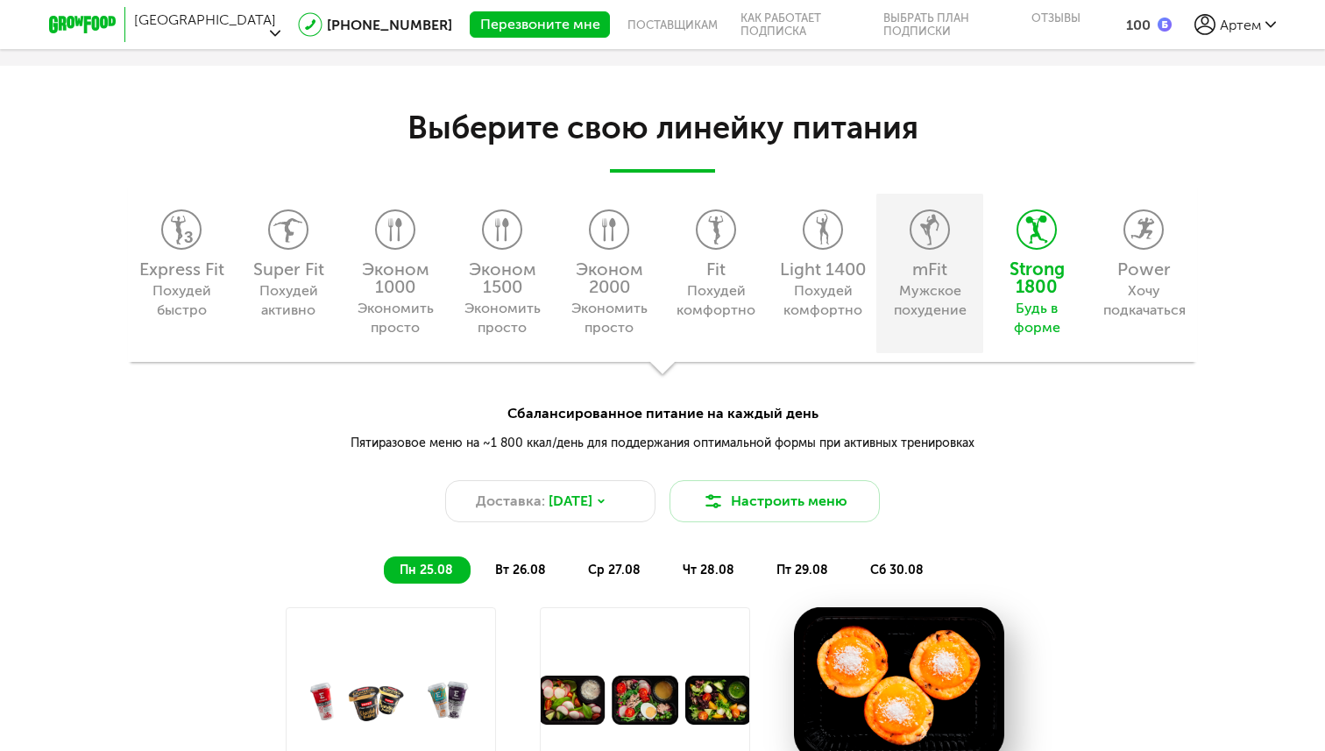
click at [914, 265] on div "mFit" at bounding box center [929, 269] width 89 height 18
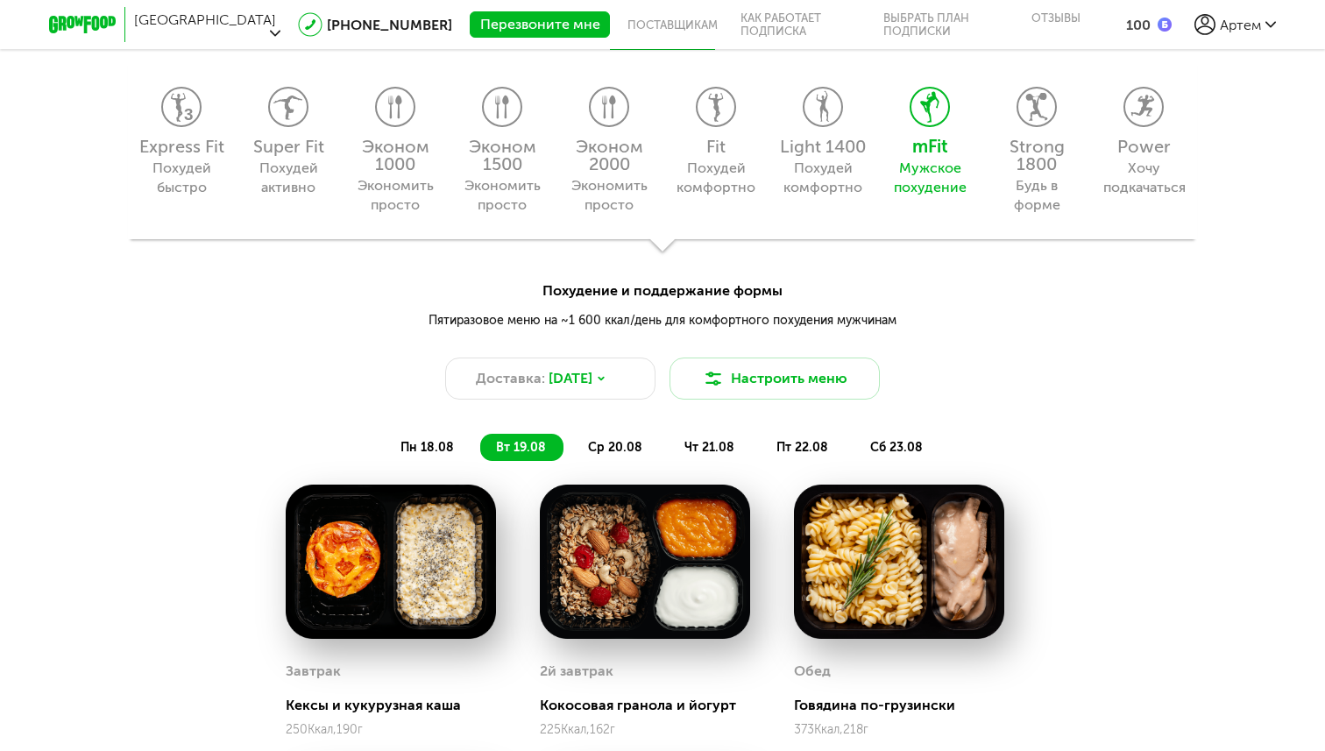
scroll to position [1602, 0]
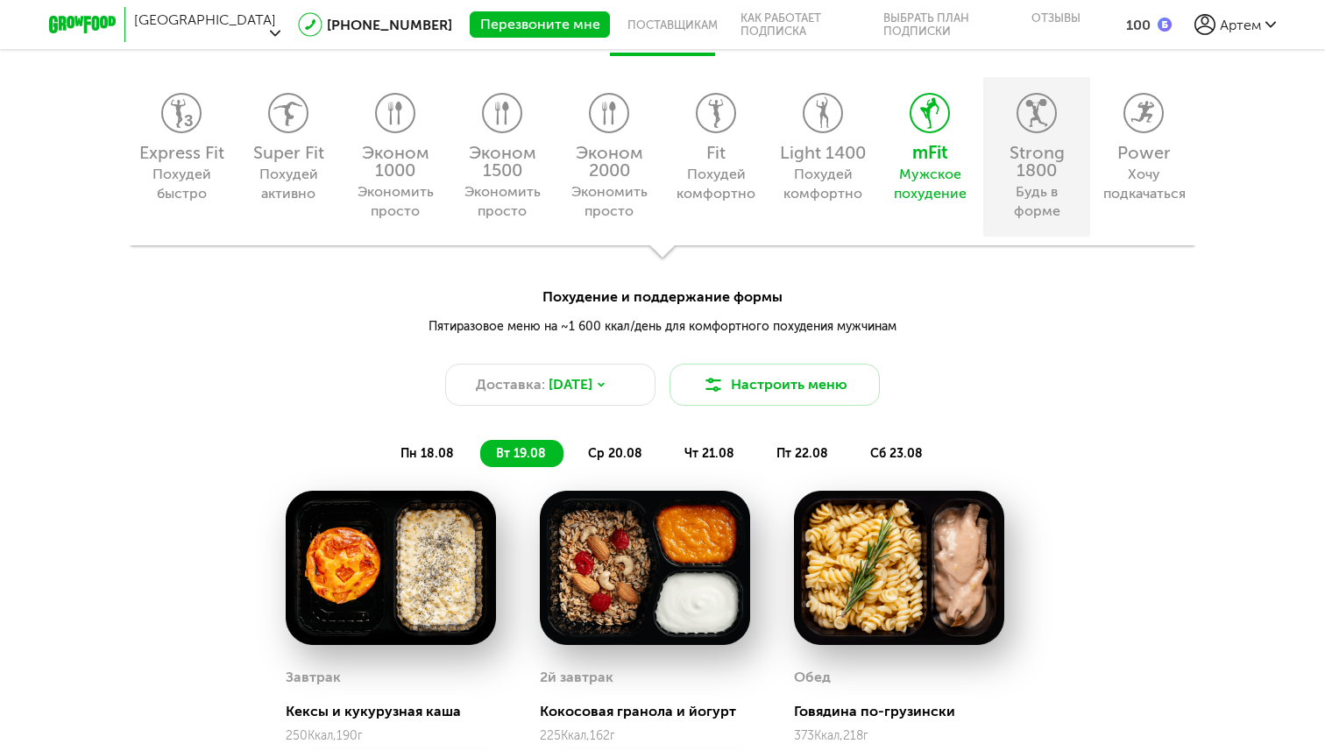
click at [1029, 174] on div "Strong 1800" at bounding box center [1036, 161] width 89 height 35
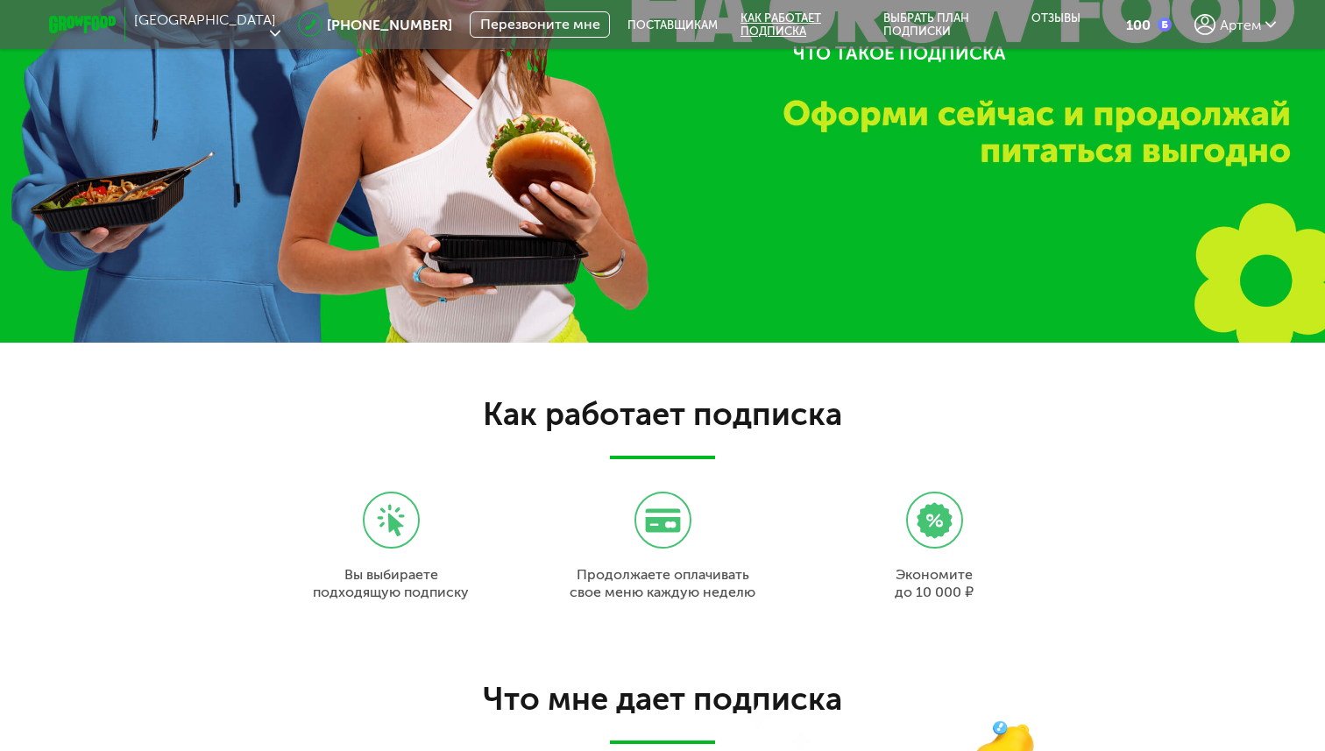
scroll to position [0, 0]
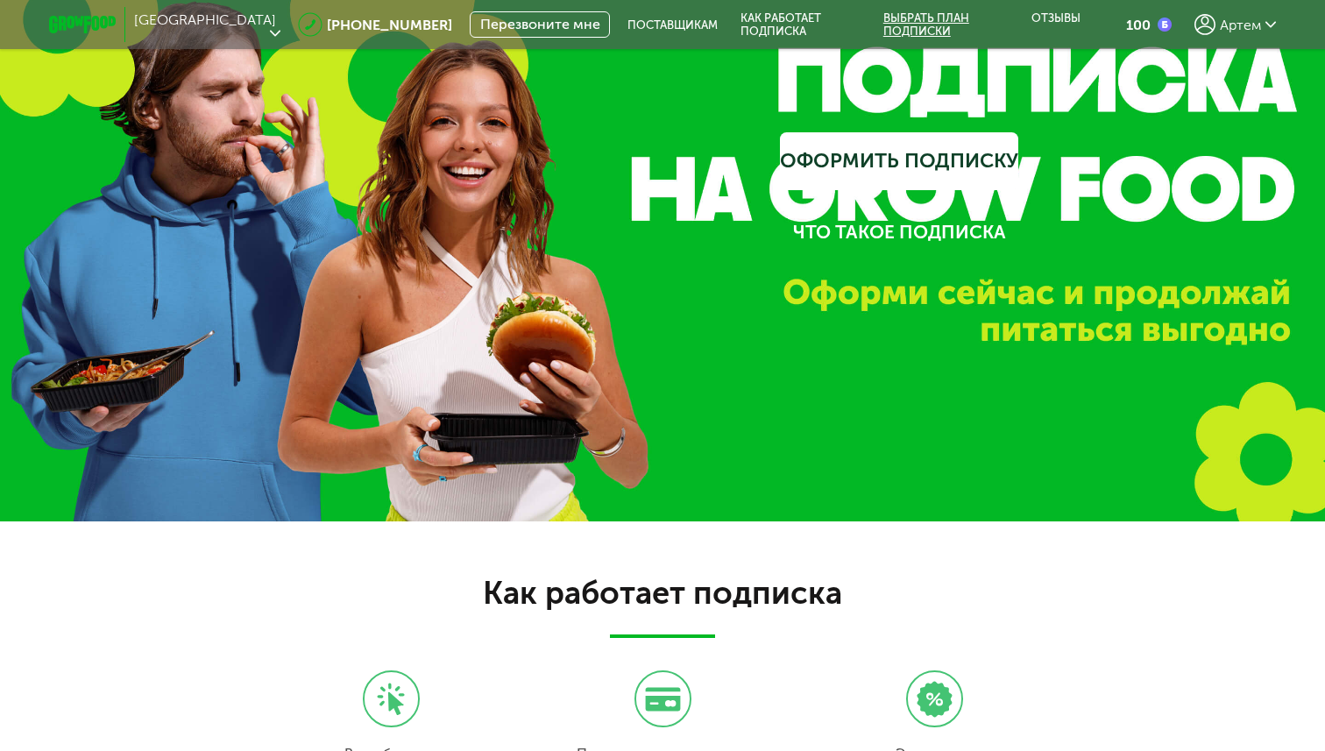
click at [900, 19] on link "Выбрать план подписки" at bounding box center [946, 24] width 148 height 49
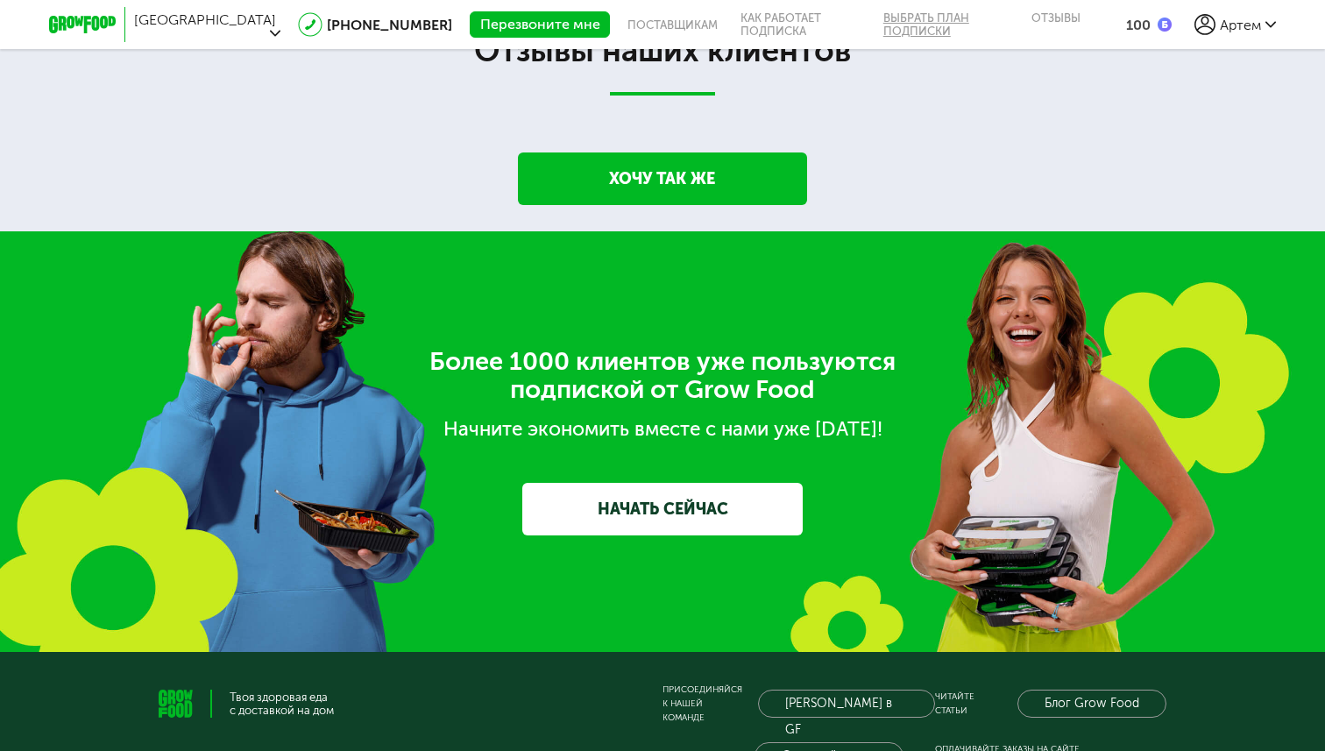
scroll to position [3302, 0]
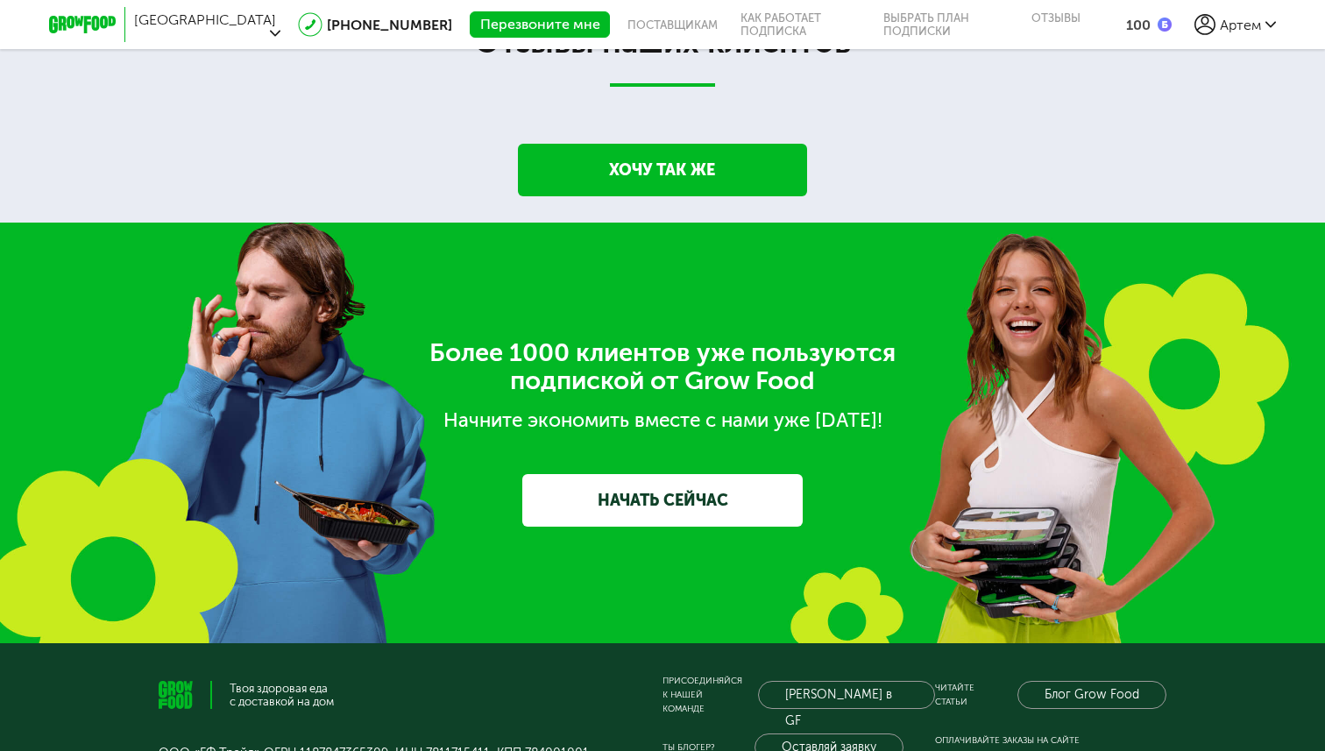
click at [96, 23] on icon at bounding box center [82, 25] width 67 height 18
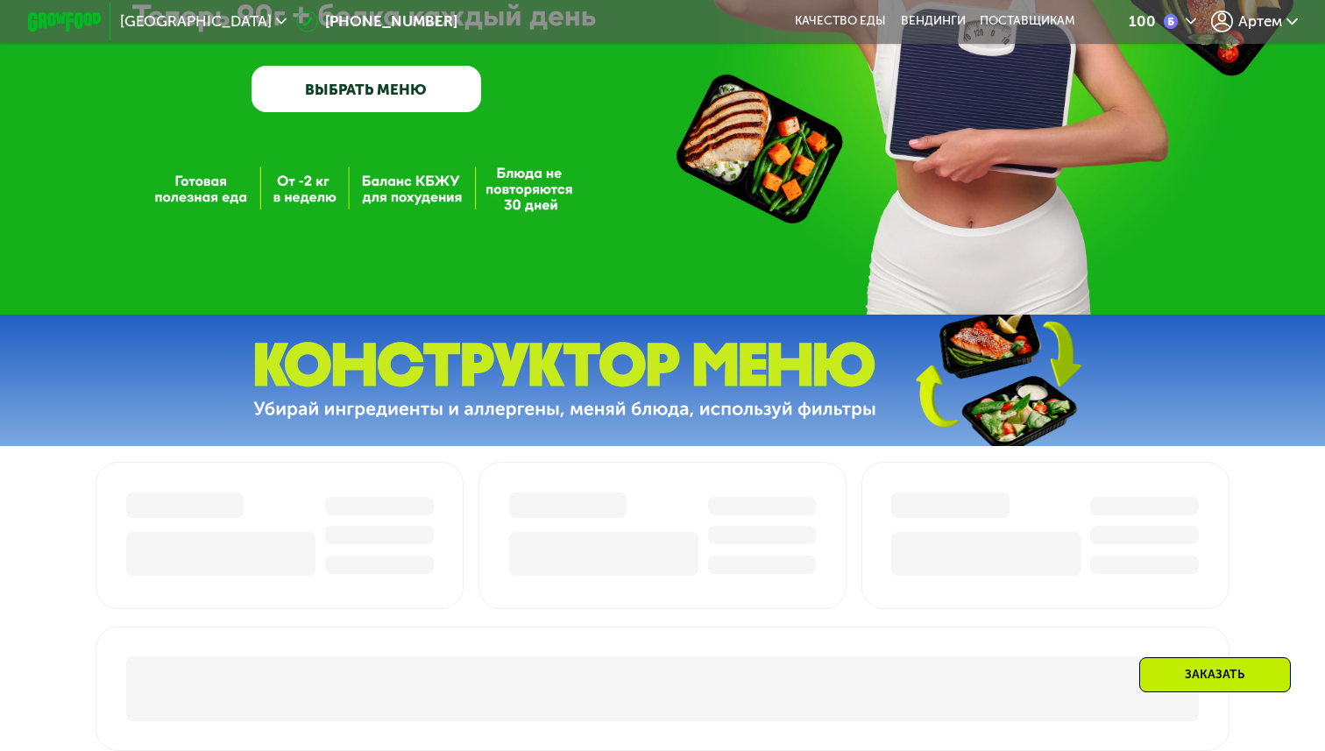
scroll to position [330, 0]
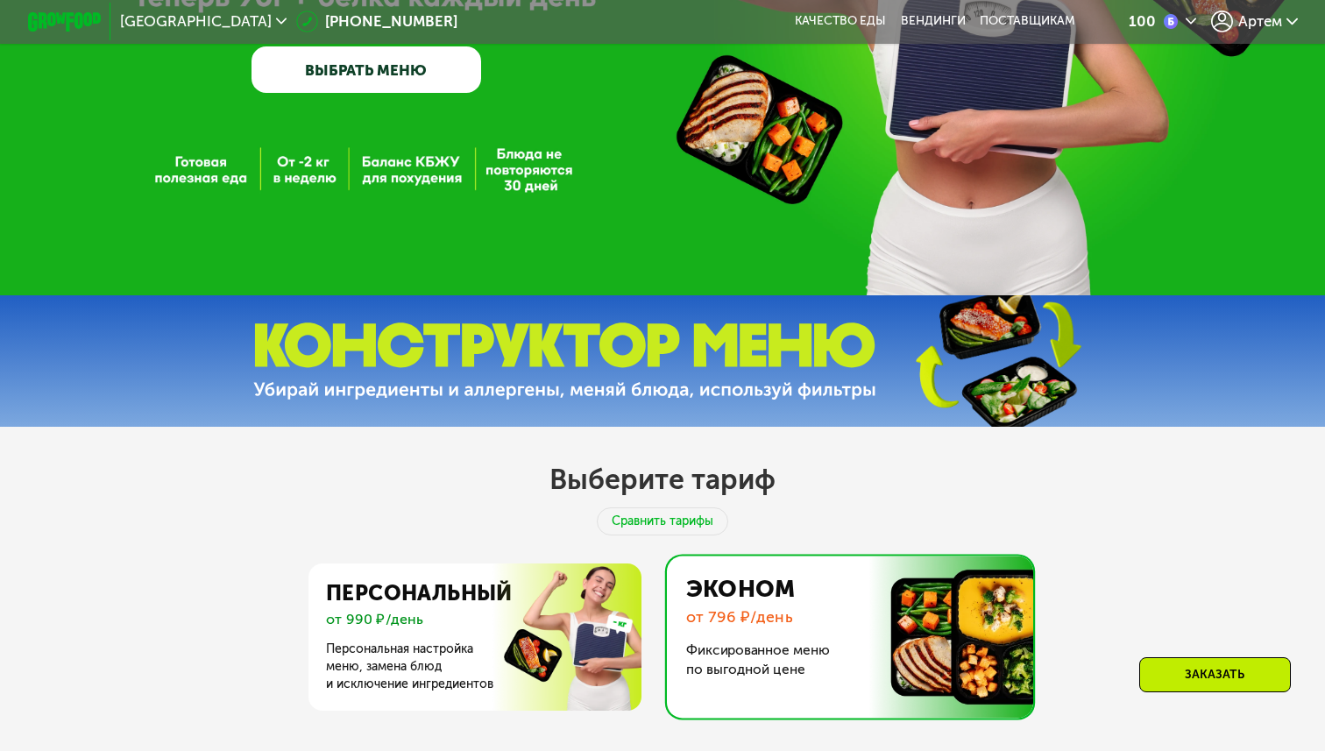
click at [364, 67] on link "ВЫБРАТЬ МЕНЮ" at bounding box center [366, 69] width 229 height 46
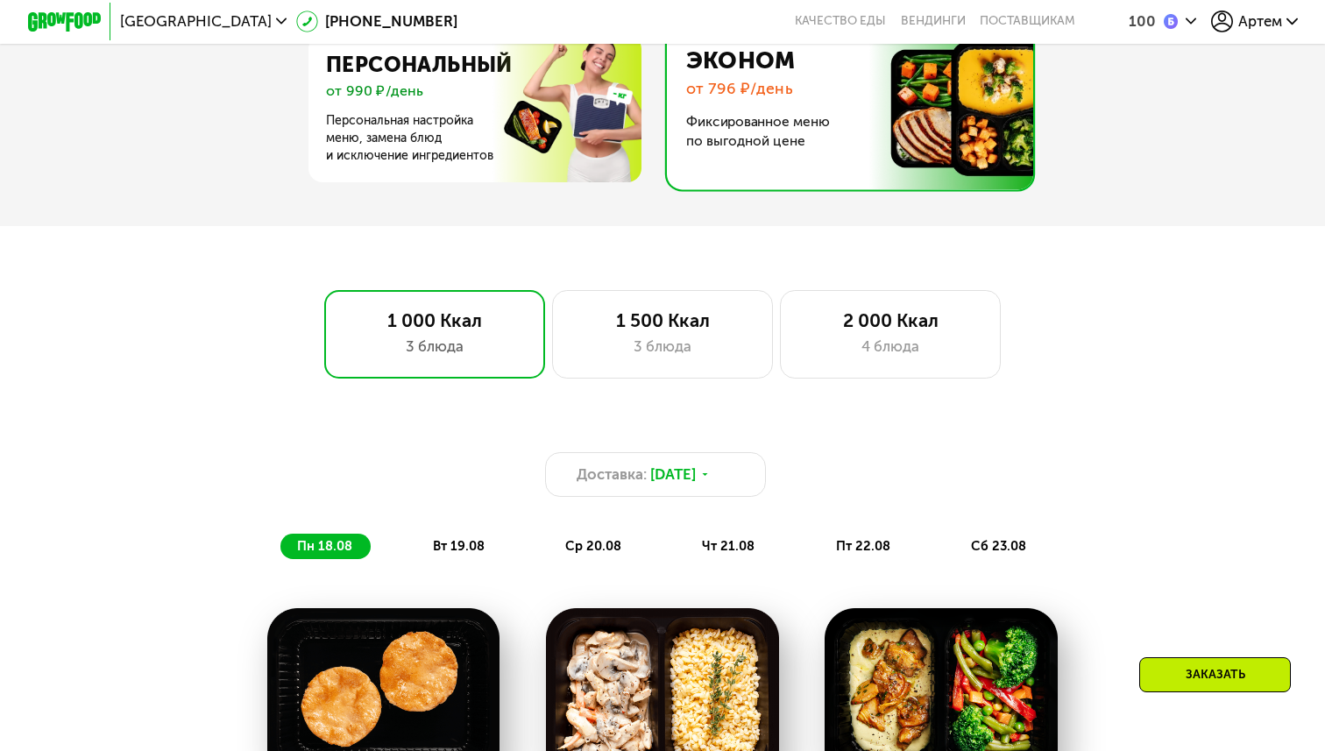
scroll to position [676, 0]
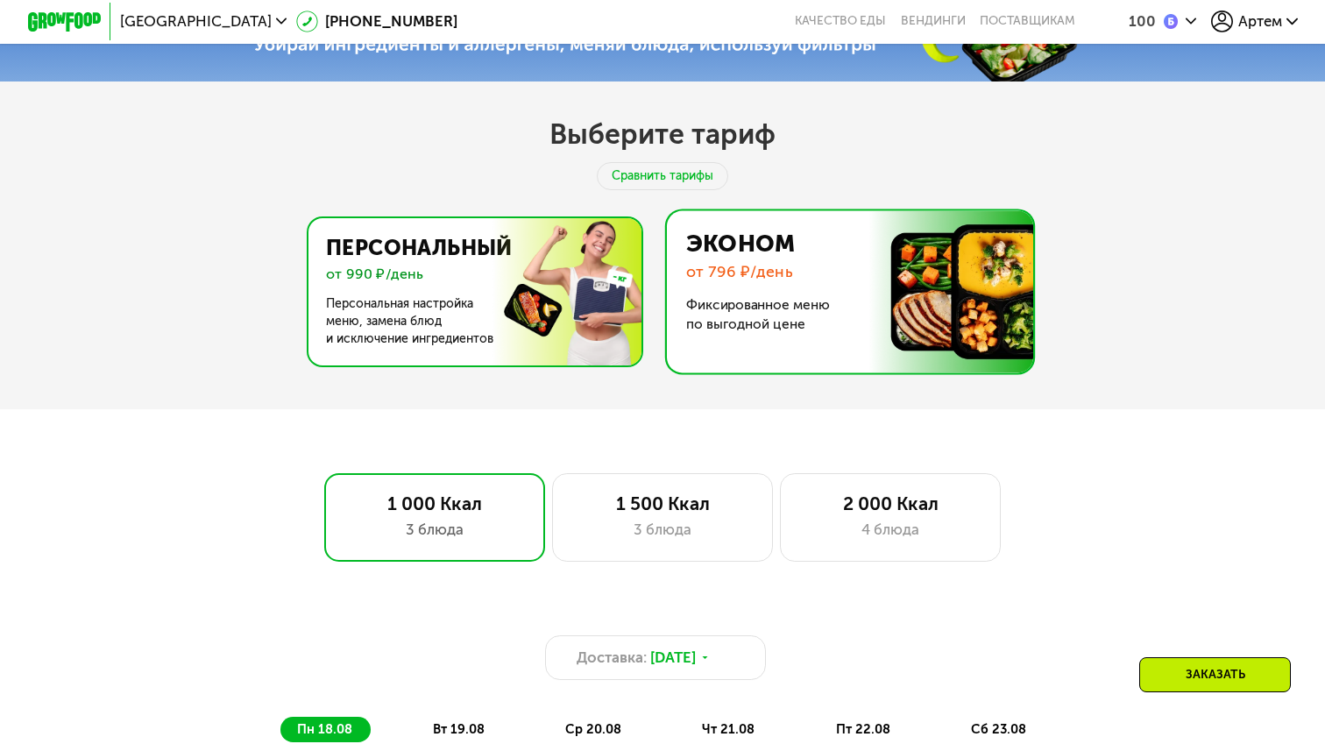
click at [534, 293] on img at bounding box center [471, 291] width 341 height 147
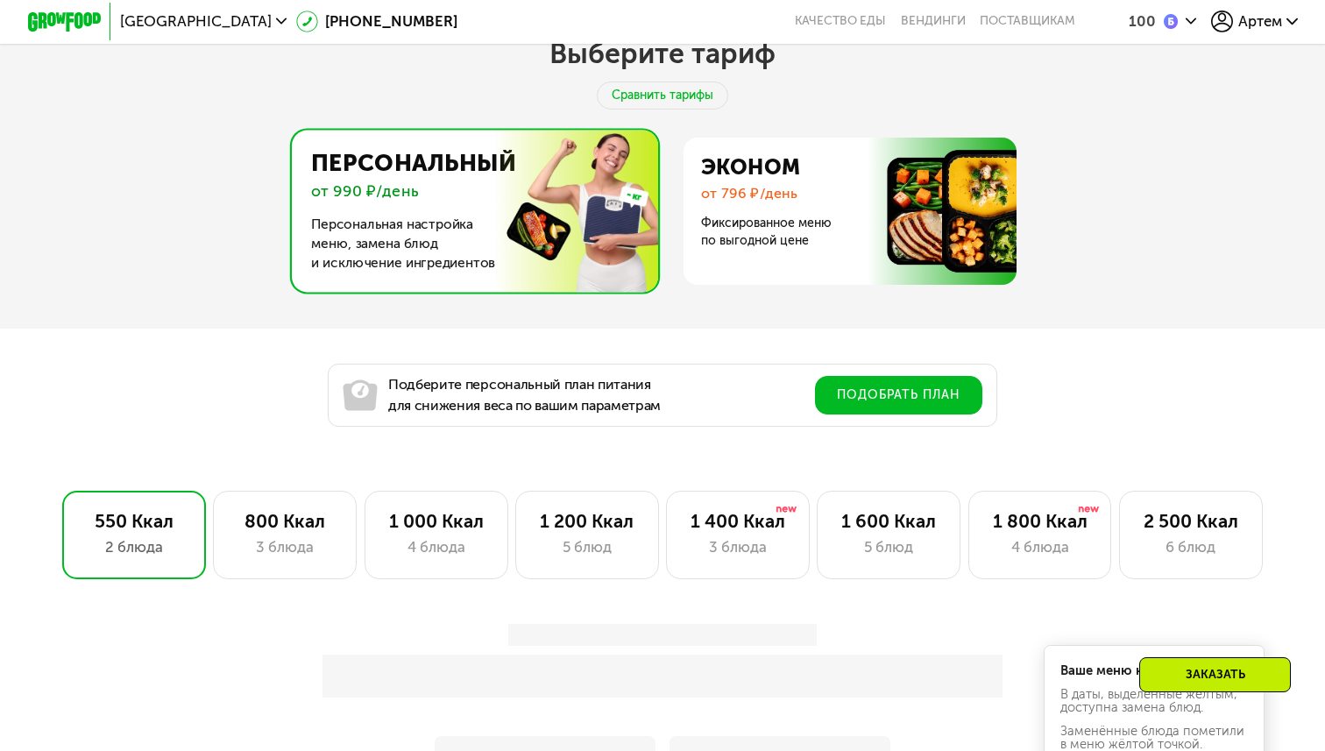
scroll to position [772, 0]
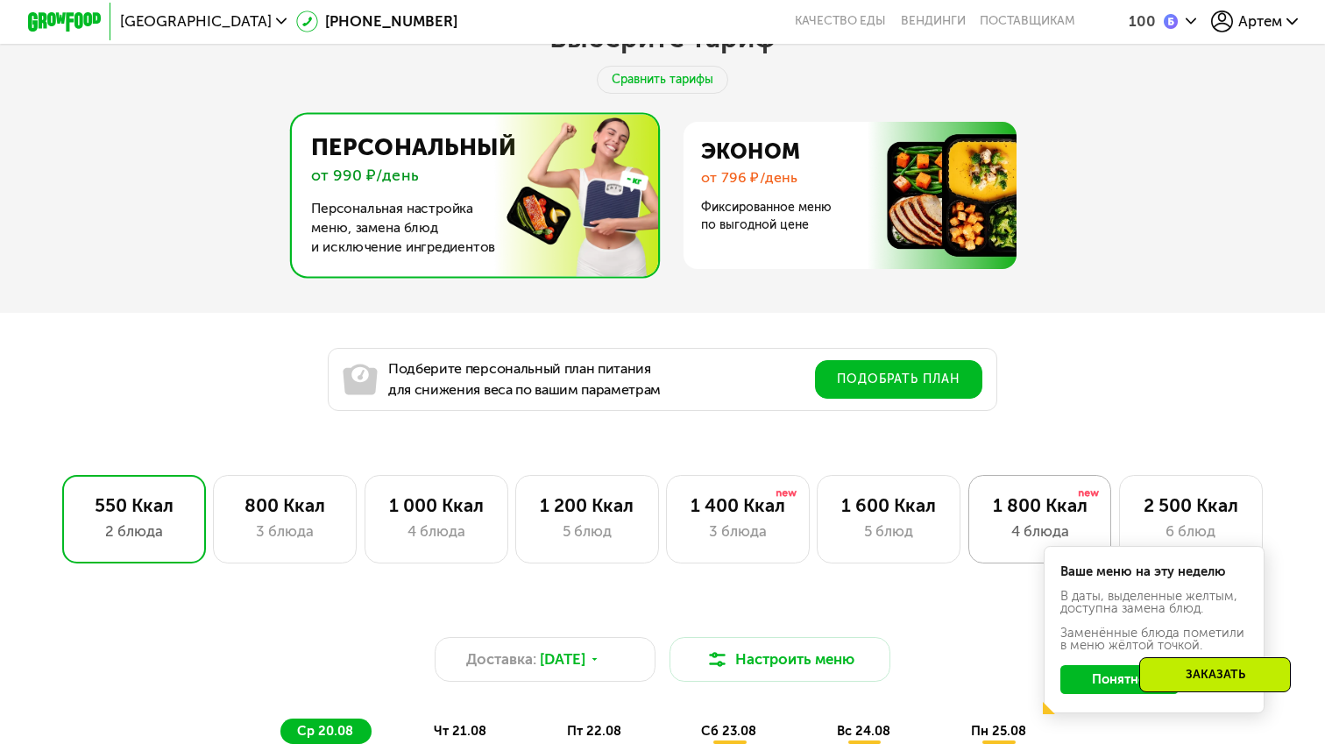
click at [1119, 507] on div "1 800 Ккал 4 блюда" at bounding box center [1191, 519] width 144 height 89
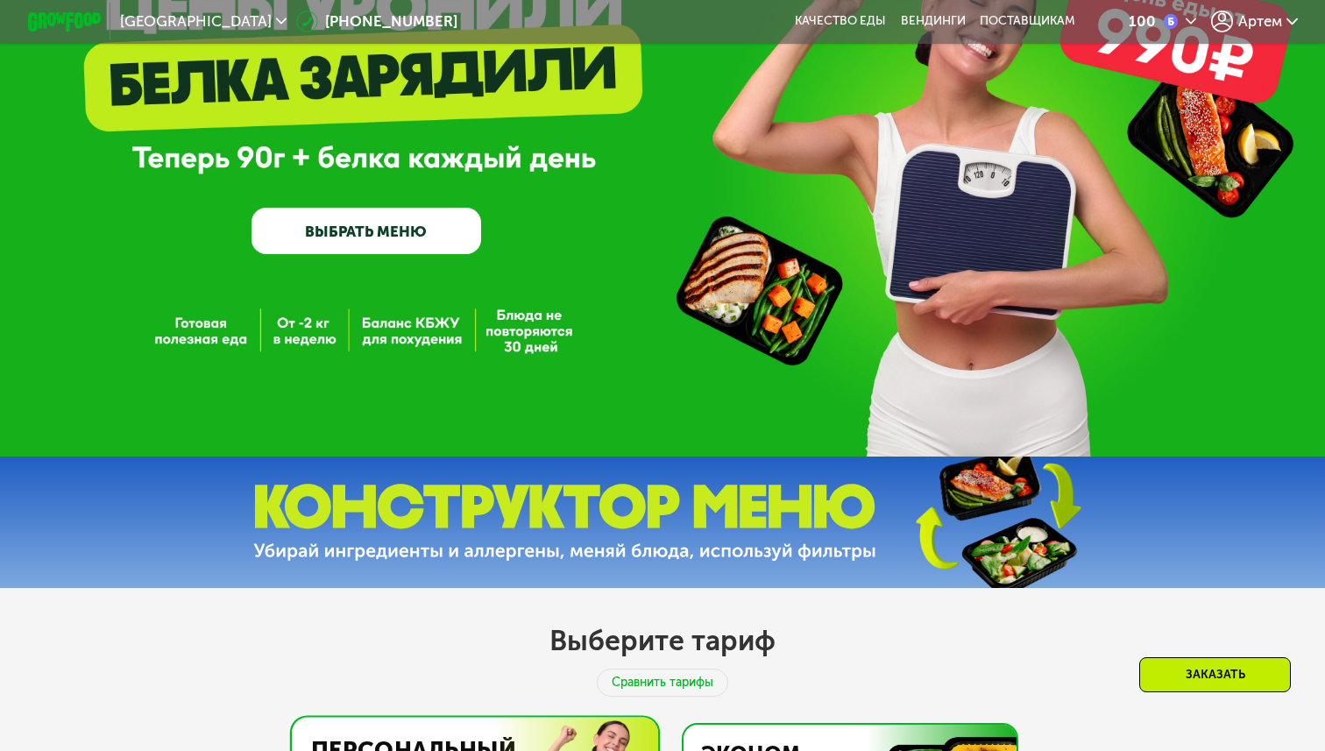
scroll to position [0, 0]
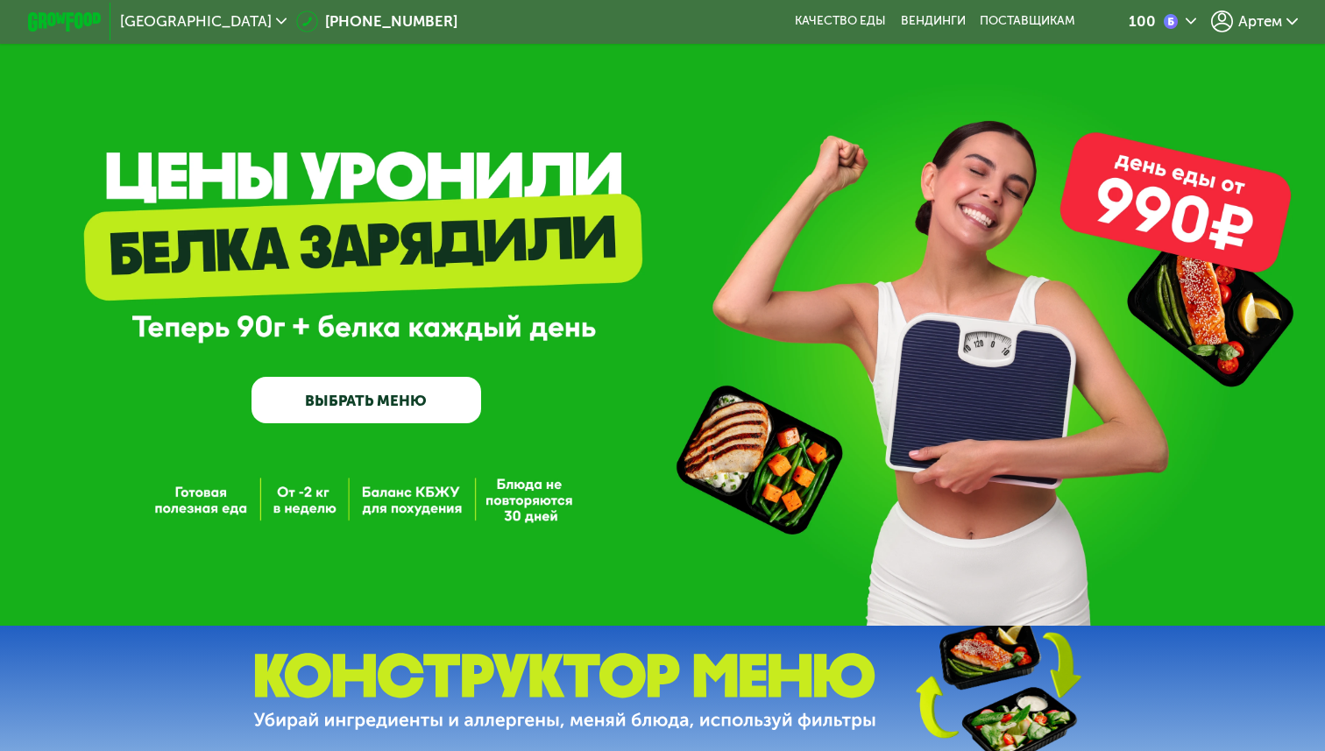
click at [1278, 8] on div "100 Артем" at bounding box center [1198, 22] width 216 height 40
click at [1266, 25] on span "Артем" at bounding box center [1260, 21] width 44 height 15
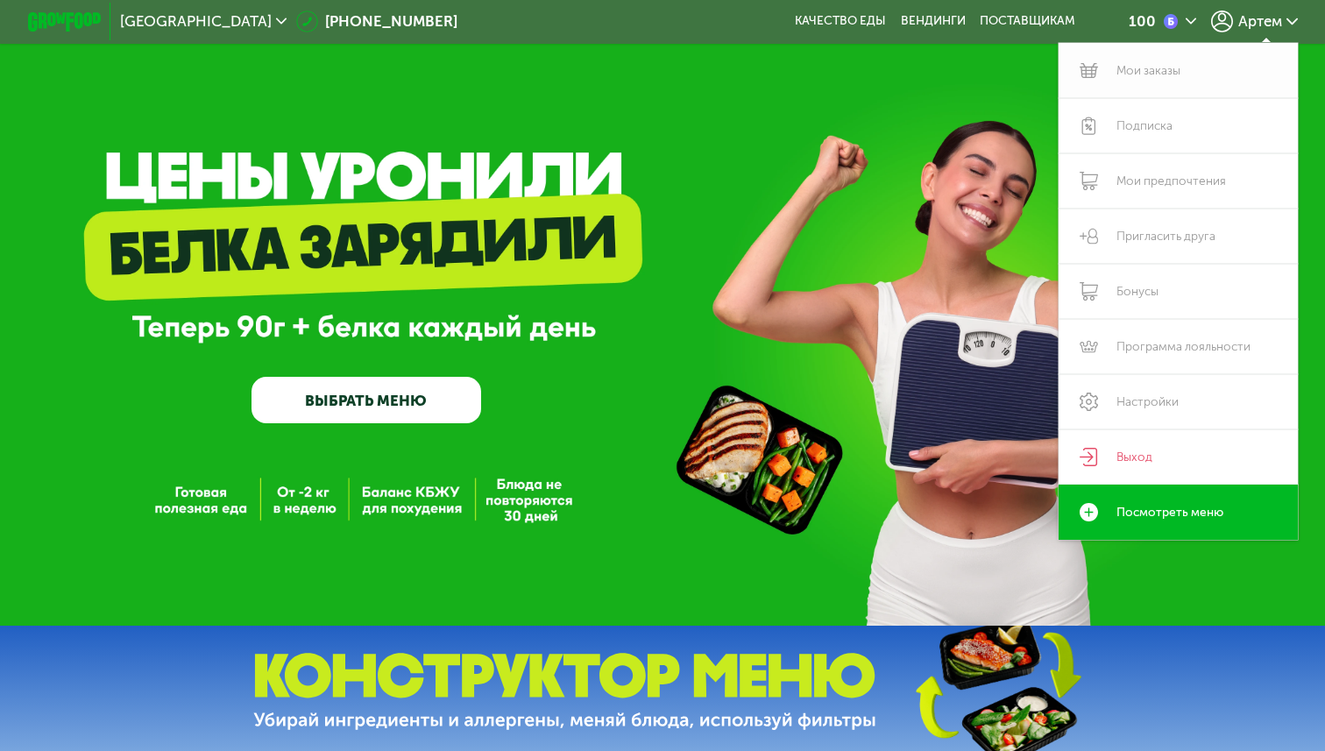
click at [1164, 58] on link "Мои заказы" at bounding box center [1178, 70] width 239 height 55
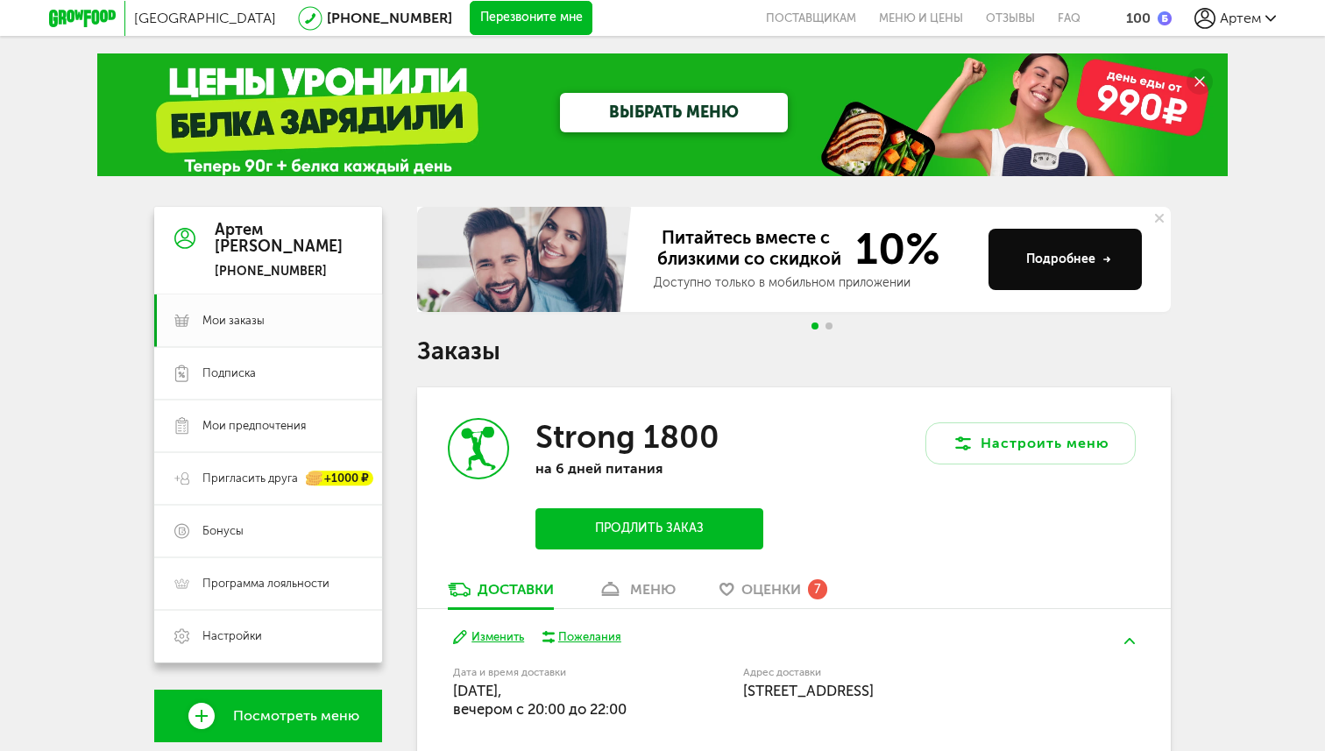
click at [681, 537] on button "Продлить заказ" at bounding box center [649, 528] width 228 height 41
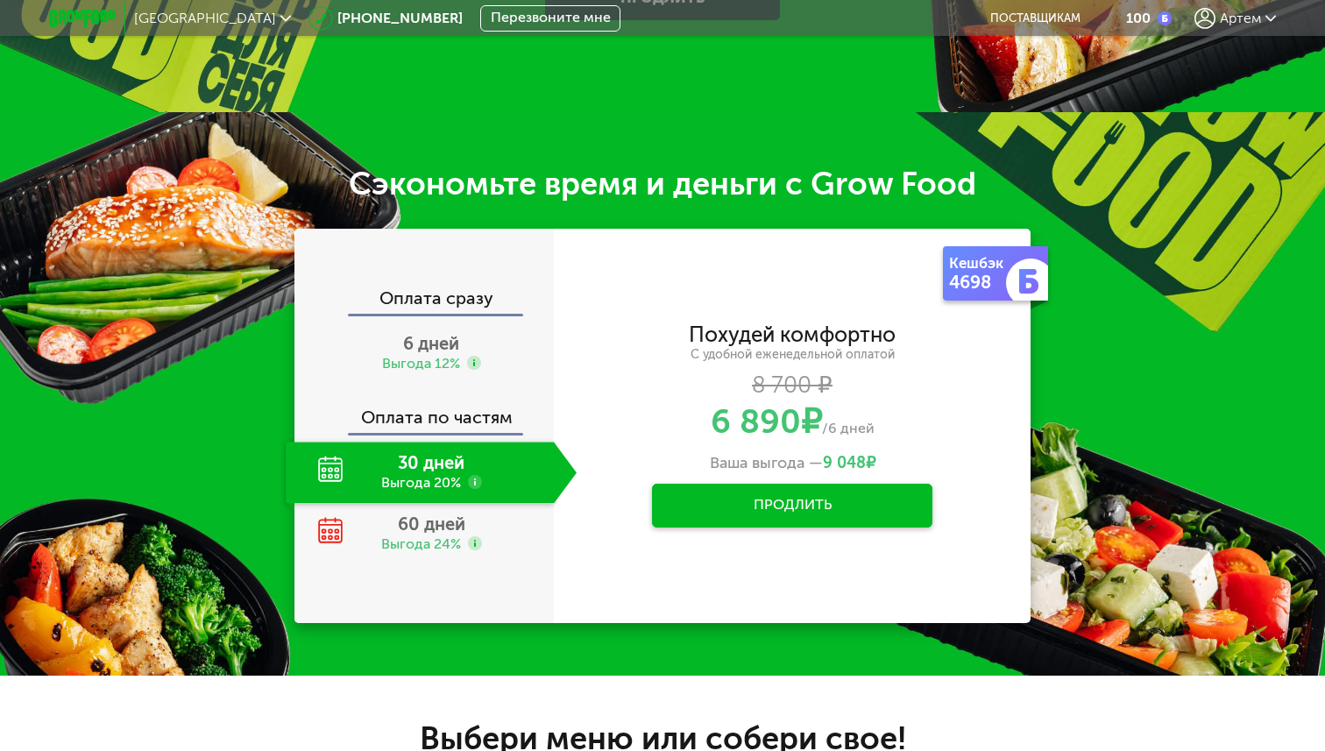
scroll to position [495, 0]
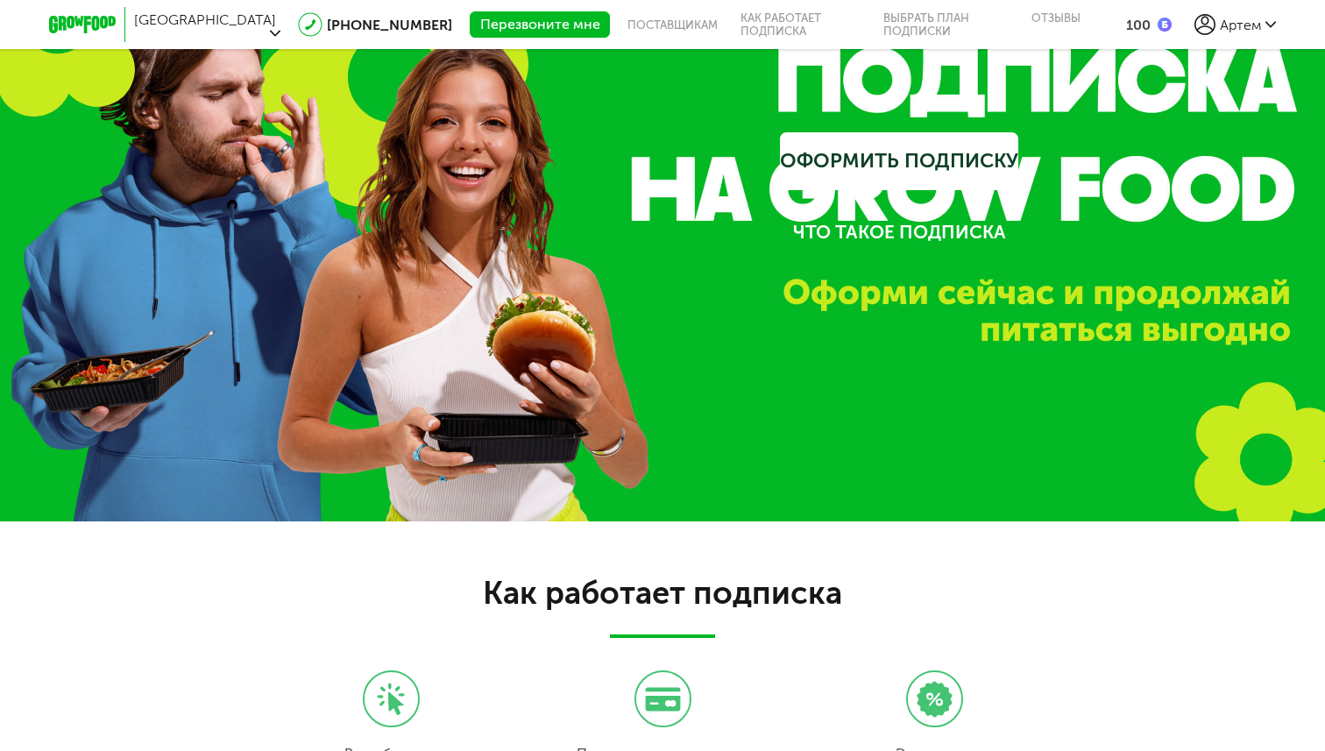
click at [1257, 39] on div "[GEOGRAPHIC_DATA] [PHONE_NUMBER] Перезвоните мне поставщикам Как работает подпи…" at bounding box center [662, 24] width 1227 height 49
click at [1227, 18] on span "Артем" at bounding box center [1240, 25] width 41 height 17
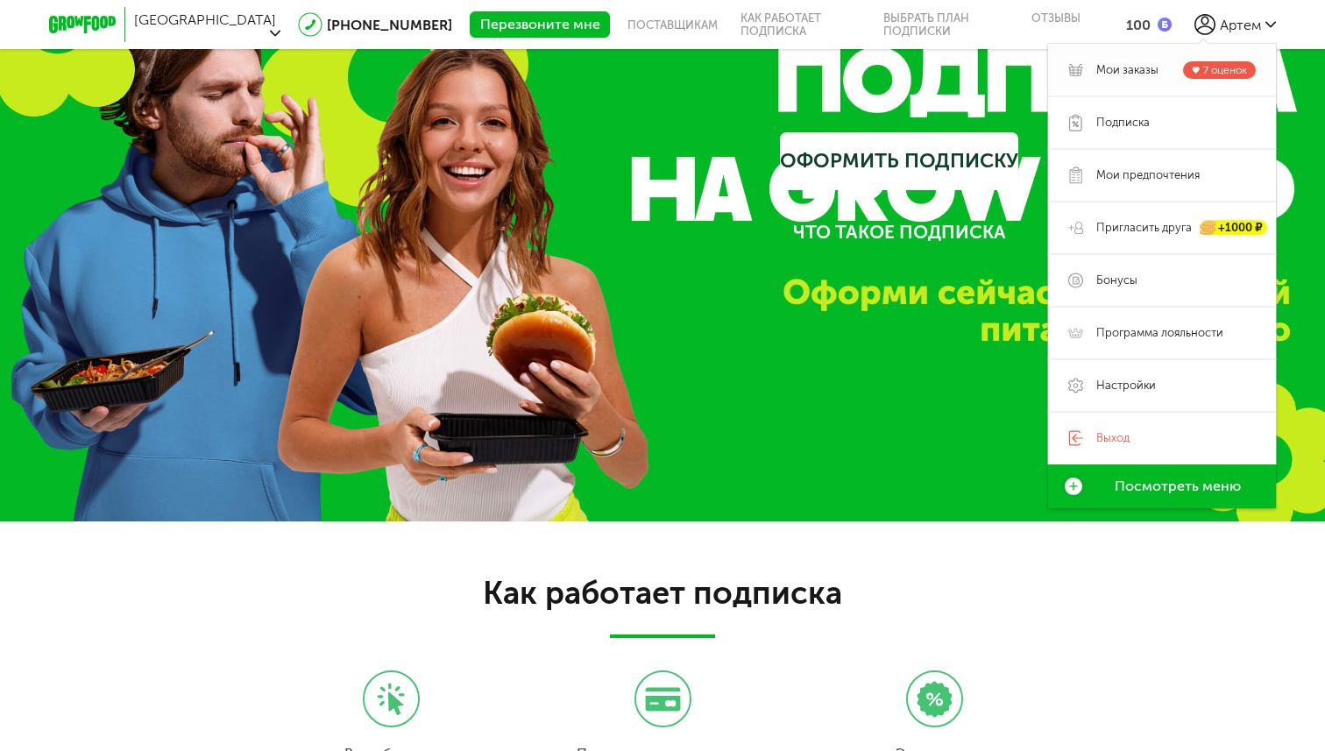
click at [1152, 82] on link "[PERSON_NAME] заказы 7 оценок" at bounding box center [1162, 70] width 228 height 53
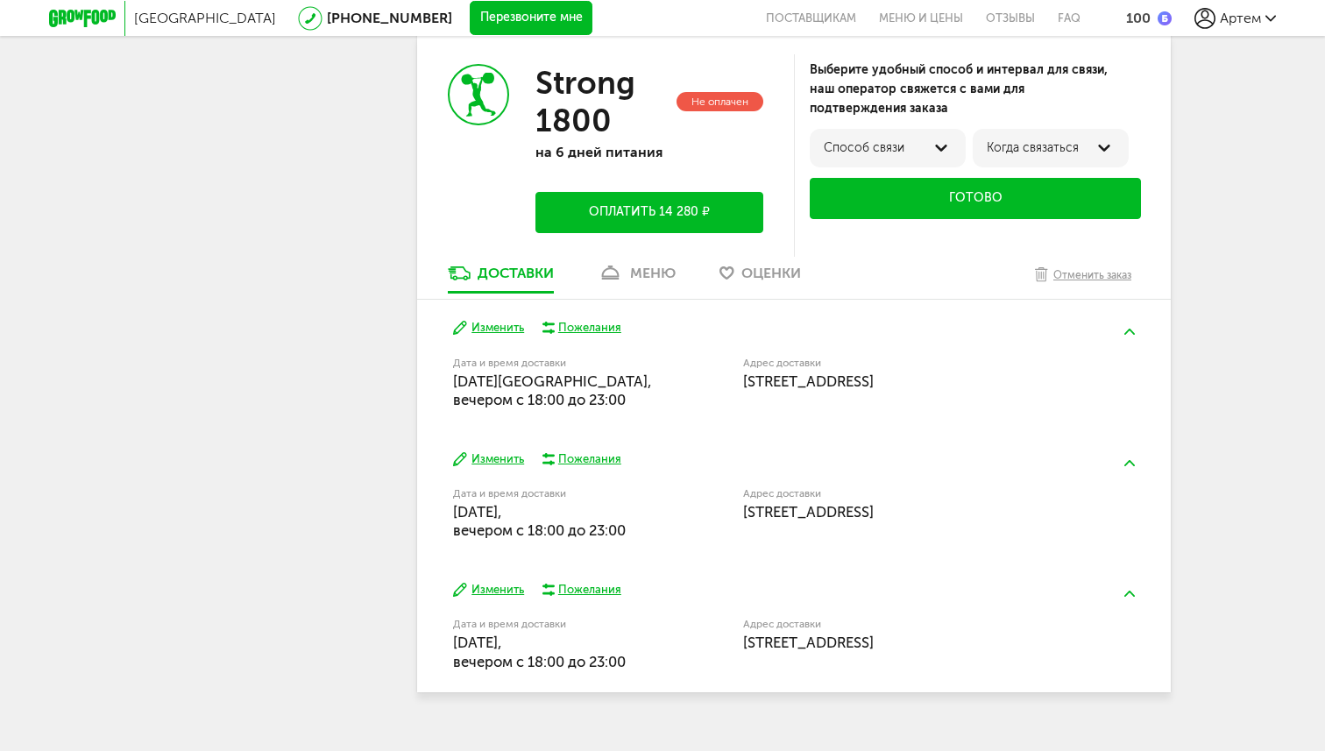
scroll to position [787, 0]
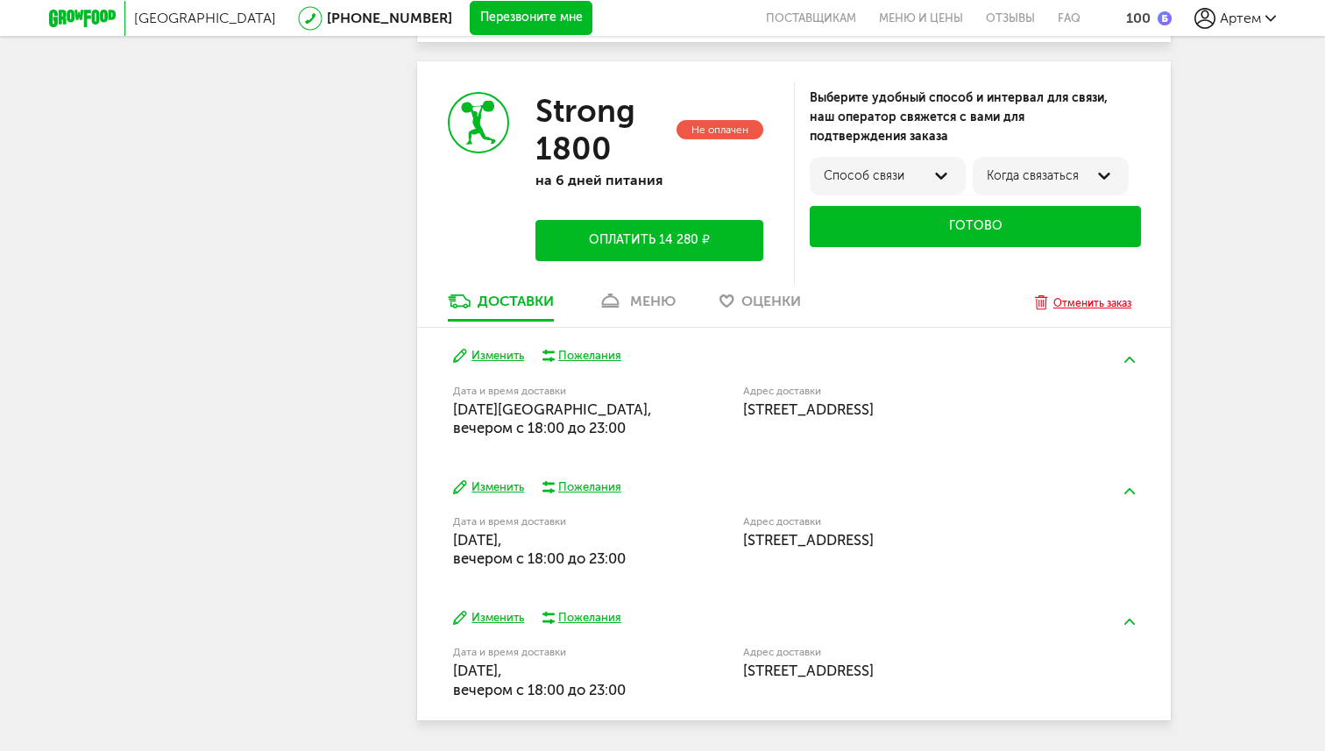
click at [1091, 305] on div "Отменить заказ" at bounding box center [1092, 303] width 78 height 18
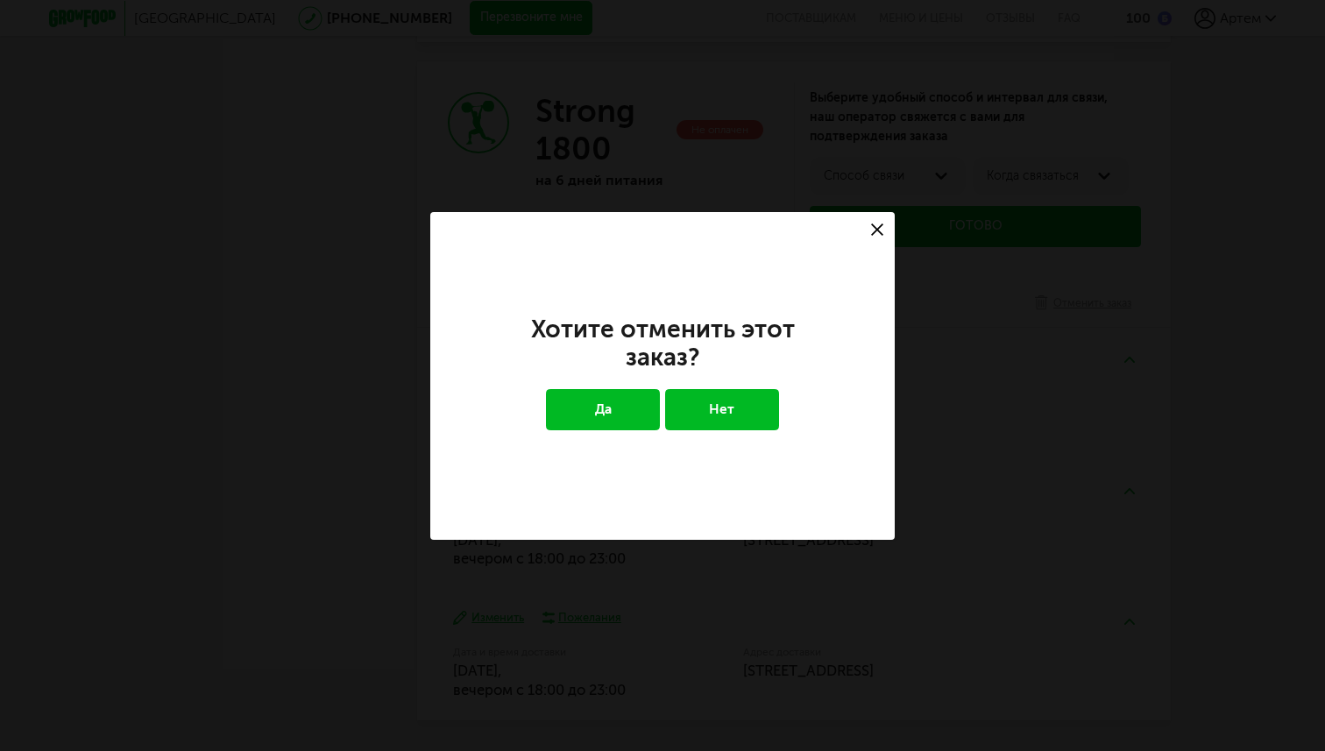
click at [620, 417] on button "Да" at bounding box center [603, 409] width 115 height 40
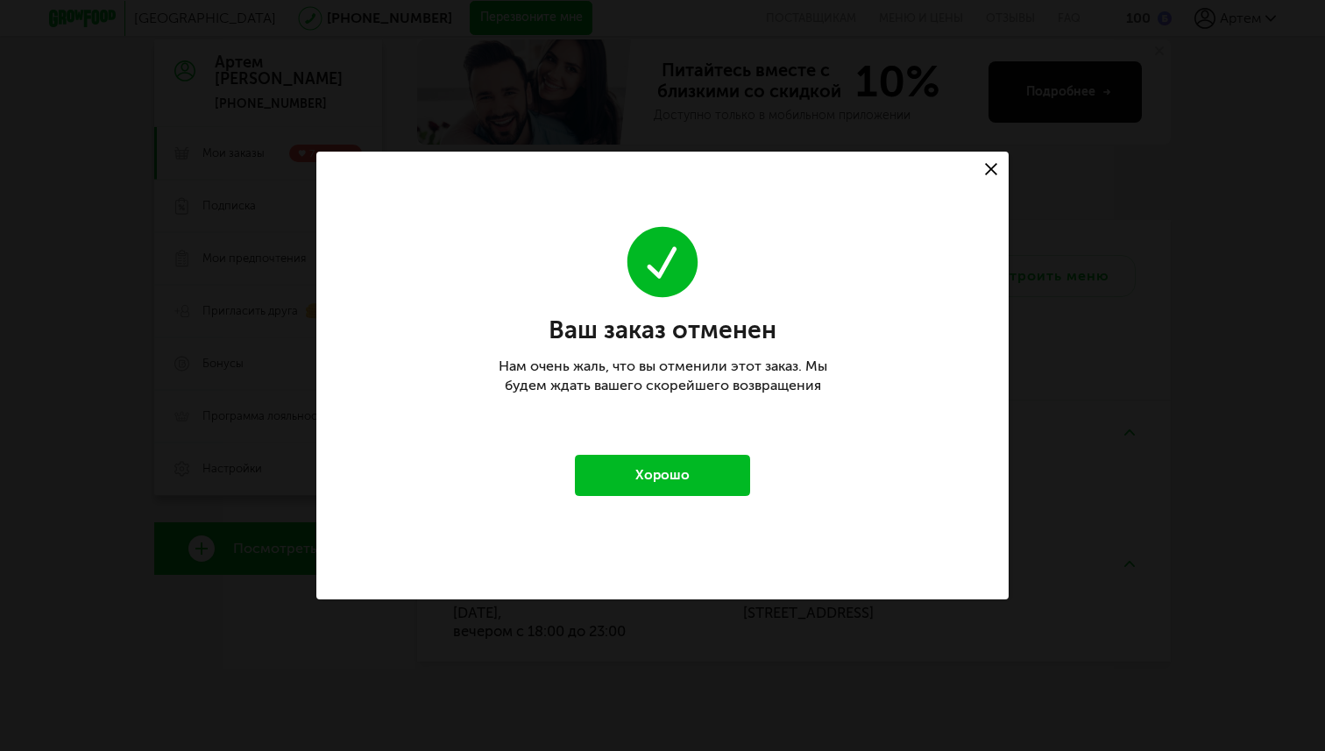
scroll to position [167, 0]
click at [645, 449] on div "Ваш заказ отменен [PERSON_NAME] очень жаль, что вы отменили этот заказ. Мы буде…" at bounding box center [662, 359] width 351 height 273
click at [645, 473] on button "Хорошо" at bounding box center [662, 475] width 175 height 40
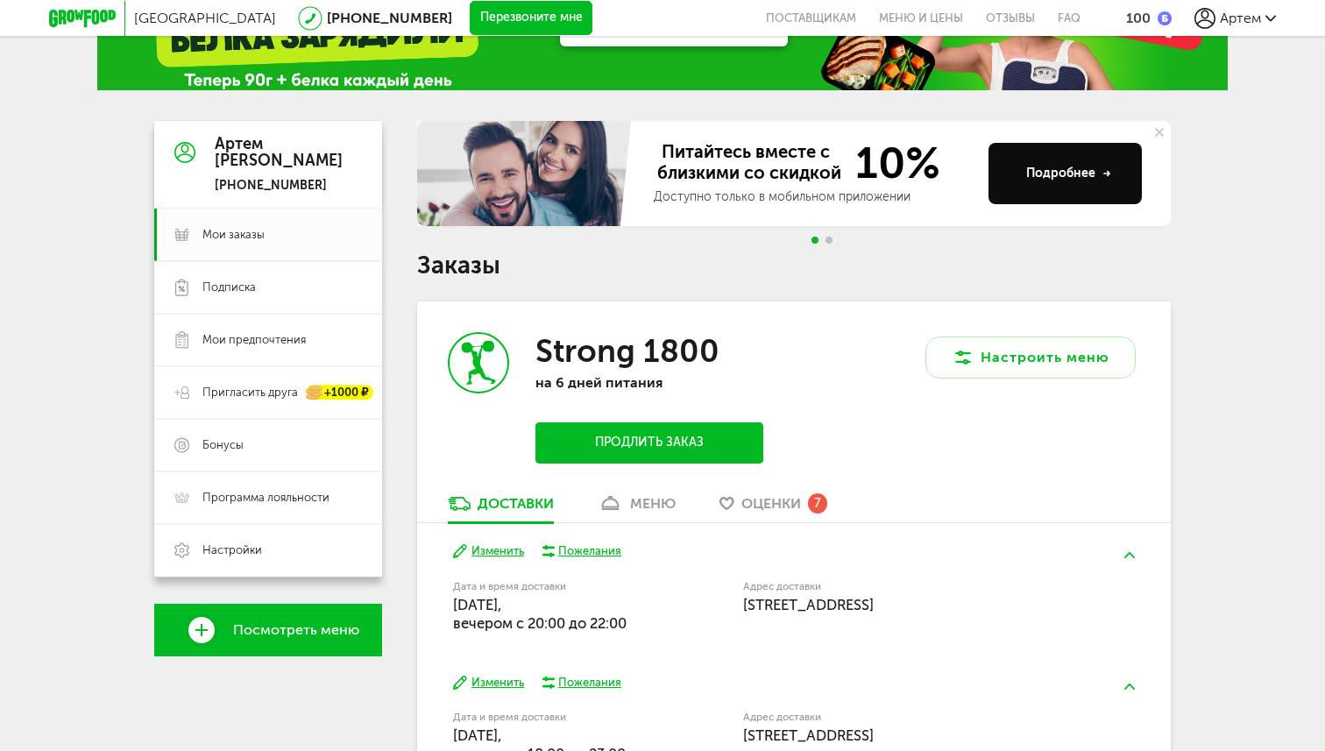
scroll to position [209, 0]
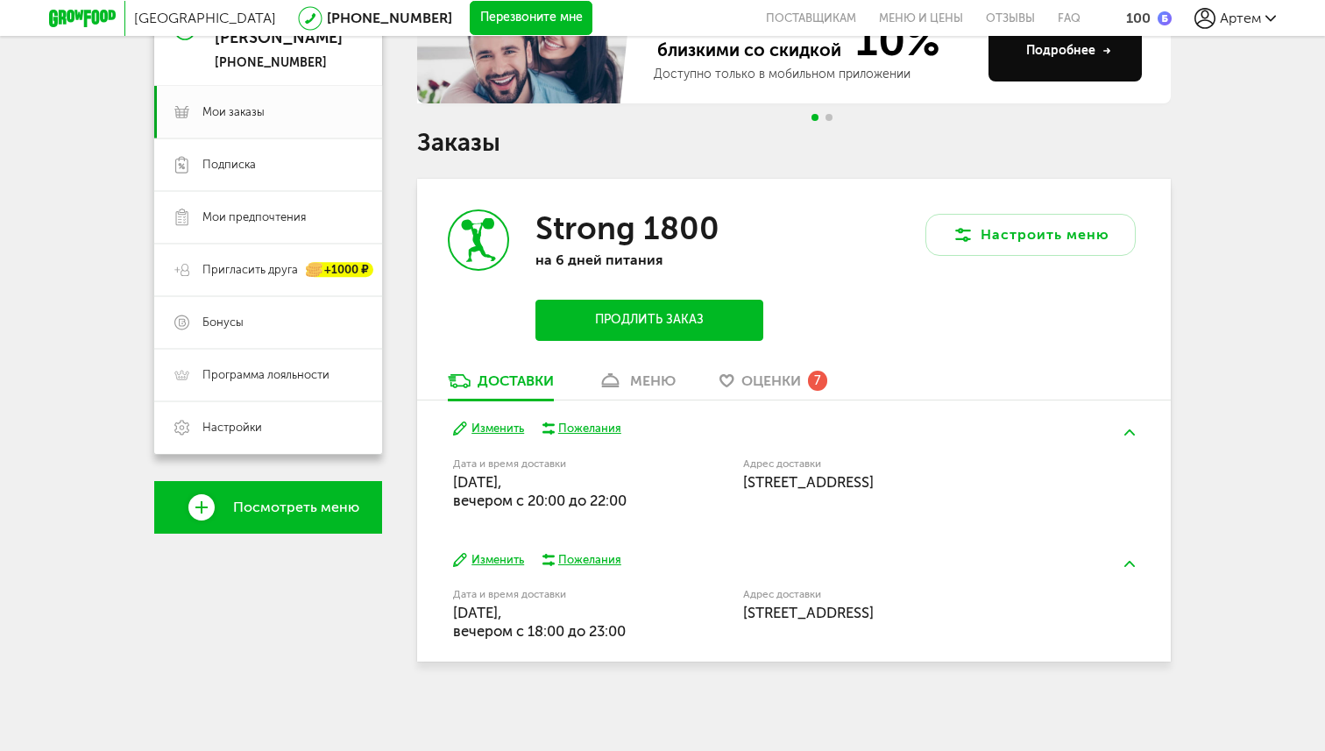
click at [626, 309] on button "Продлить заказ" at bounding box center [649, 320] width 228 height 41
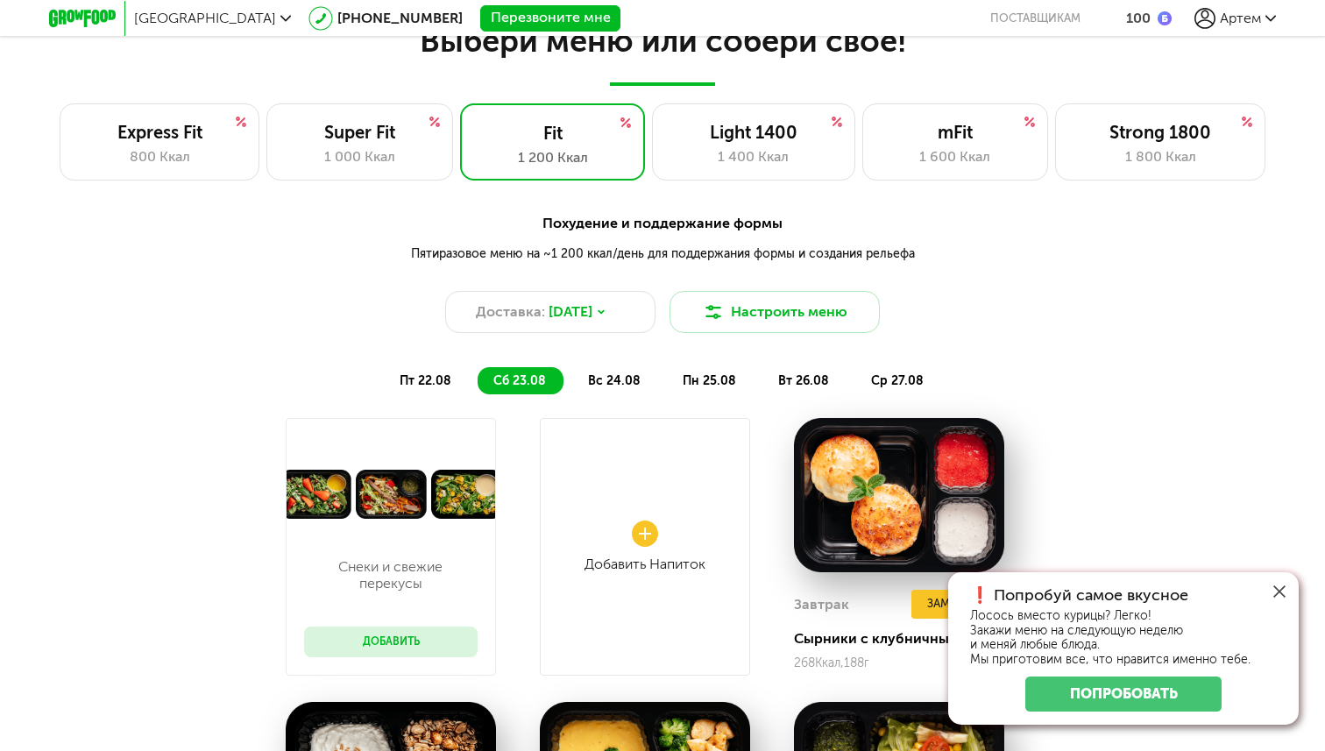
scroll to position [1179, 0]
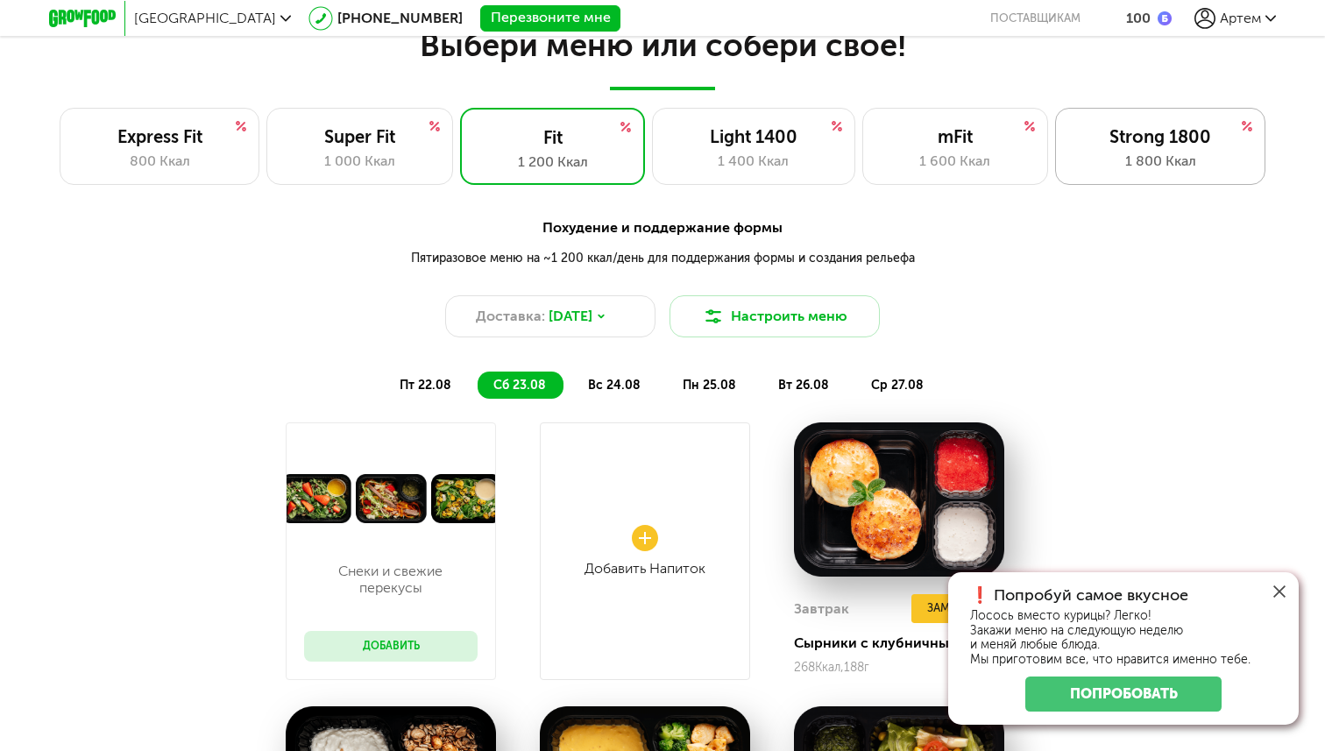
click at [1132, 153] on div "1 800 Ккал" at bounding box center [1161, 161] width 174 height 21
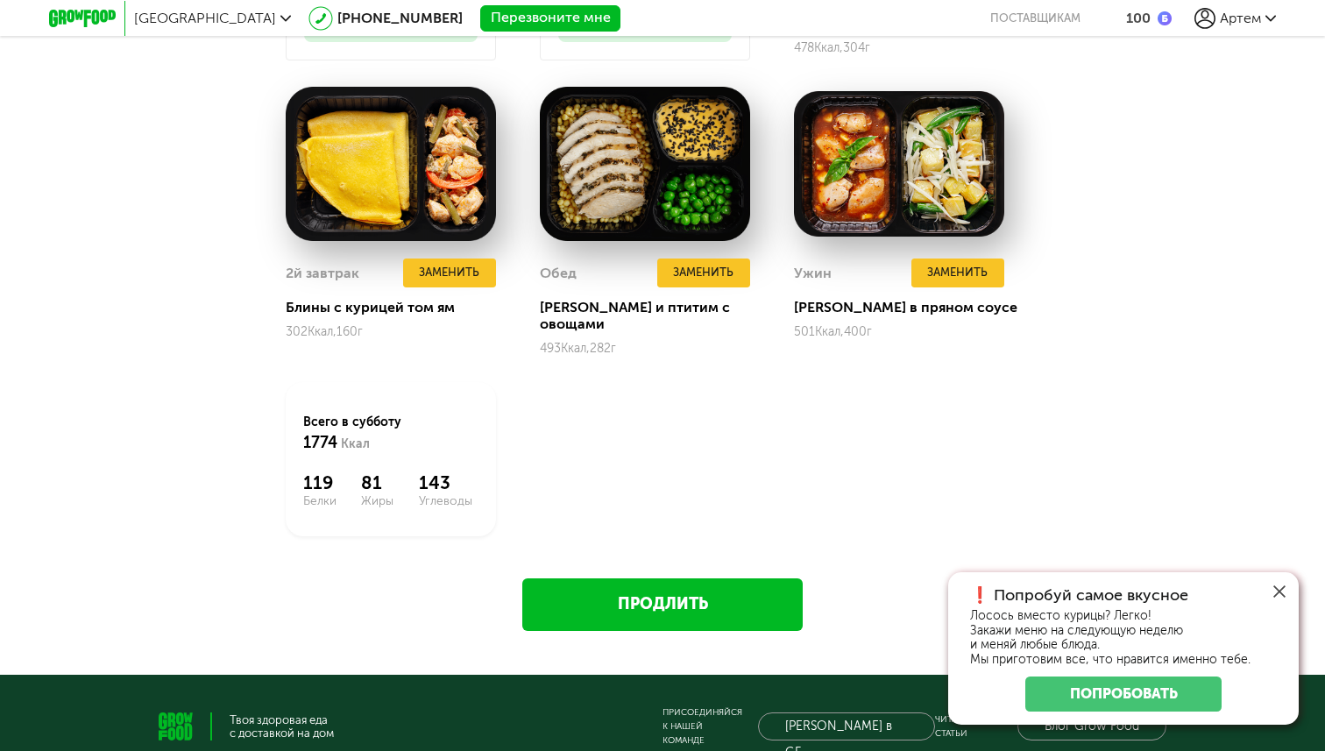
scroll to position [2113, 0]
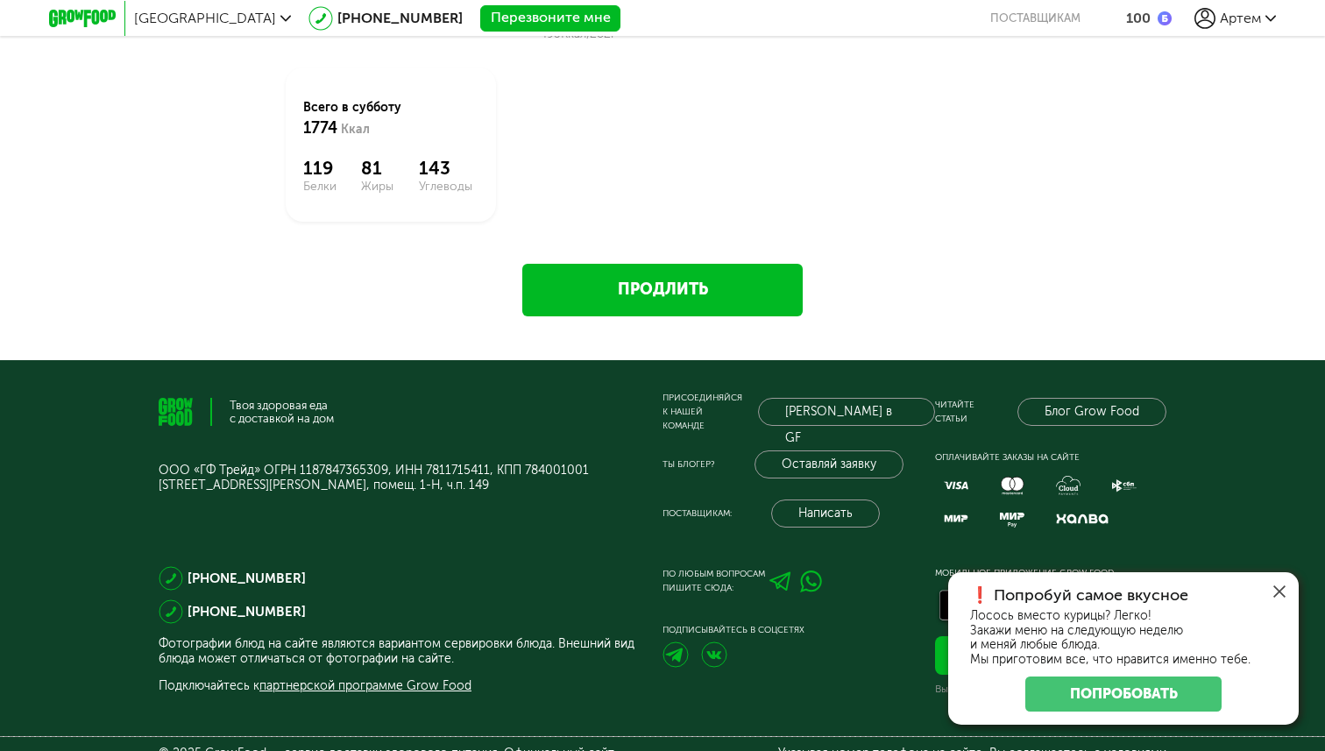
click at [1281, 588] on icon at bounding box center [1279, 591] width 12 height 12
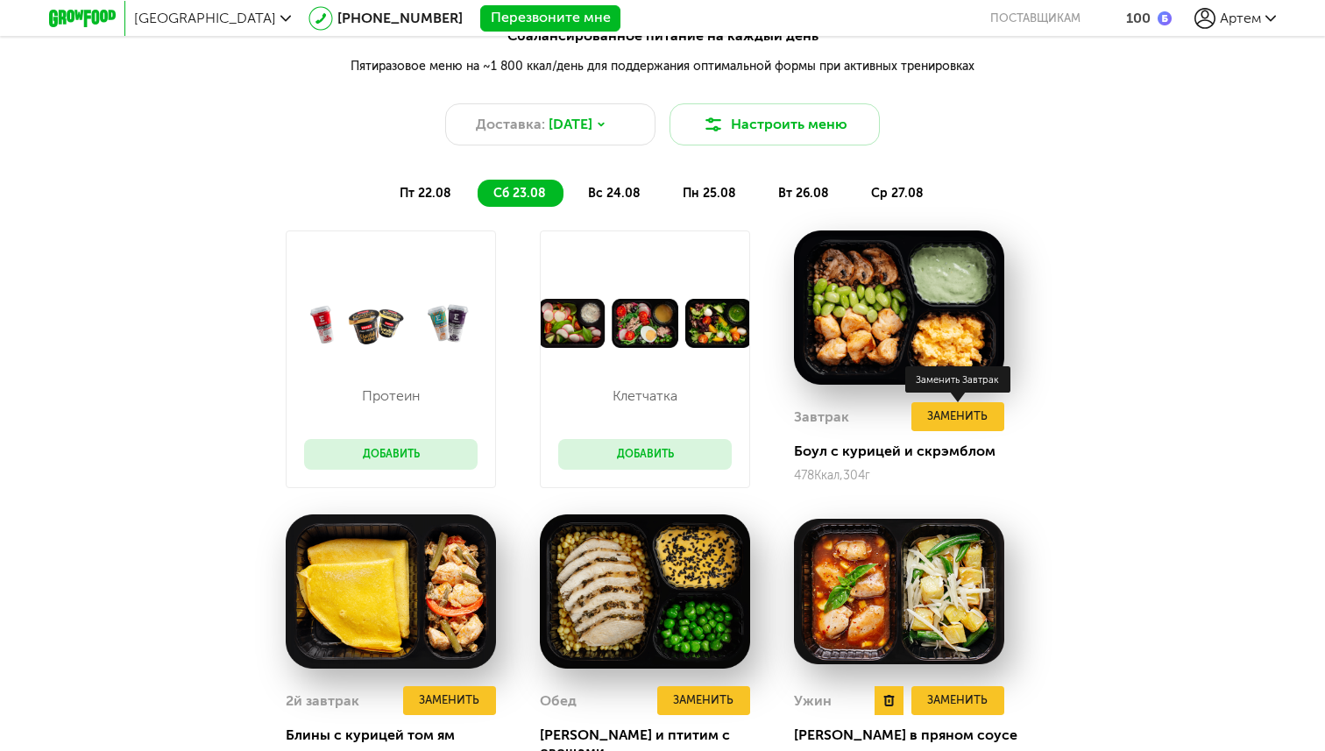
scroll to position [1379, 0]
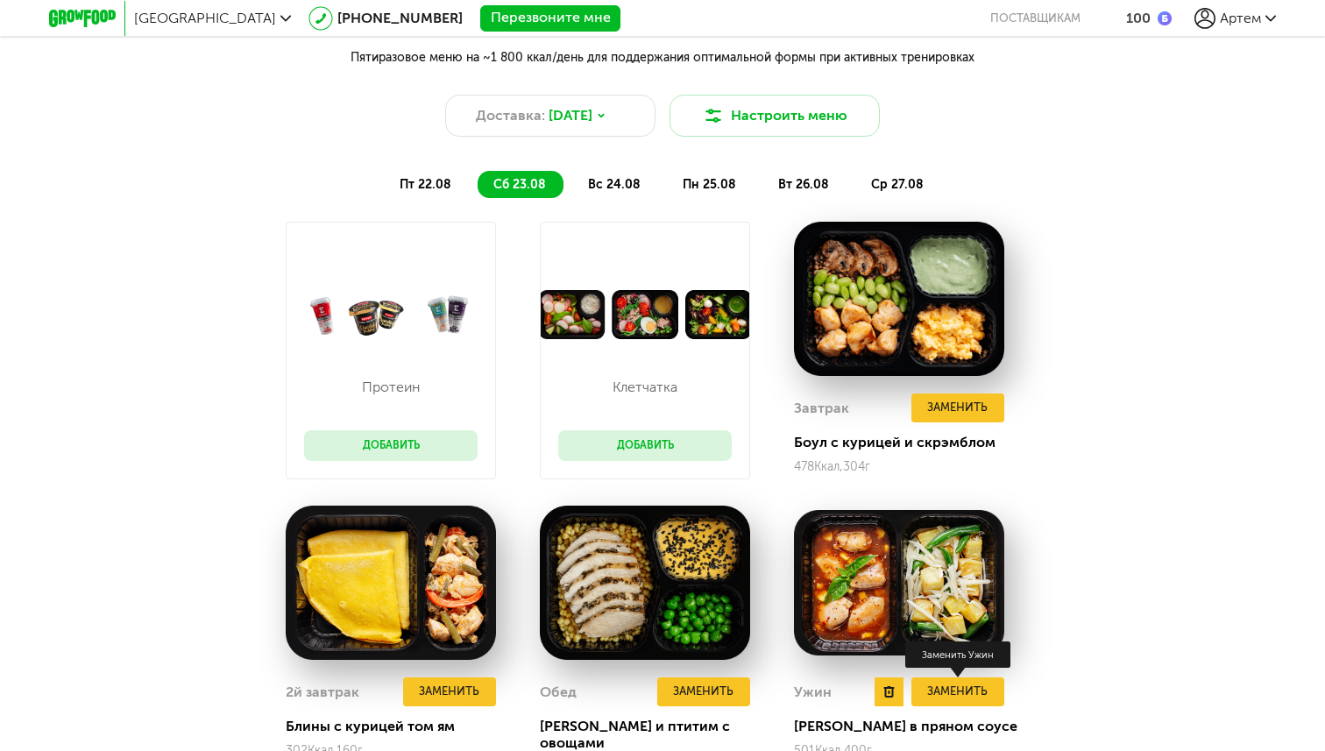
click at [967, 698] on button "Заменить" at bounding box center [957, 691] width 93 height 29
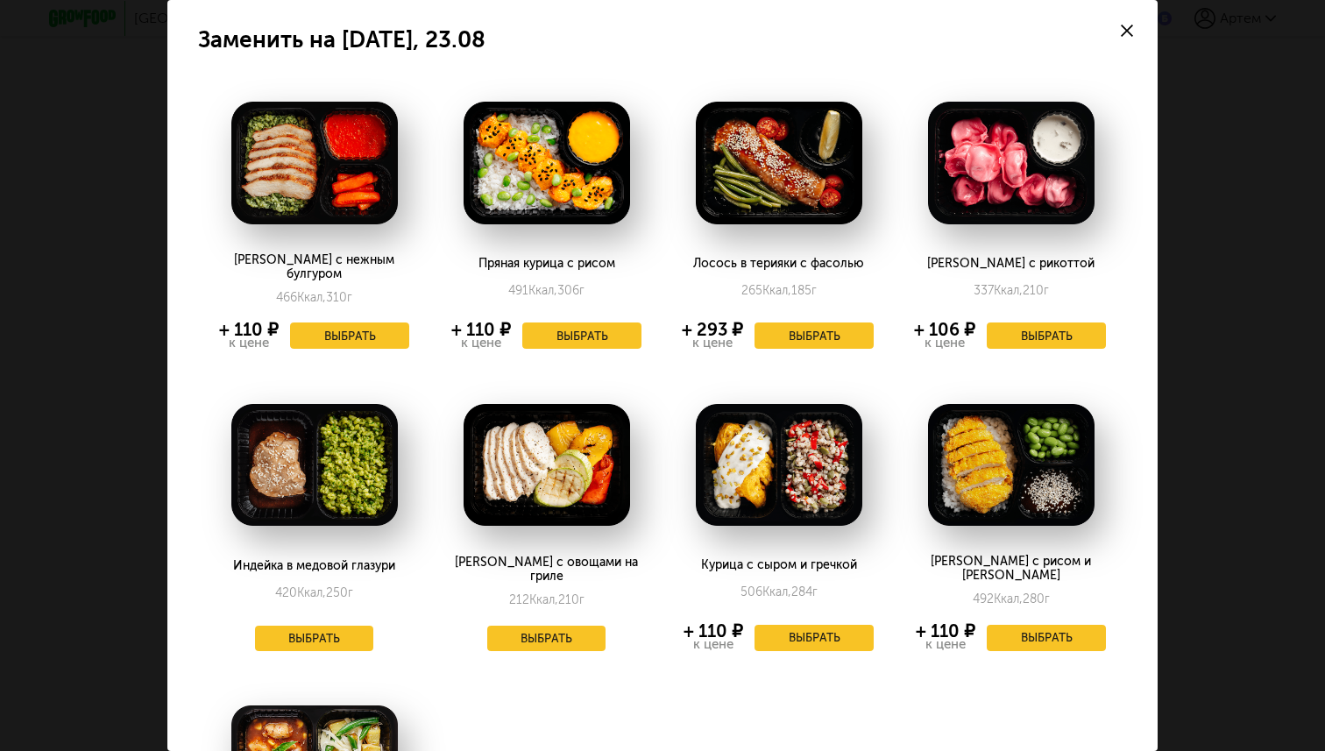
scroll to position [3, 0]
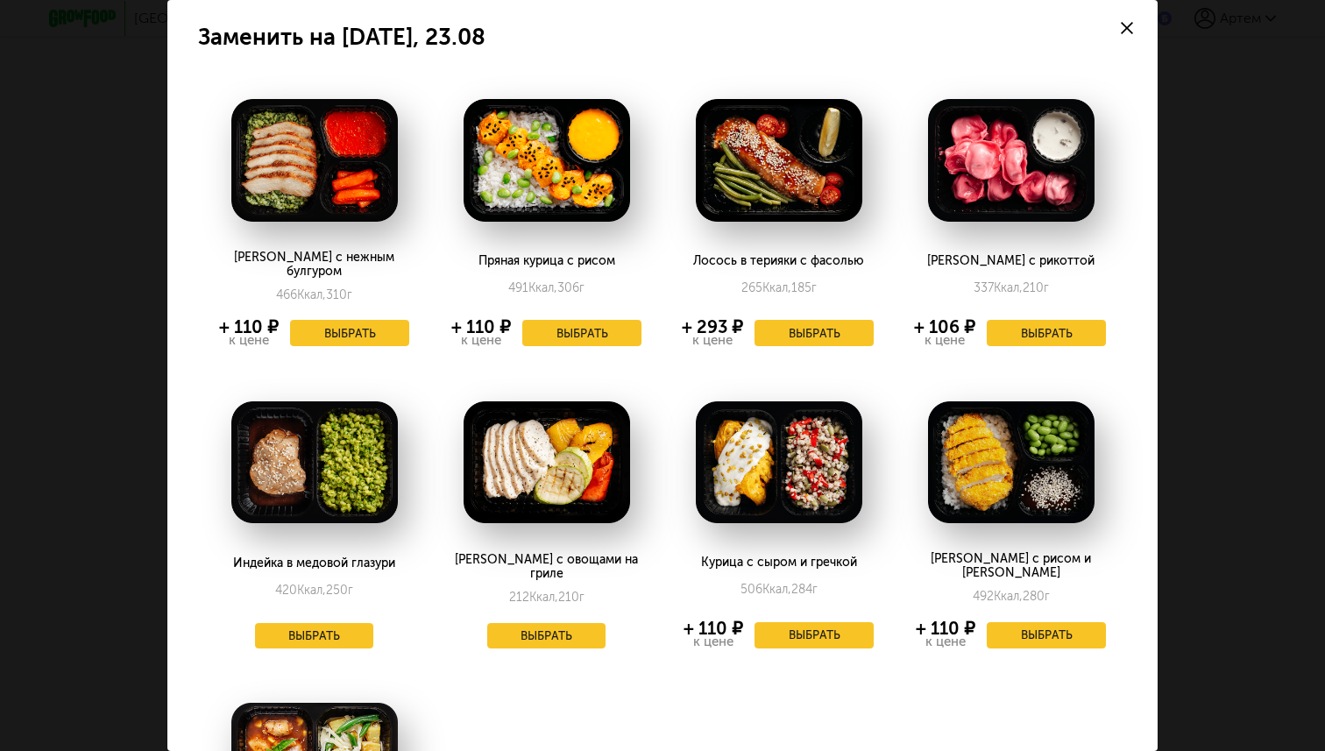
click at [1206, 273] on div "Заменить на суббота, 23.08 Курица с нежным булгуром 466 Ккал, 310 г + 110 ₽ к ц…" at bounding box center [662, 375] width 1325 height 751
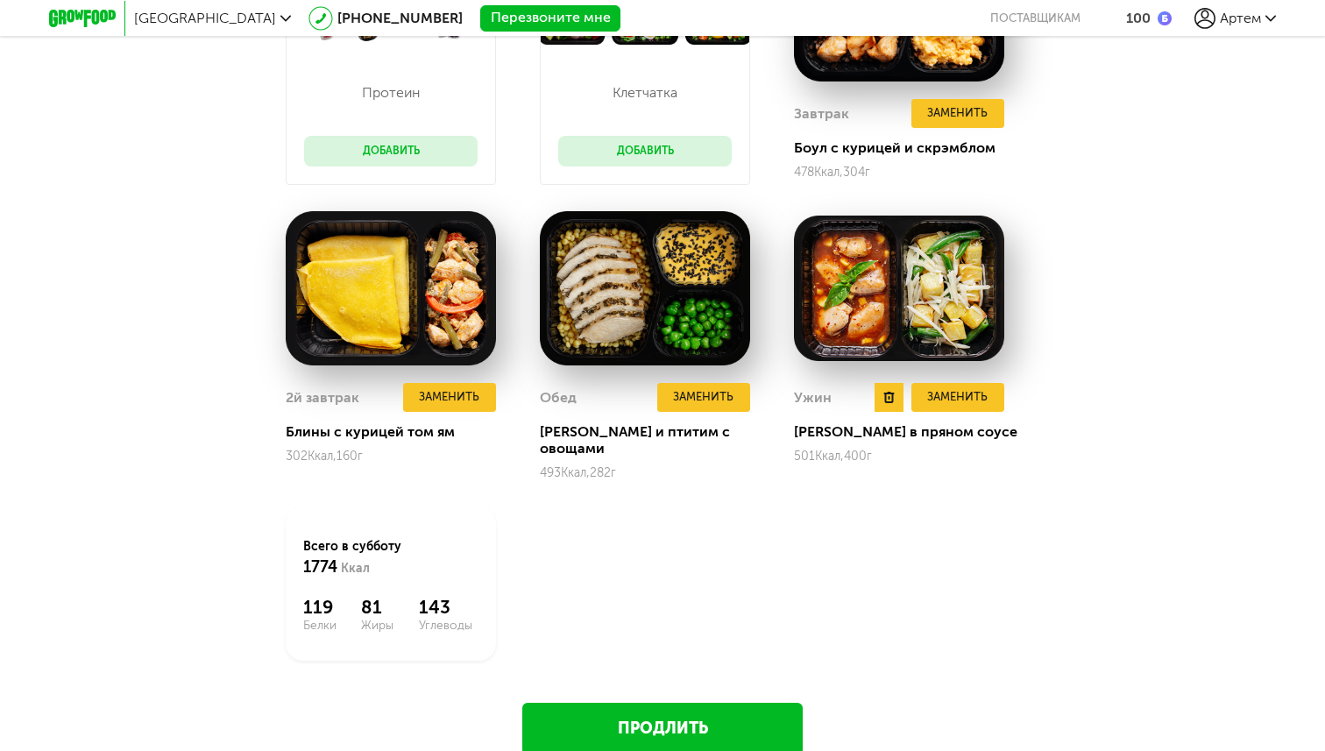
scroll to position [1676, 0]
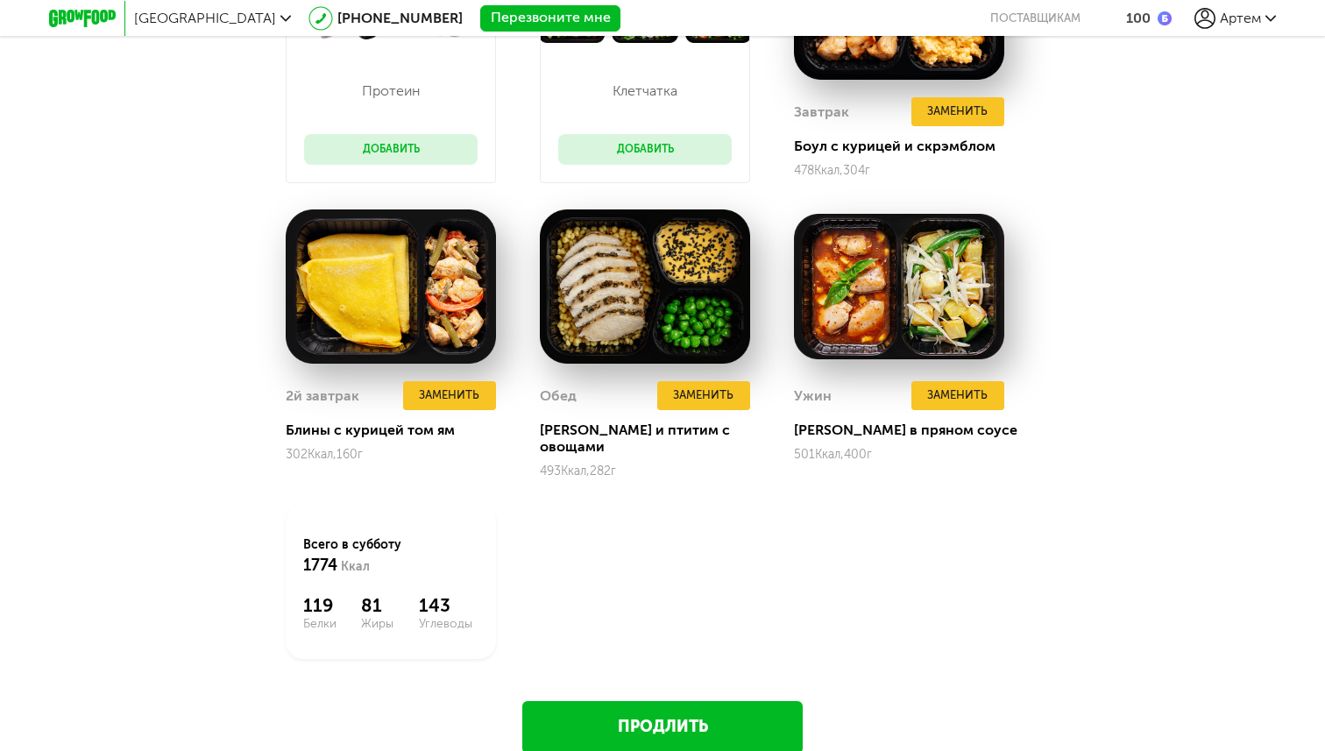
click at [663, 716] on link "Продлить" at bounding box center [662, 727] width 280 height 53
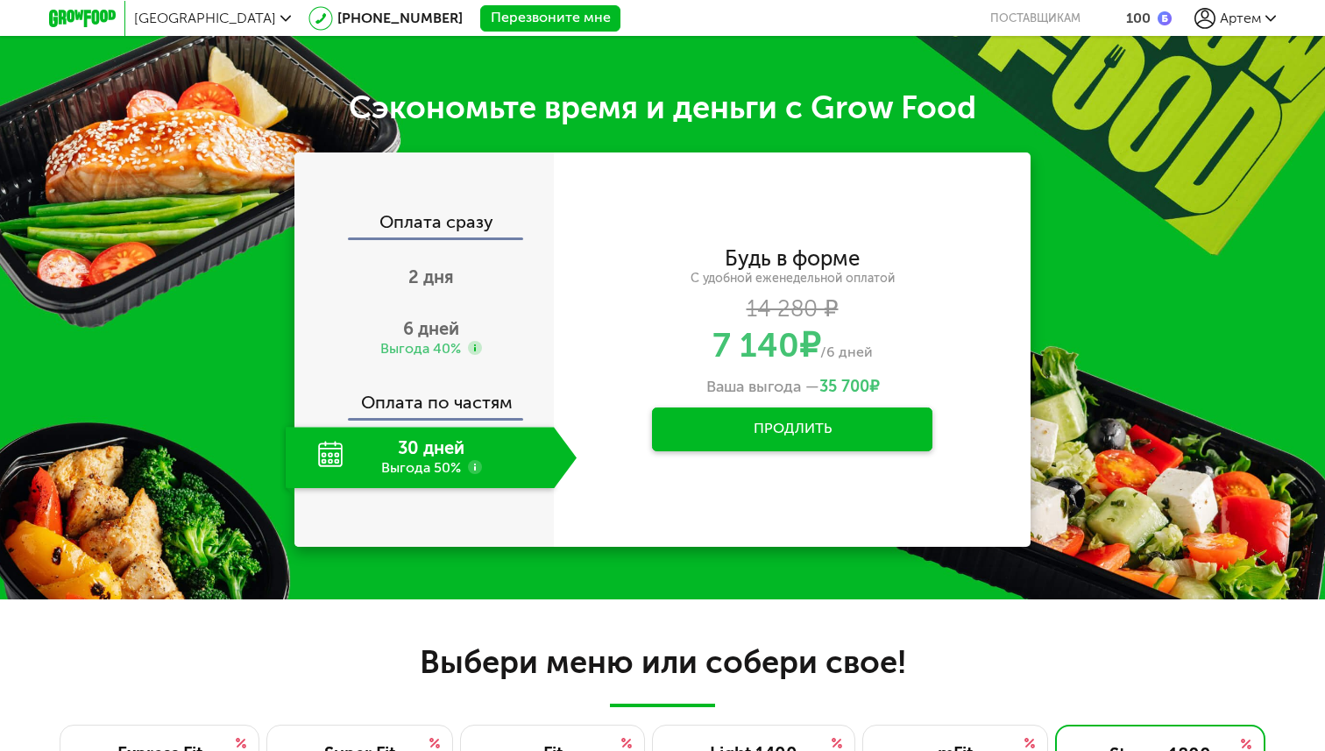
scroll to position [561, 0]
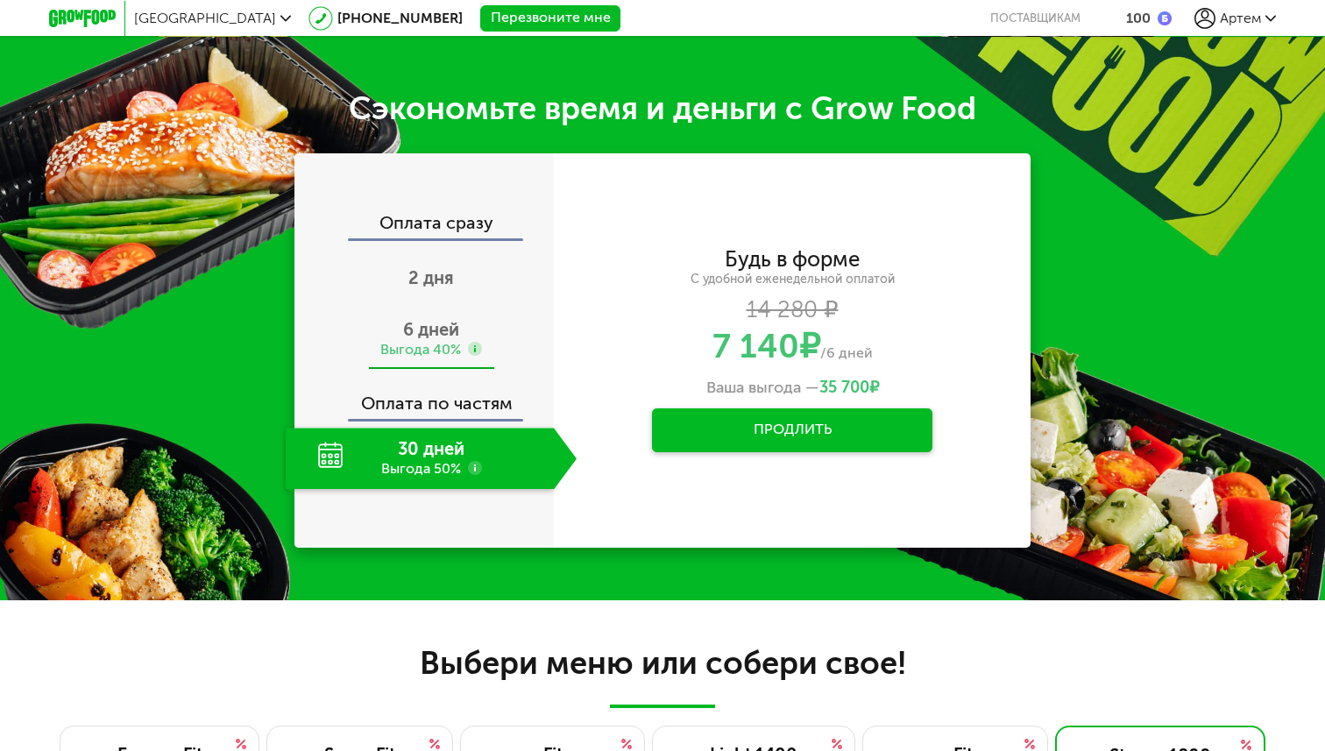
click at [462, 330] on div "6 дней Выгода 40%" at bounding box center [431, 338] width 291 height 61
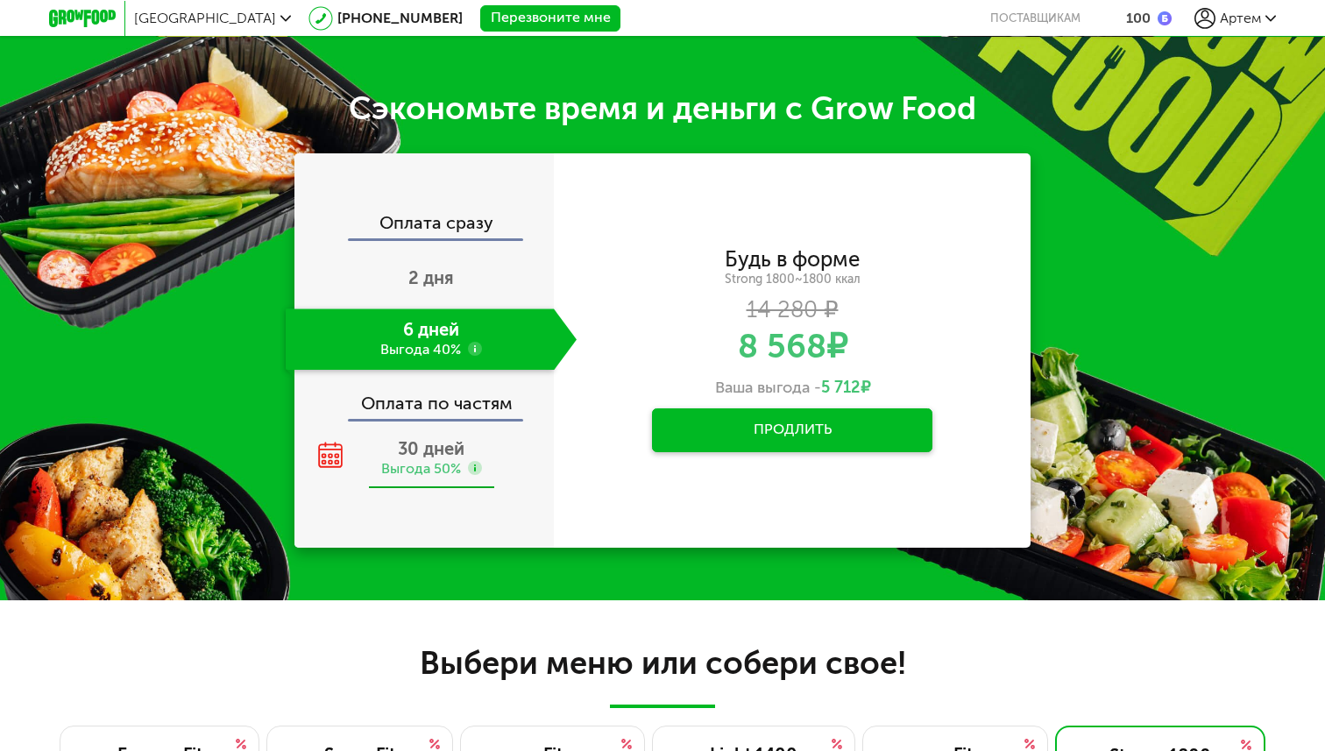
click at [478, 435] on div "30 дней Выгода 50%" at bounding box center [431, 458] width 291 height 61
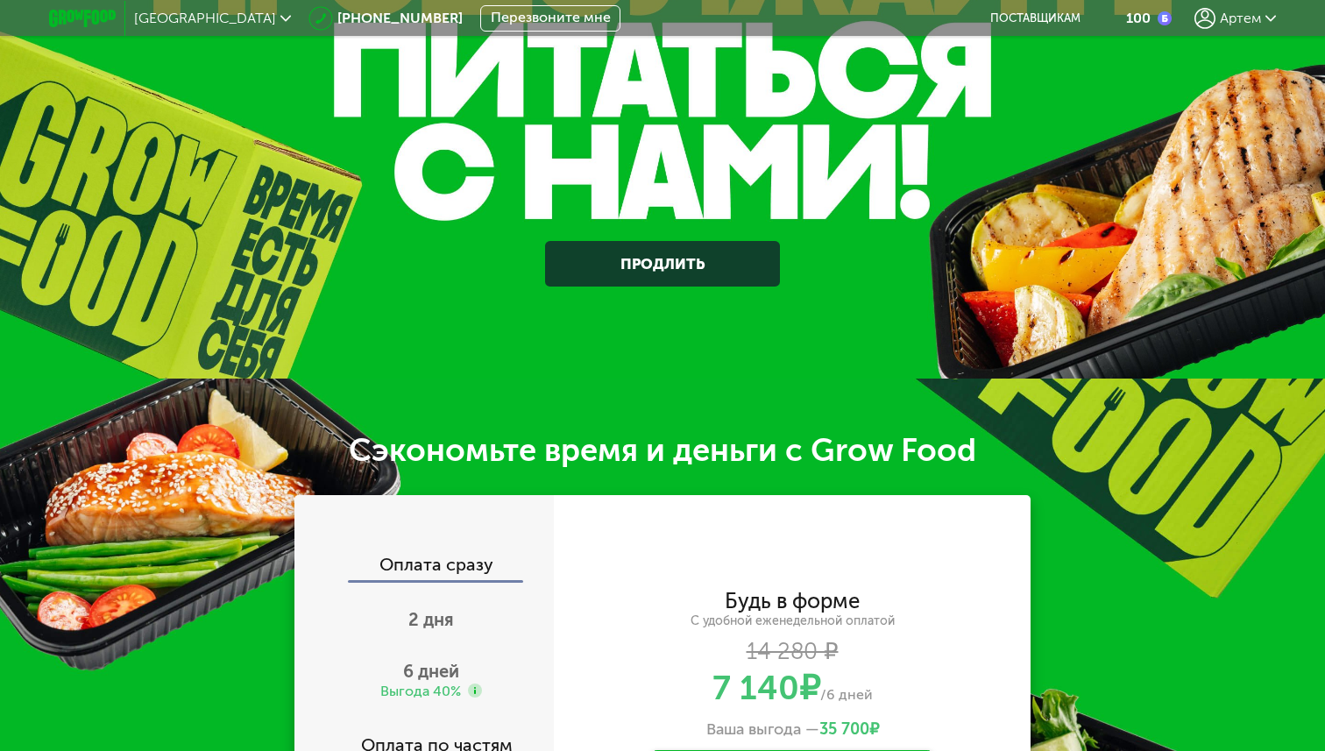
scroll to position [0, 0]
